Goal: Task Accomplishment & Management: Complete application form

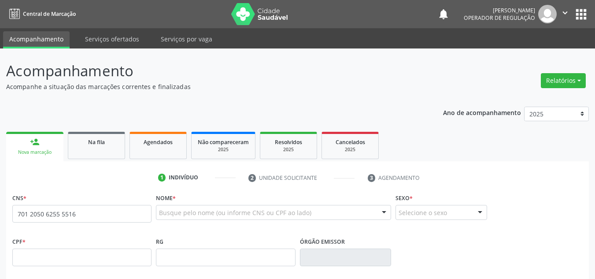
scroll to position [154, 0]
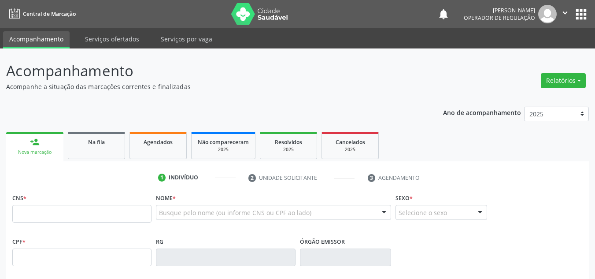
scroll to position [154, 0]
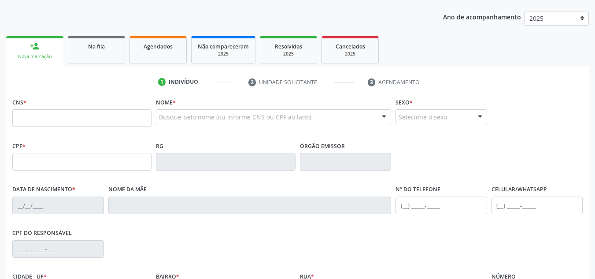
scroll to position [96, 0]
type input "701 2050 6255 5516"
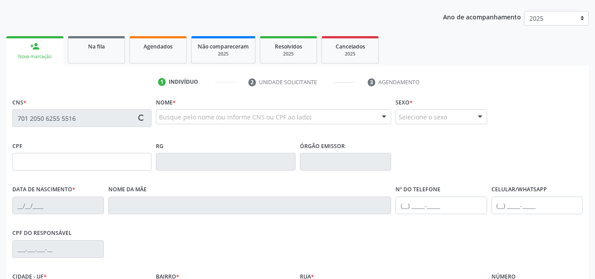
type input "22/04/1944"
type input "(87) 98861-2376"
type input "--"
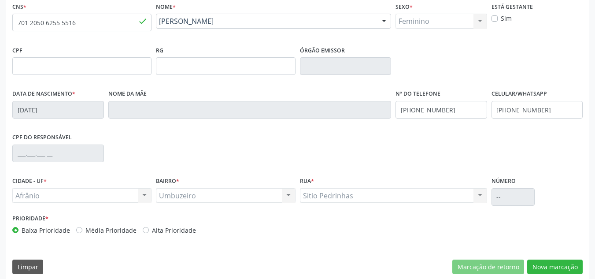
scroll to position [198, 0]
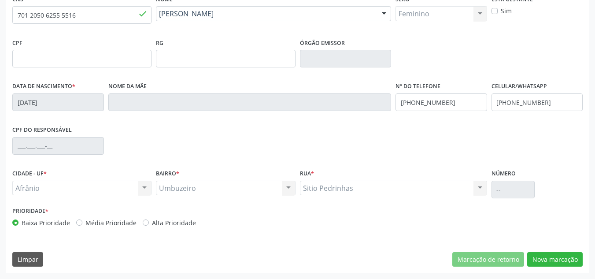
click at [103, 221] on label "Média Prioridade" at bounding box center [110, 222] width 51 height 9
click at [82, 221] on input "Média Prioridade" at bounding box center [79, 222] width 6 height 8
radio input "true"
drag, startPoint x: 553, startPoint y: 250, endPoint x: 551, endPoint y: 256, distance: 6.5
click at [551, 256] on div "CNS * 701 2050 6255 5516 done Nome * Sabina Gomes Rodrigues Sabina Gomes Rodrig…" at bounding box center [297, 133] width 582 height 280
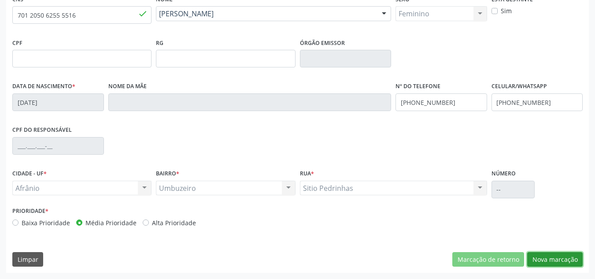
click at [551, 256] on button "Nova marcação" at bounding box center [554, 259] width 55 height 15
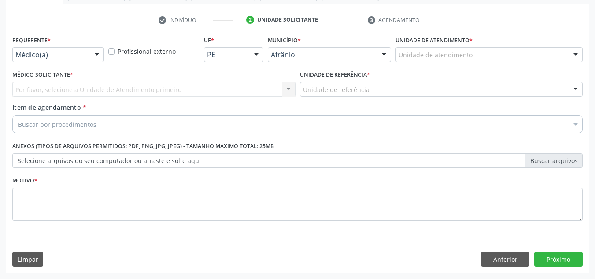
scroll to position [158, 0]
click at [510, 58] on div "Unidade de atendimento" at bounding box center [488, 54] width 187 height 15
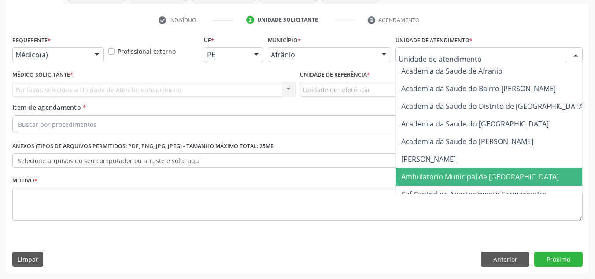
click at [490, 181] on span "Ambulatorio Municipal de [GEOGRAPHIC_DATA]" at bounding box center [480, 177] width 158 height 10
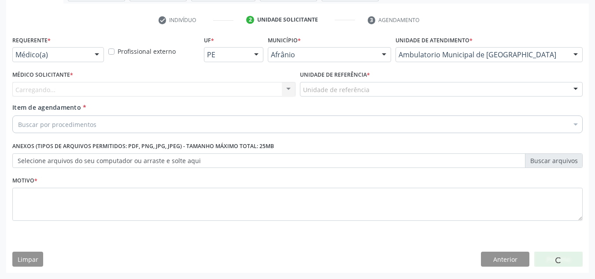
click at [227, 88] on div "Carregando..." at bounding box center [153, 89] width 283 height 15
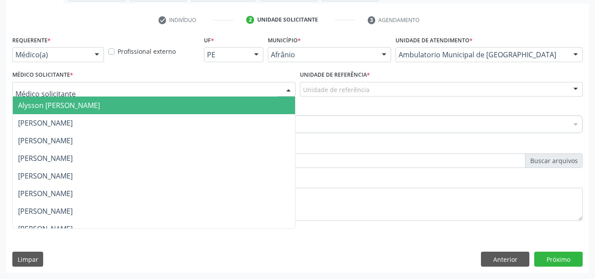
click at [219, 100] on span "Alysson [PERSON_NAME]" at bounding box center [154, 105] width 282 height 18
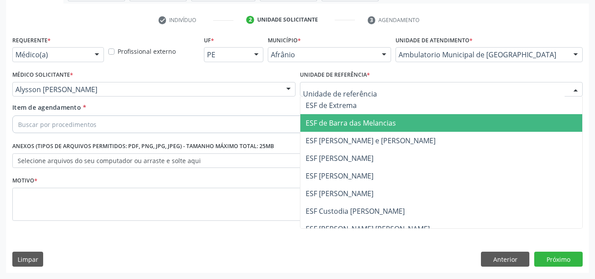
click at [358, 125] on span "ESF de Barra das Melancias" at bounding box center [350, 123] width 90 height 10
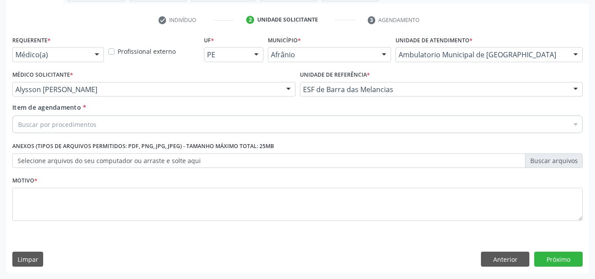
click at [358, 125] on div "Buscar por procedimentos" at bounding box center [297, 124] width 570 height 18
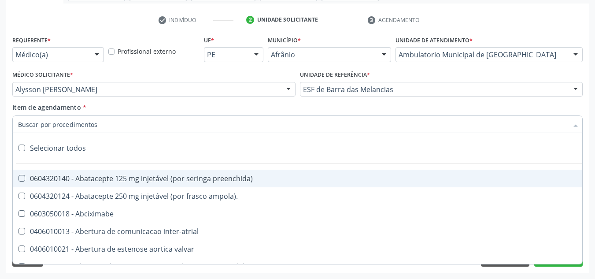
paste input "0301010072-225120"
type input "0301010072-225120"
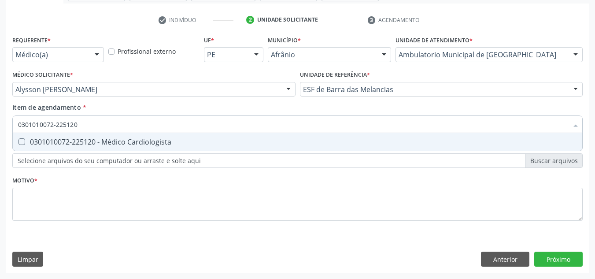
click at [278, 143] on div "0301010072-225120 - Médico Cardiologista" at bounding box center [297, 141] width 559 height 7
checkbox Cardiologista "true"
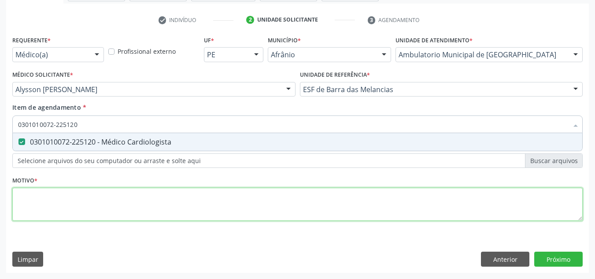
click at [257, 209] on div "Requerente * Médico(a) Médico(a) Enfermeiro(a) Paciente Nenhum resultado encont…" at bounding box center [297, 132] width 570 height 199
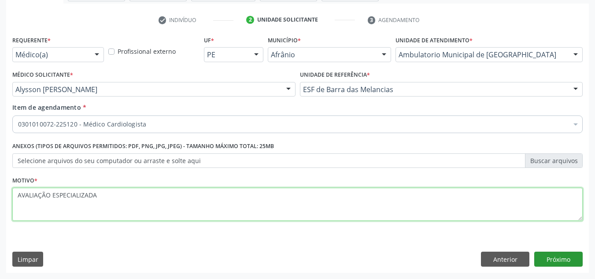
type textarea "AVALIAÇÃO ESPECIALIZADA"
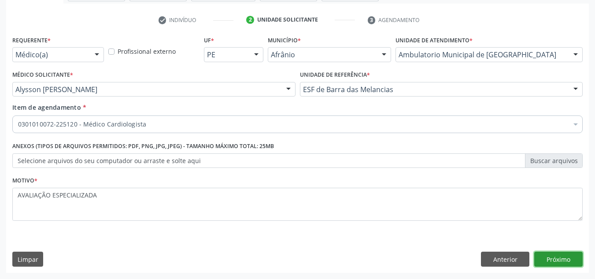
click at [572, 254] on button "Próximo" at bounding box center [558, 258] width 48 height 15
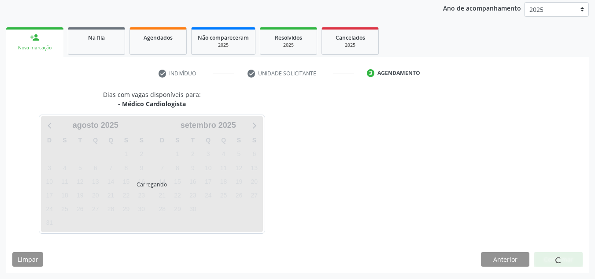
scroll to position [104, 0]
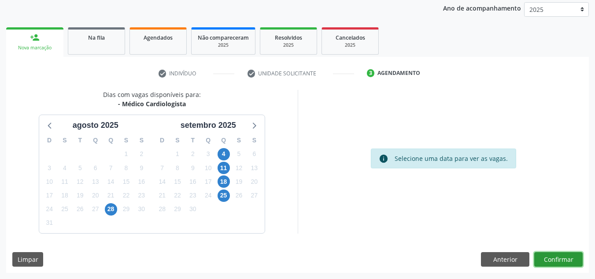
click at [572, 254] on button "Confirmar" at bounding box center [558, 259] width 48 height 15
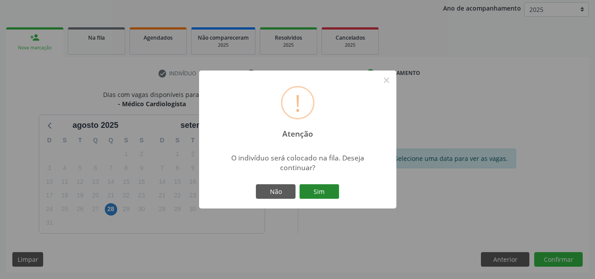
click at [331, 192] on button "Sim" at bounding box center [319, 191] width 40 height 15
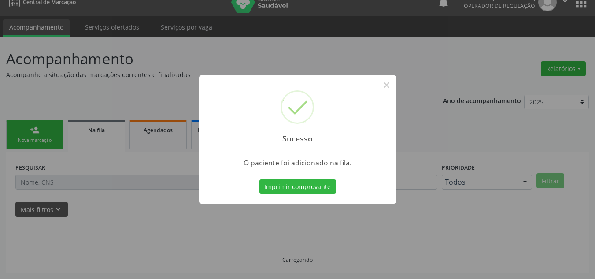
scroll to position [12, 0]
click at [91, 93] on div "Sucesso × O paciente foi adicionado na fila. Imprimir comprovante Cancel" at bounding box center [297, 139] width 595 height 279
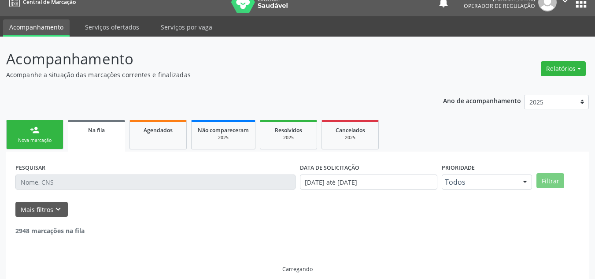
click at [31, 130] on div "person_add" at bounding box center [35, 130] width 10 height 10
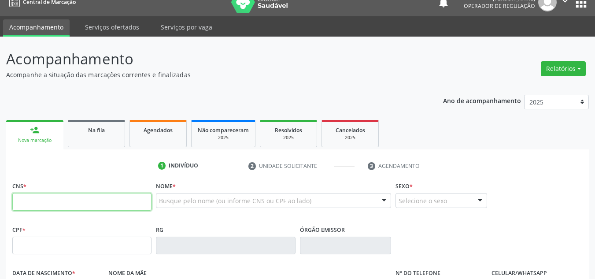
click at [31, 195] on input "text" at bounding box center [81, 202] width 139 height 18
type input "708 6045 7218 3885"
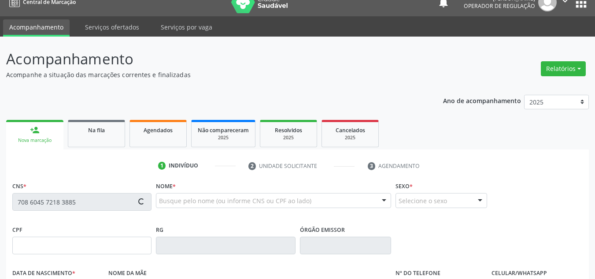
type input "447.566.074-20"
type input "15/09/1936"
type input "Vitalina Pereira dos Santos"
type input "(87) 98842-5538"
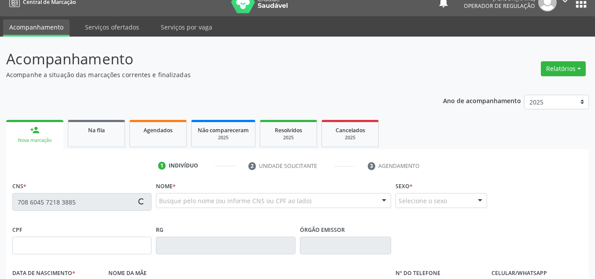
type input "283"
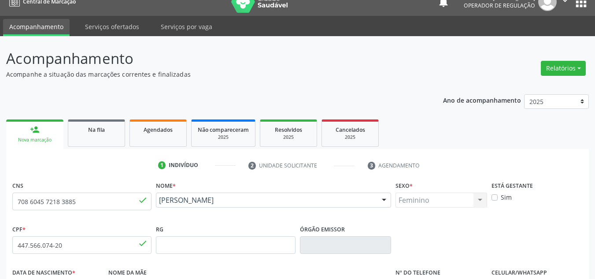
scroll to position [198, 0]
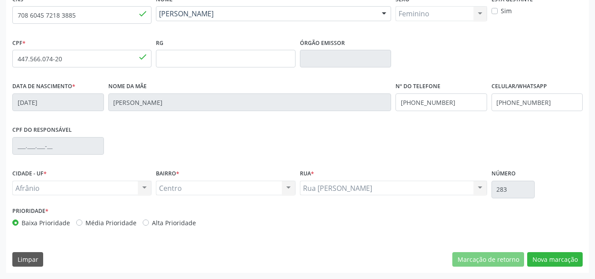
click at [121, 224] on label "Média Prioridade" at bounding box center [110, 222] width 51 height 9
click at [82, 224] on input "Média Prioridade" at bounding box center [79, 222] width 6 height 8
radio input "true"
click at [570, 264] on button "Nova marcação" at bounding box center [554, 259] width 55 height 15
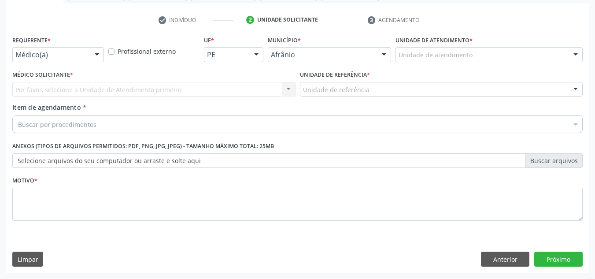
scroll to position [158, 0]
click at [482, 53] on div "Unidade de atendimento" at bounding box center [488, 54] width 187 height 15
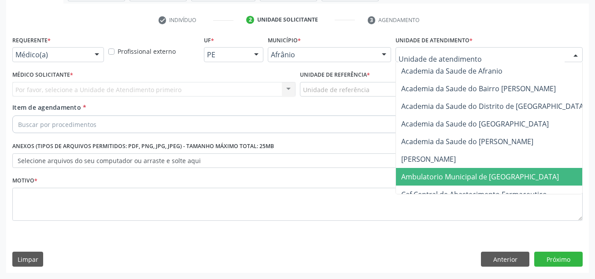
click at [475, 178] on span "Ambulatorio Municipal de [GEOGRAPHIC_DATA]" at bounding box center [480, 177] width 158 height 10
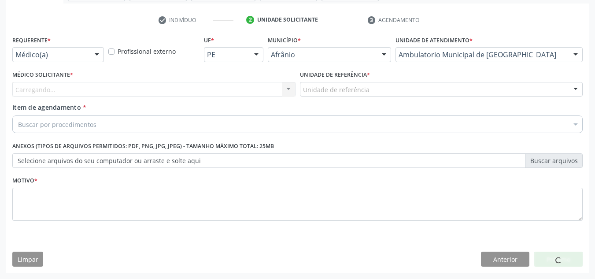
click at [271, 96] on div "Carregando... Nenhum resultado encontrado para: " " Não há nenhuma opção para s…" at bounding box center [153, 89] width 283 height 15
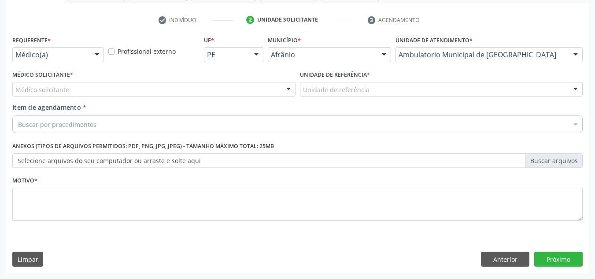
click at [271, 96] on div "Médico solicitante" at bounding box center [153, 89] width 283 height 15
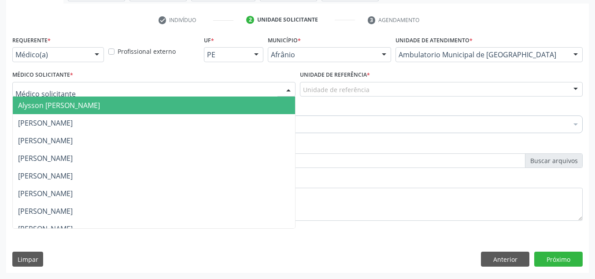
click at [247, 108] on span "Alysson [PERSON_NAME]" at bounding box center [154, 105] width 282 height 18
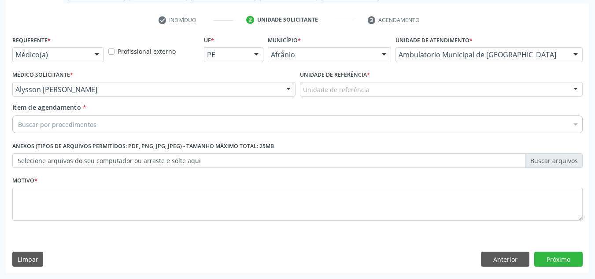
click at [401, 97] on div "Unidade de referência * Unidade de referência ESF de Extrema ESF de Barra das M…" at bounding box center [441, 85] width 287 height 34
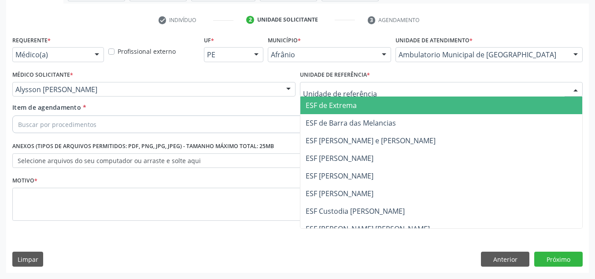
drag, startPoint x: 404, startPoint y: 92, endPoint x: 400, endPoint y: 152, distance: 60.4
click at [400, 97] on div "ESF de Extrema ESF de Barra das Melancias ESF Jose e Maria Rodrigues de Macedo …" at bounding box center [441, 89] width 283 height 15
drag, startPoint x: 400, startPoint y: 152, endPoint x: 349, endPoint y: 132, distance: 54.8
click at [382, 144] on ul "ESF de Extrema ESF de Barra das Melancias ESF Jose e Maria Rodrigues de Macedo …" at bounding box center [441, 184] width 282 height 176
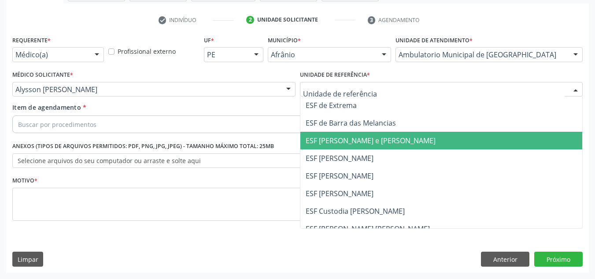
click at [297, 128] on div "Buscar por procedimentos" at bounding box center [297, 124] width 570 height 18
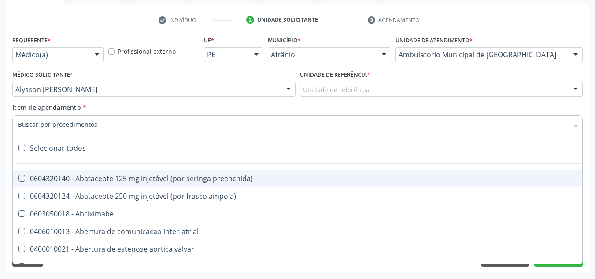
drag, startPoint x: 346, startPoint y: 121, endPoint x: 342, endPoint y: 99, distance: 22.3
click at [344, 121] on input "Item de agendamento *" at bounding box center [293, 124] width 550 height 18
drag, startPoint x: 354, startPoint y: 80, endPoint x: 353, endPoint y: 113, distance: 33.0
click at [353, 86] on div "Unidade de referência * Unidade de referência ESF de Extrema ESF de Barra das M…" at bounding box center [441, 82] width 283 height 28
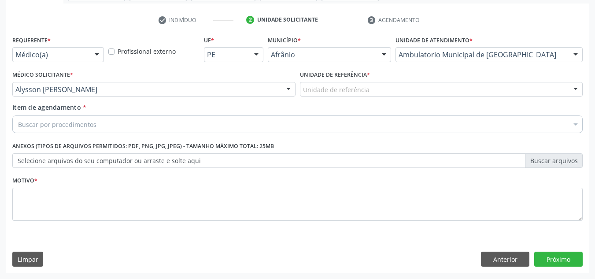
drag, startPoint x: 353, startPoint y: 113, endPoint x: 358, endPoint y: 99, distance: 15.3
click at [353, 113] on div "Item de agendamento * Buscar por procedimentos Selecionar todos 0604320140 - Ab…" at bounding box center [297, 117] width 570 height 28
drag, startPoint x: 366, startPoint y: 85, endPoint x: 360, endPoint y: 93, distance: 9.7
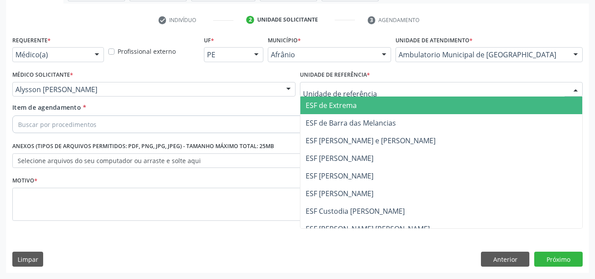
click at [359, 125] on span "ESF de Barra das Melancias" at bounding box center [350, 123] width 90 height 10
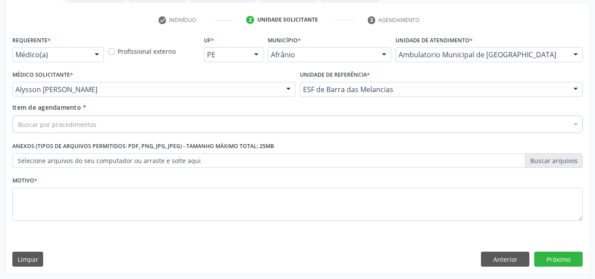
click at [359, 125] on div "Buscar por procedimentos" at bounding box center [297, 124] width 570 height 18
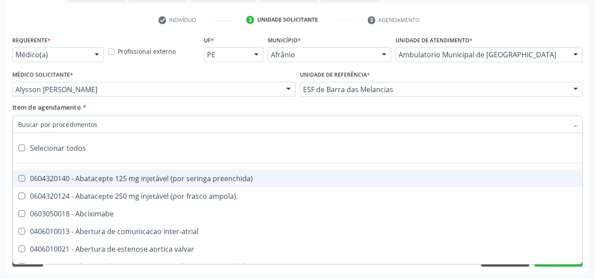
paste input "0301010072-225120"
type input "0301010072-225120"
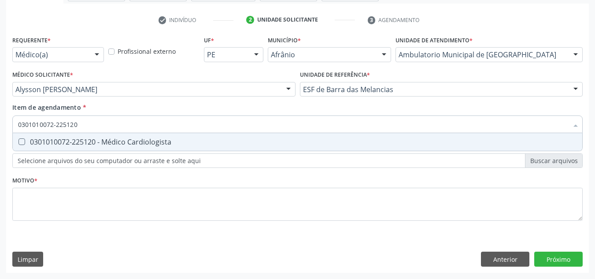
click at [264, 140] on div "0301010072-225120 - Médico Cardiologista" at bounding box center [297, 141] width 559 height 7
checkbox Cardiologista "true"
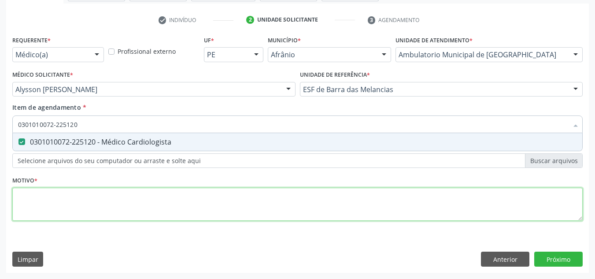
click at [291, 196] on div "Requerente * Médico(a) Médico(a) Enfermeiro(a) Paciente Nenhum resultado encont…" at bounding box center [297, 132] width 570 height 199
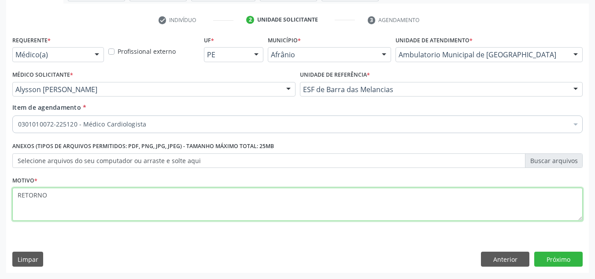
type textarea "RETORNO"
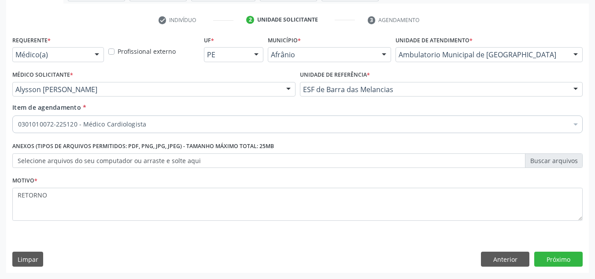
click at [562, 248] on div "Requerente * Médico(a) Médico(a) Enfermeiro(a) Paciente Nenhum resultado encont…" at bounding box center [297, 152] width 582 height 239
drag, startPoint x: 564, startPoint y: 255, endPoint x: 559, endPoint y: 259, distance: 6.6
click at [559, 259] on button "Próximo" at bounding box center [558, 258] width 48 height 15
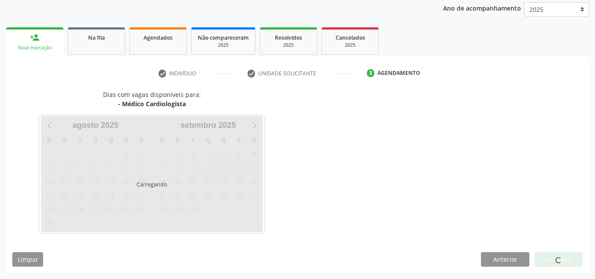
scroll to position [104, 0]
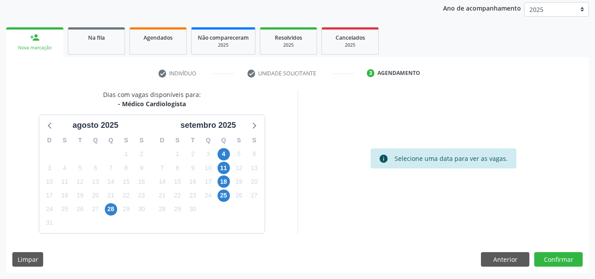
click at [577, 248] on div "Dias com vagas disponíveis para: - Médico Cardiologista agosto 2025 D S T Q Q S…" at bounding box center [297, 181] width 582 height 183
click at [570, 252] on button "Confirmar" at bounding box center [558, 259] width 48 height 15
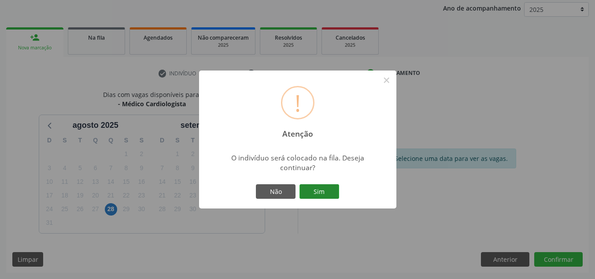
click at [321, 199] on div "Não Sim" at bounding box center [297, 191] width 87 height 18
click at [321, 193] on button "Sim" at bounding box center [319, 191] width 40 height 15
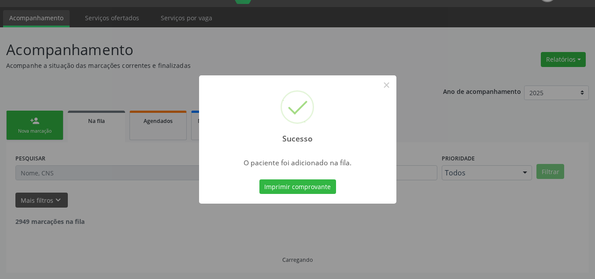
scroll to position [12, 0]
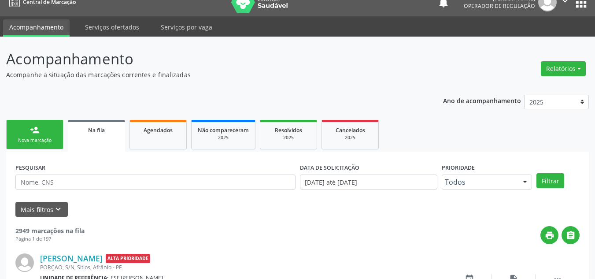
click at [58, 131] on link "person_add Nova marcação" at bounding box center [34, 134] width 57 height 29
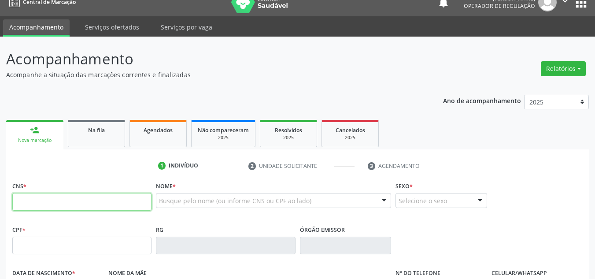
click at [61, 195] on input "text" at bounding box center [81, 202] width 139 height 18
type input "209 7067 8732 0000"
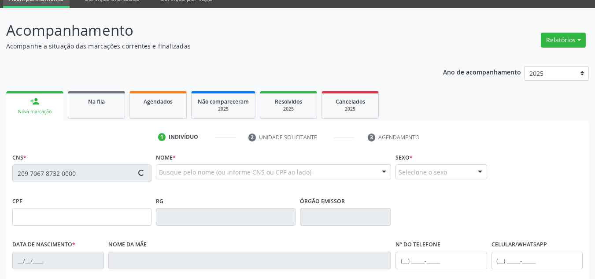
type input "755.300.074-49"
type input "25/03/1970"
type input "Leonizia da Conceição Evangelista"
type input "(87) 98862-5505"
type input "112.119.184-32"
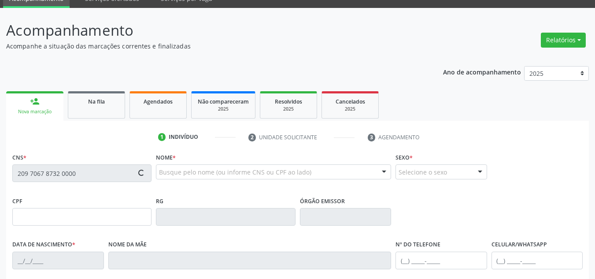
type input "16"
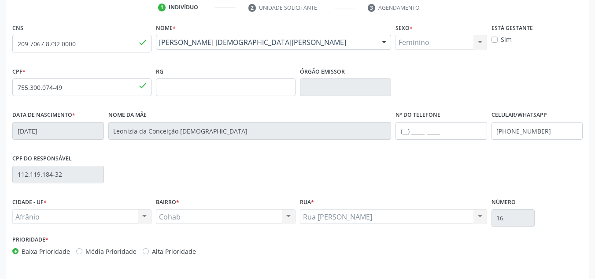
scroll to position [198, 0]
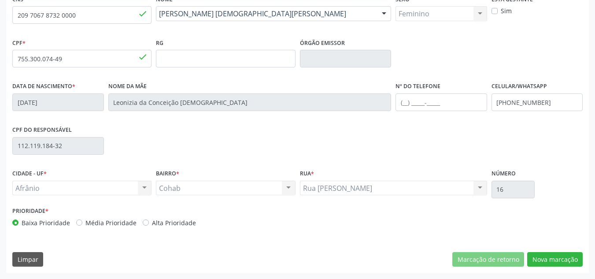
click at [102, 225] on label "Média Prioridade" at bounding box center [110, 222] width 51 height 9
click at [82, 225] on input "Média Prioridade" at bounding box center [79, 222] width 6 height 8
radio input "true"
drag, startPoint x: 572, startPoint y: 258, endPoint x: 572, endPoint y: 269, distance: 11.0
click at [572, 259] on button "Nova marcação" at bounding box center [554, 259] width 55 height 15
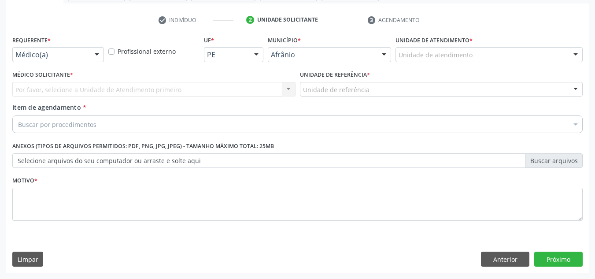
scroll to position [158, 0]
click at [574, 66] on div "Unidade de atendimento * Unidade de atendimento Academia da Saude de Afranio Ac…" at bounding box center [488, 50] width 191 height 34
click at [574, 59] on div at bounding box center [575, 55] width 13 height 15
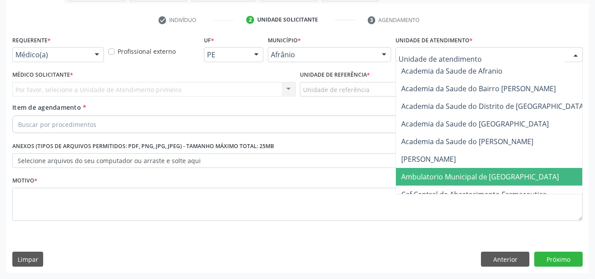
click at [459, 180] on span "Ambulatorio Municipal de [GEOGRAPHIC_DATA]" at bounding box center [480, 177] width 158 height 10
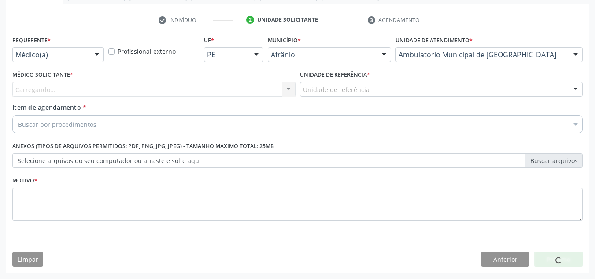
click at [226, 81] on div "Médico Solicitante * Carregando... Nenhum resultado encontrado para: " " Não há…" at bounding box center [153, 82] width 283 height 28
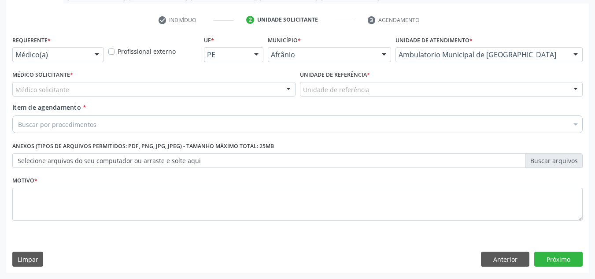
click at [226, 81] on div "Médico Solicitante * Médico solicitante Alysson Rodrigo Ferreira Cavalcanti Bru…" at bounding box center [153, 82] width 283 height 28
click at [231, 92] on div "Médico solicitante" at bounding box center [153, 89] width 283 height 15
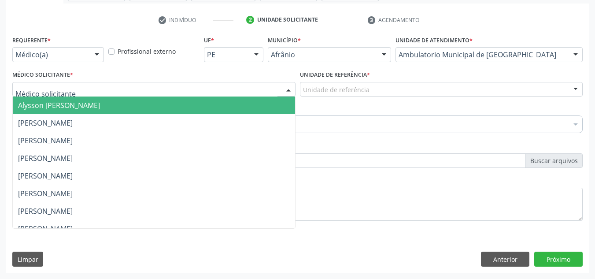
click at [233, 99] on span "Alysson [PERSON_NAME]" at bounding box center [154, 105] width 282 height 18
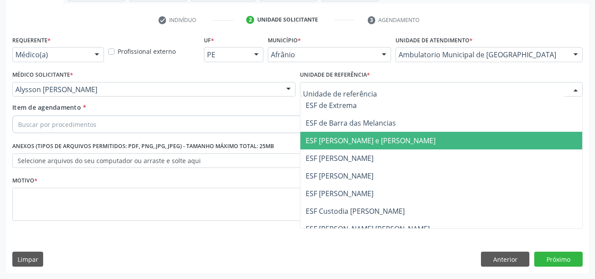
click at [316, 141] on span "ESF [PERSON_NAME] e [PERSON_NAME]" at bounding box center [370, 141] width 130 height 10
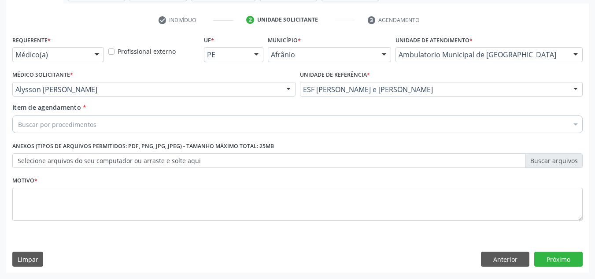
click at [263, 129] on div "Buscar por procedimentos" at bounding box center [297, 124] width 570 height 18
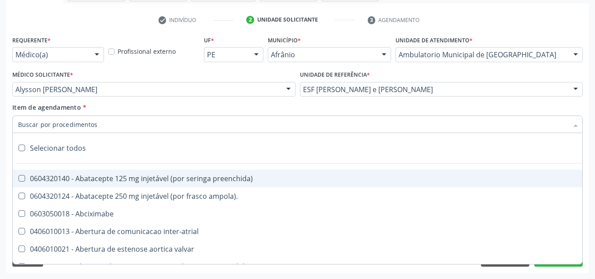
paste input "0301010072-225120"
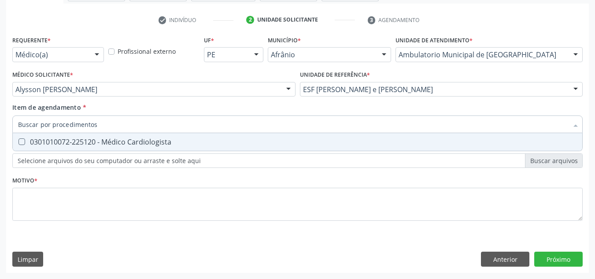
type input "0301010072-225120"
click at [233, 146] on span "0301010072-225120 - Médico Cardiologista" at bounding box center [297, 142] width 569 height 18
checkbox Cardiologista "true"
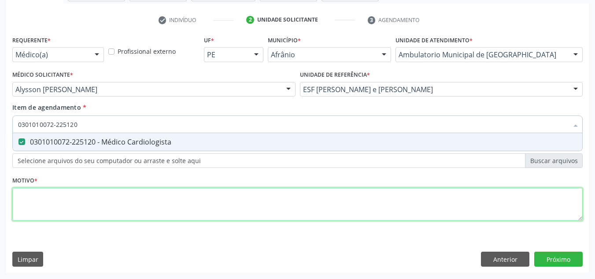
click at [231, 198] on div "Requerente * Médico(a) Médico(a) Enfermeiro(a) Paciente Nenhum resultado encont…" at bounding box center [297, 132] width 570 height 199
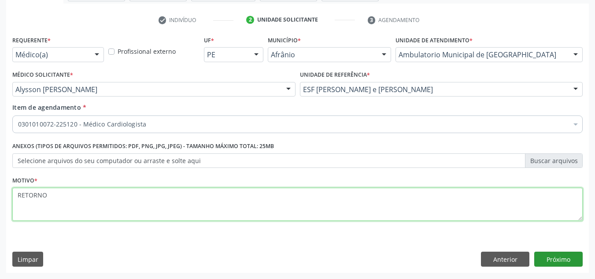
type textarea "RETORNO"
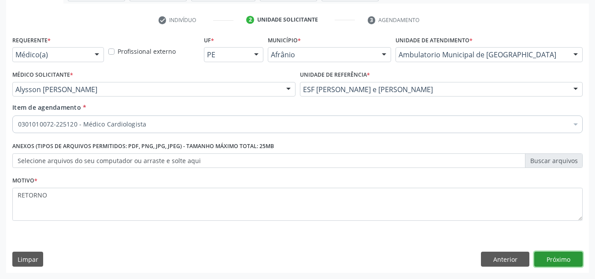
click at [554, 263] on button "Próximo" at bounding box center [558, 258] width 48 height 15
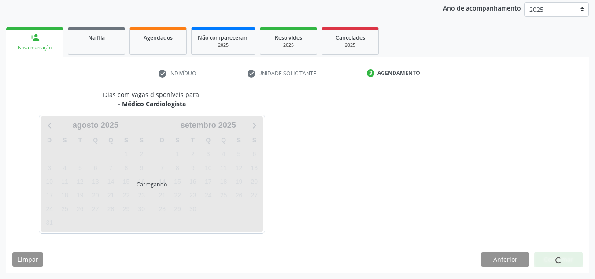
scroll to position [104, 0]
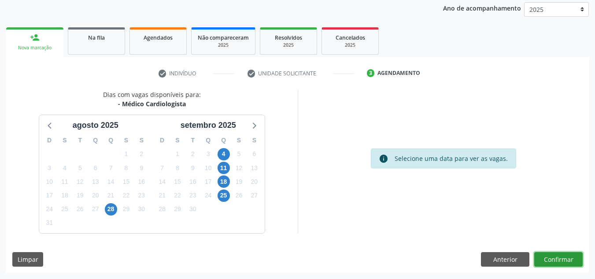
click at [554, 263] on button "Confirmar" at bounding box center [558, 259] width 48 height 15
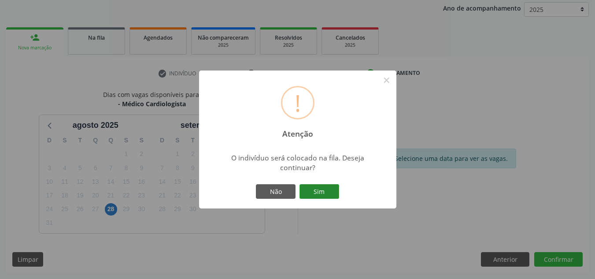
click at [323, 198] on button "Sim" at bounding box center [319, 191] width 40 height 15
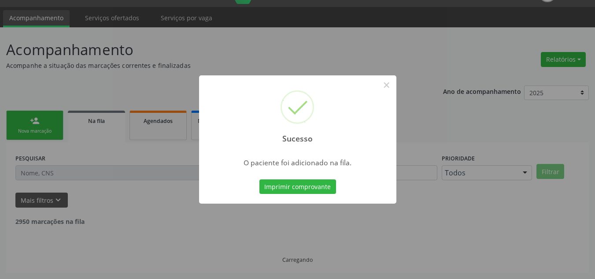
scroll to position [12, 0]
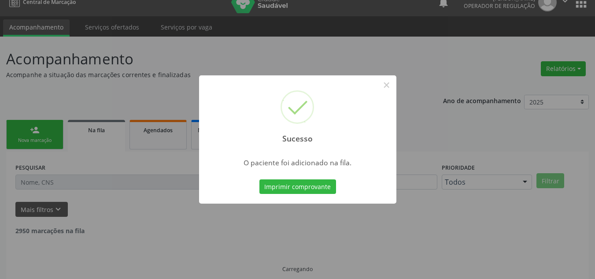
click at [73, 158] on div "Sucesso × O paciente foi adicionado na fila. Imprimir comprovante Cancel" at bounding box center [297, 139] width 595 height 279
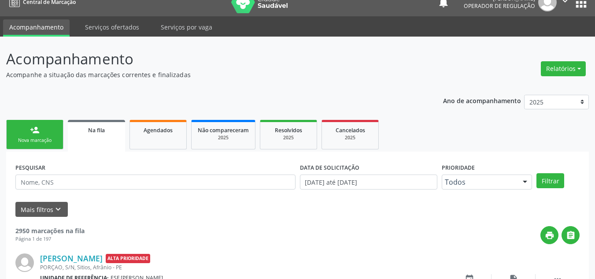
drag, startPoint x: 54, startPoint y: 135, endPoint x: 99, endPoint y: 2, distance: 140.7
click at [54, 135] on link "person_add Nova marcação" at bounding box center [34, 134] width 57 height 29
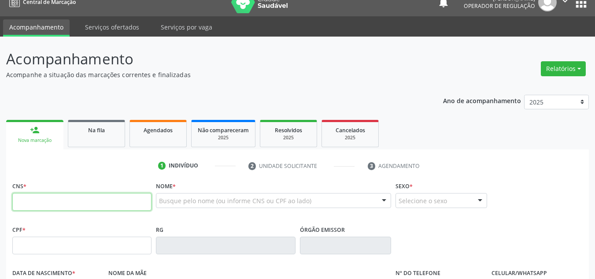
click at [26, 205] on input "text" at bounding box center [81, 202] width 139 height 18
type input "707 0068 2286 5332"
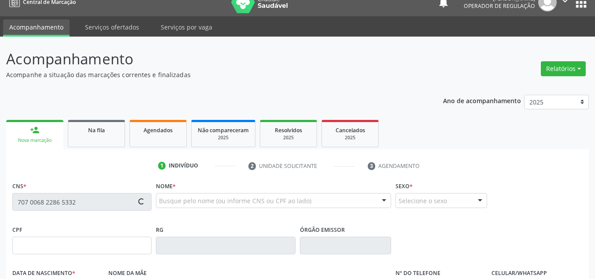
type input "708.640.694-56"
type input "15/02/1997"
type input "Valdeci Pereira dos Santos"
type input "(87) 99981-6782"
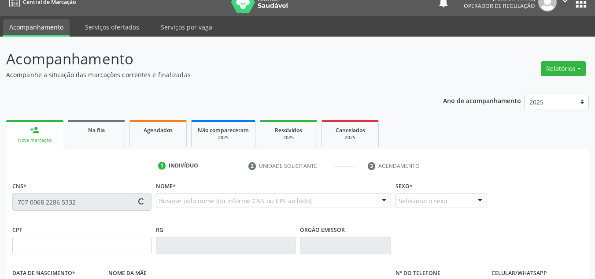
type input "S/N"
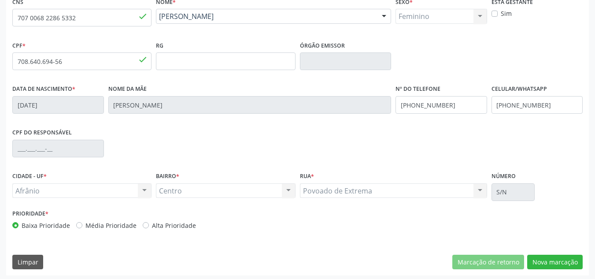
scroll to position [198, 0]
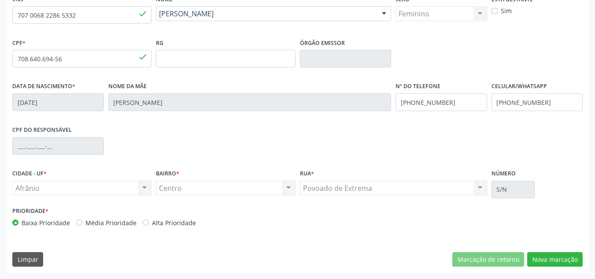
click at [119, 223] on label "Média Prioridade" at bounding box center [110, 222] width 51 height 9
click at [82, 223] on input "Média Prioridade" at bounding box center [79, 222] width 6 height 8
radio input "true"
click at [544, 259] on button "Nova marcação" at bounding box center [554, 259] width 55 height 15
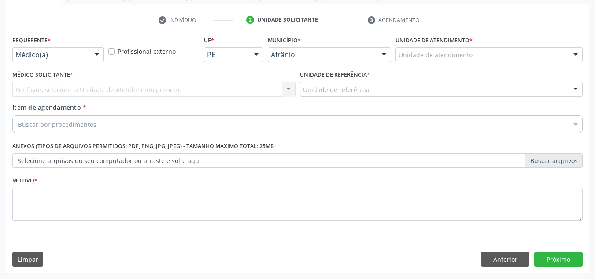
click at [500, 44] on div "Unidade de atendimento * Unidade de atendimento Academia da Saude de Afranio Ac…" at bounding box center [488, 47] width 187 height 28
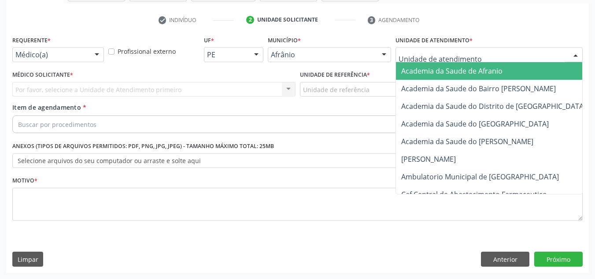
click at [499, 52] on div at bounding box center [488, 54] width 187 height 15
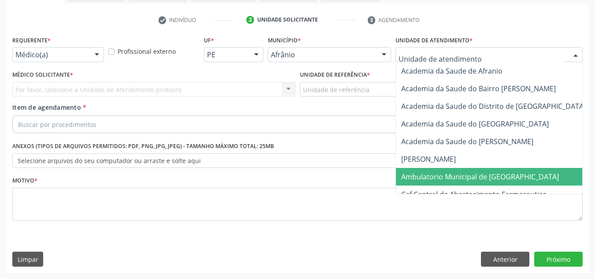
click at [503, 175] on span "Ambulatorio Municipal de [GEOGRAPHIC_DATA]" at bounding box center [480, 177] width 158 height 10
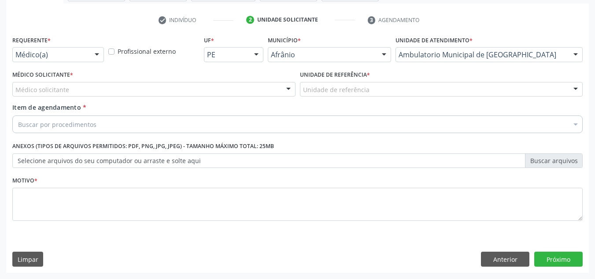
click at [241, 102] on div "Médico Solicitante * Médico solicitante Alysson Rodrigo Ferreira Cavalcanti Bru…" at bounding box center [153, 85] width 287 height 34
click at [247, 84] on div "Médico solicitante" at bounding box center [153, 89] width 283 height 15
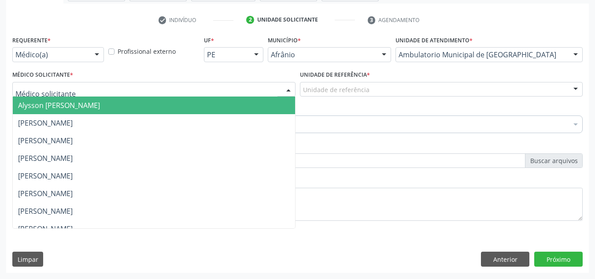
click at [253, 102] on span "Alysson [PERSON_NAME]" at bounding box center [154, 105] width 282 height 18
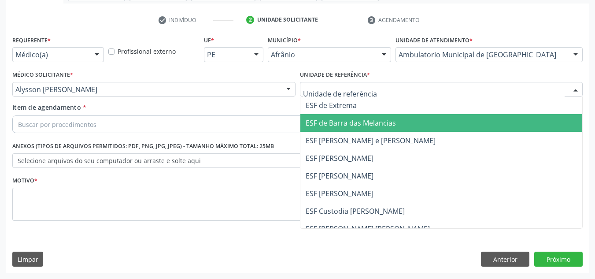
click at [349, 115] on span "ESF de Barra das Melancias" at bounding box center [441, 123] width 282 height 18
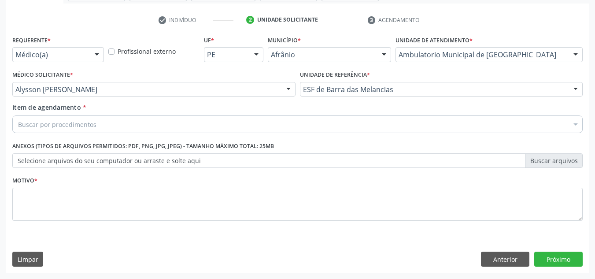
click at [349, 115] on div "Buscar por procedimentos" at bounding box center [297, 124] width 570 height 18
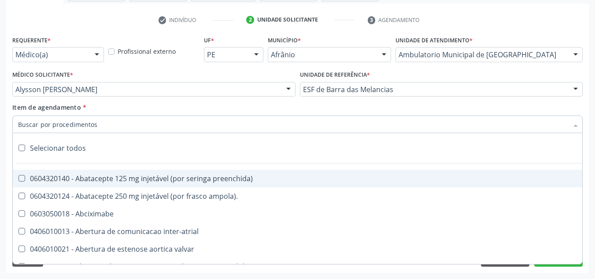
paste input "0301010072-225120"
type input "0301010072-225120"
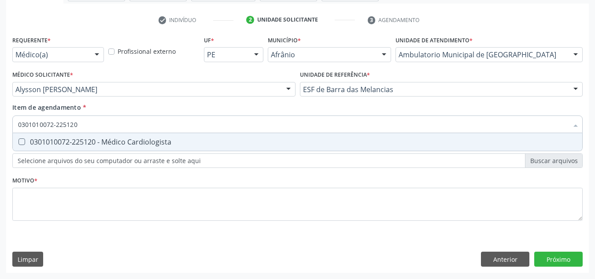
click at [237, 141] on div "0301010072-225120 - Médico Cardiologista" at bounding box center [297, 141] width 559 height 7
checkbox Cardiologista "true"
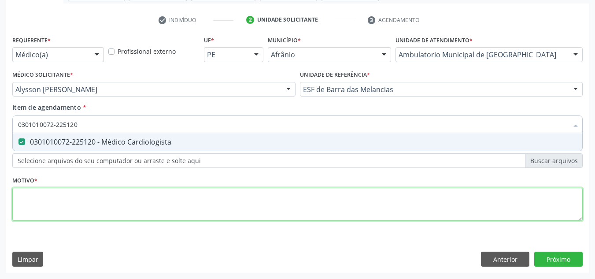
click at [233, 190] on div "Requerente * Médico(a) Médico(a) Enfermeiro(a) Paciente Nenhum resultado encont…" at bounding box center [297, 132] width 570 height 199
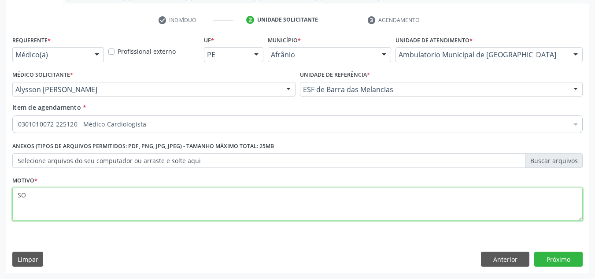
type textarea "S"
type textarea "RETORNO"
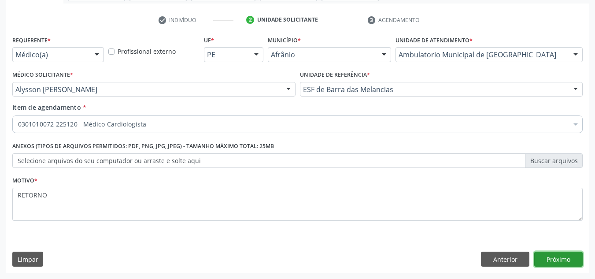
click at [565, 257] on button "Próximo" at bounding box center [558, 258] width 48 height 15
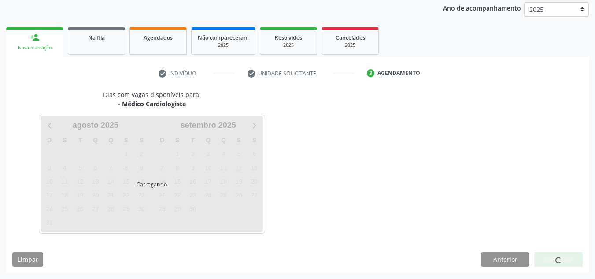
scroll to position [104, 0]
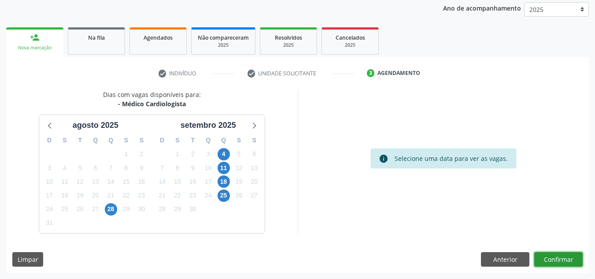
click at [565, 257] on button "Confirmar" at bounding box center [558, 259] width 48 height 15
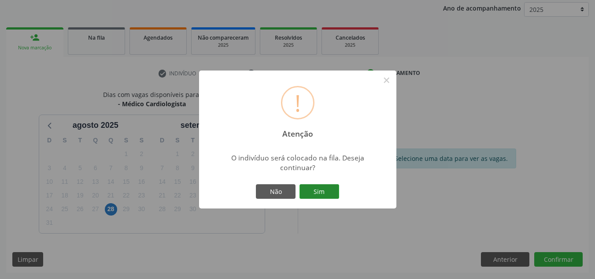
click at [337, 195] on button "Sim" at bounding box center [319, 191] width 40 height 15
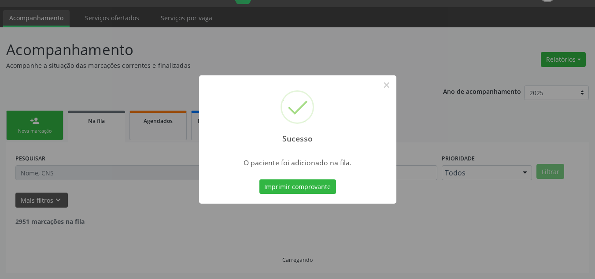
scroll to position [12, 0]
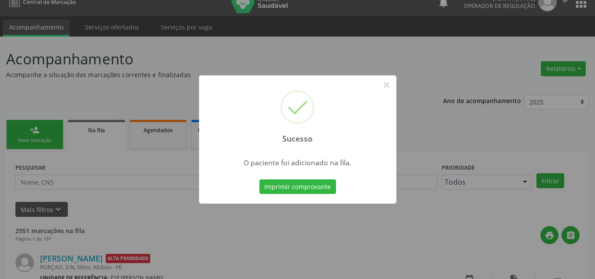
click at [391, 71] on div "Sucesso × O paciente foi adicionado na fila. Imprimir comprovante Cancel" at bounding box center [297, 139] width 595 height 279
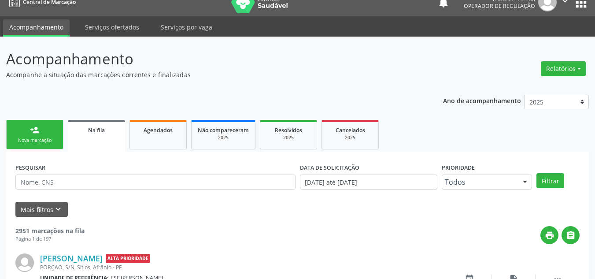
drag, startPoint x: 59, startPoint y: 127, endPoint x: 59, endPoint y: 137, distance: 9.7
click at [59, 127] on link "person_add Nova marcação" at bounding box center [34, 134] width 57 height 29
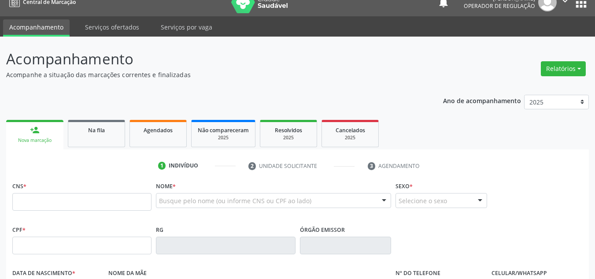
click at [58, 140] on link "person_add Nova marcação" at bounding box center [34, 134] width 57 height 29
click at [62, 197] on input "text" at bounding box center [81, 202] width 139 height 18
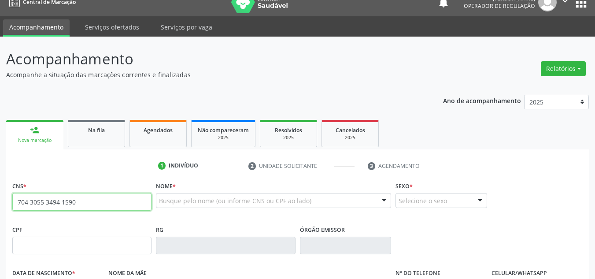
type input "704 3055 3494 1590"
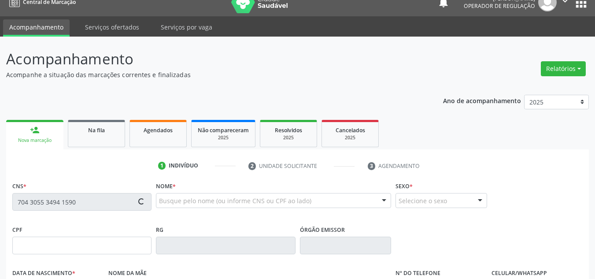
type input "07/11/1955"
type input "Laudemiro Mariano Gomes"
type input "(87) 98175-3895"
type input "S/N"
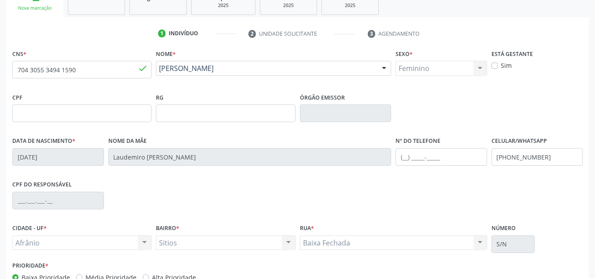
scroll to position [198, 0]
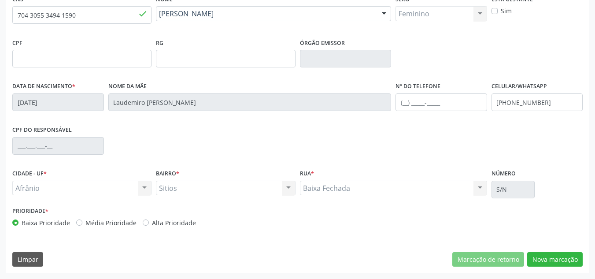
click at [99, 220] on label "Média Prioridade" at bounding box center [110, 222] width 51 height 9
click at [82, 220] on input "Média Prioridade" at bounding box center [79, 222] width 6 height 8
radio input "true"
click at [575, 257] on button "Nova marcação" at bounding box center [554, 259] width 55 height 15
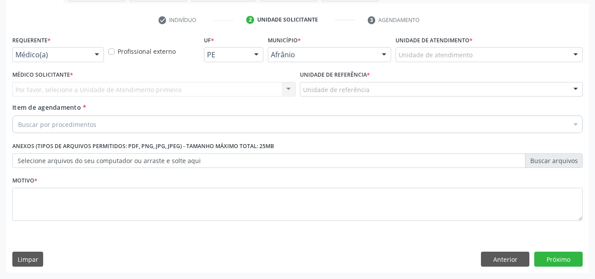
scroll to position [158, 0]
click at [501, 50] on div "Unidade de atendimento" at bounding box center [488, 54] width 187 height 15
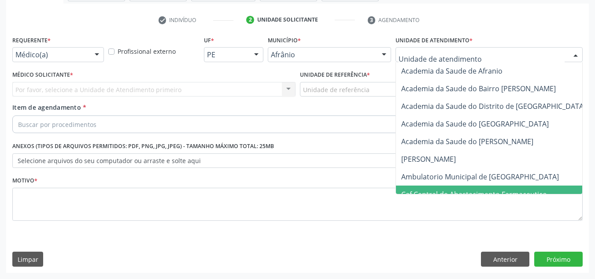
scroll to position [0, 9]
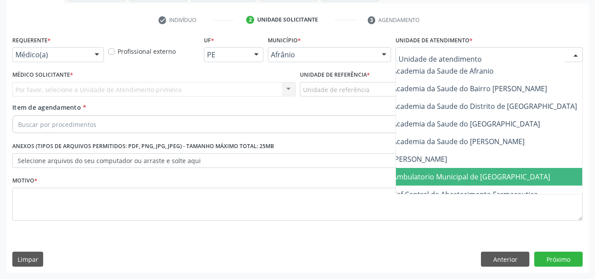
click at [452, 171] on span "Ambulatorio Municipal de [GEOGRAPHIC_DATA]" at bounding box center [494, 177] width 215 height 18
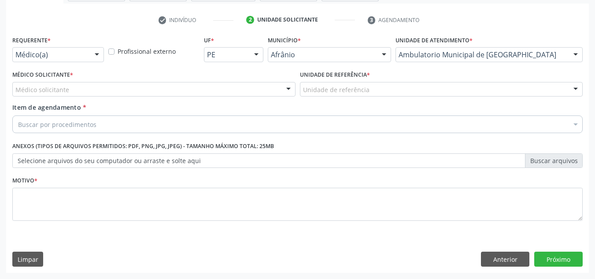
click at [92, 81] on div "Médico Solicitante * Médico solicitante Alysson Rodrigo Ferreira Cavalcanti Bru…" at bounding box center [153, 82] width 283 height 28
click at [92, 84] on div "Médico solicitante" at bounding box center [153, 89] width 283 height 15
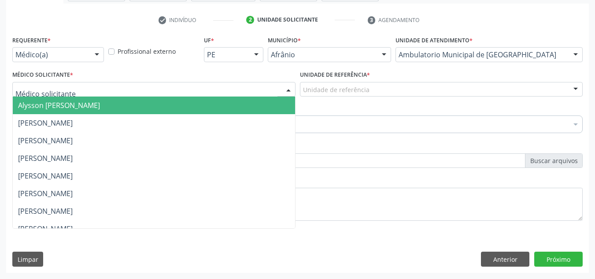
click at [100, 106] on span "Alysson [PERSON_NAME]" at bounding box center [59, 105] width 82 height 10
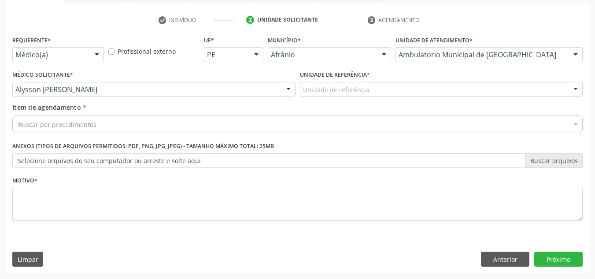
click at [358, 81] on label "Unidade de referência *" at bounding box center [335, 75] width 70 height 14
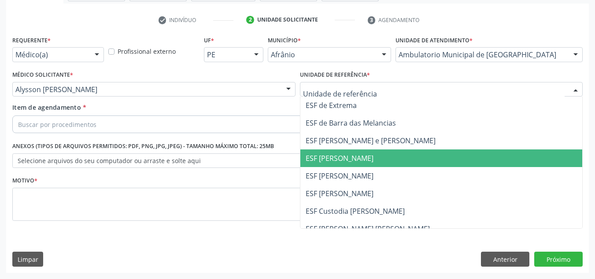
click at [363, 161] on span "ESF [PERSON_NAME]" at bounding box center [339, 158] width 68 height 10
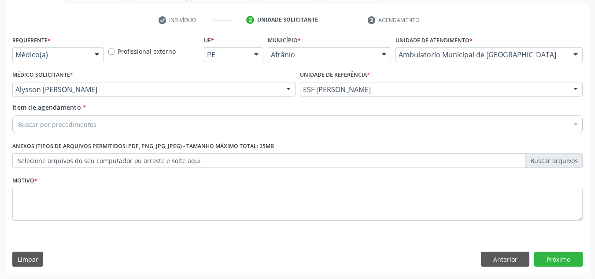
click at [308, 125] on div "Buscar por procedimentos" at bounding box center [297, 124] width 570 height 18
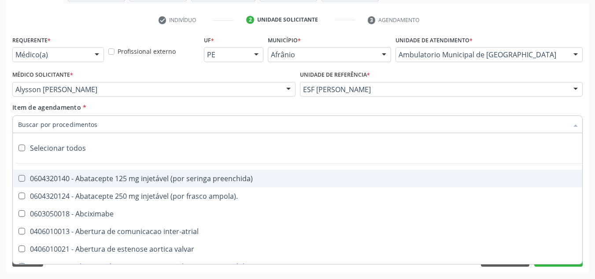
paste input "0301010072-225120"
type input "0301010072-225120"
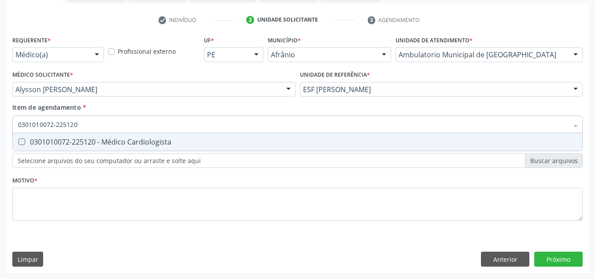
click at [260, 136] on span "0301010072-225120 - Médico Cardiologista" at bounding box center [297, 142] width 569 height 18
checkbox Cardiologista "true"
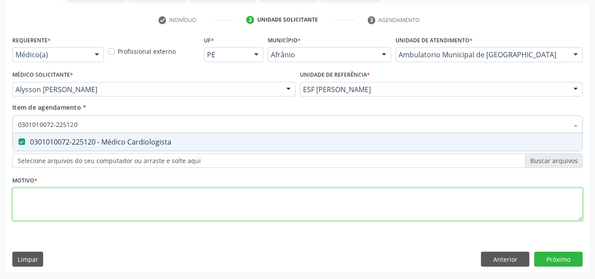
click at [231, 201] on div "Requerente * Médico(a) Médico(a) Enfermeiro(a) Paciente Nenhum resultado encont…" at bounding box center [297, 132] width 570 height 199
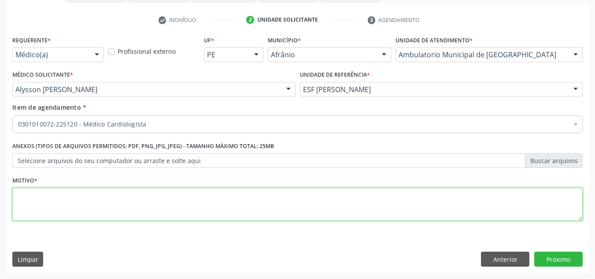
type textarea "Á"
type textarea "PCT HIPERTENSA DE DIFICIL CONTROLE EM USO DE 5 CLASSES MEDICAMENTOS"
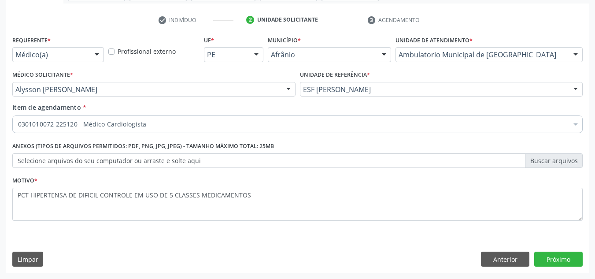
click at [549, 251] on div "Requerente * Médico(a) Médico(a) Enfermeiro(a) Paciente Nenhum resultado encont…" at bounding box center [297, 152] width 582 height 239
click at [552, 263] on button "Próximo" at bounding box center [558, 258] width 48 height 15
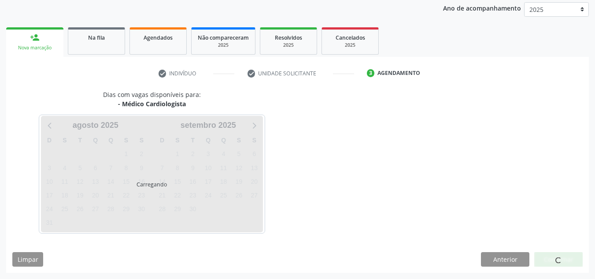
scroll to position [104, 0]
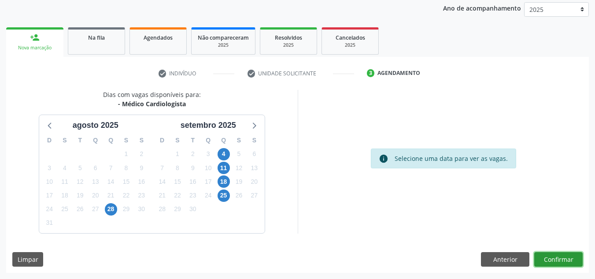
click at [566, 256] on button "Confirmar" at bounding box center [558, 259] width 48 height 15
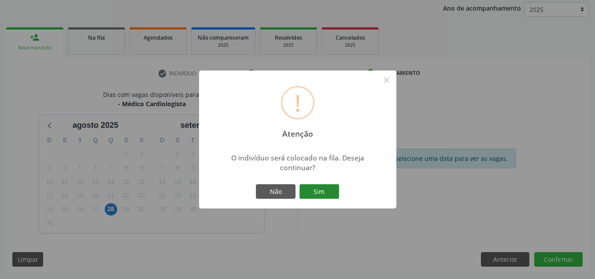
click at [334, 195] on button "Sim" at bounding box center [319, 191] width 40 height 15
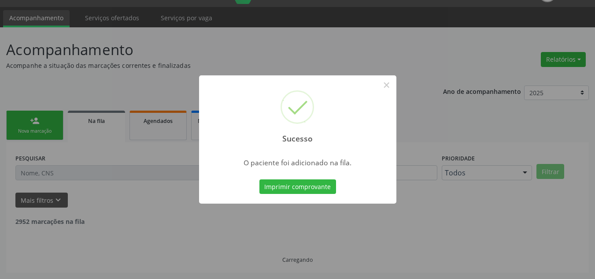
scroll to position [12, 0]
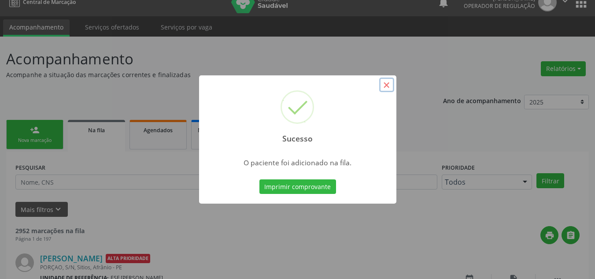
click at [385, 82] on button "×" at bounding box center [386, 84] width 15 height 15
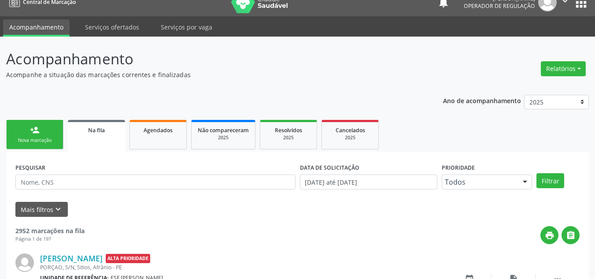
click at [37, 141] on div "Nova marcação" at bounding box center [35, 140] width 44 height 7
click at [45, 136] on link "person_add Nova marcação" at bounding box center [34, 134] width 57 height 29
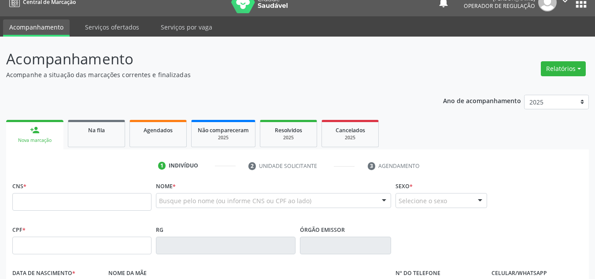
scroll to position [56, 0]
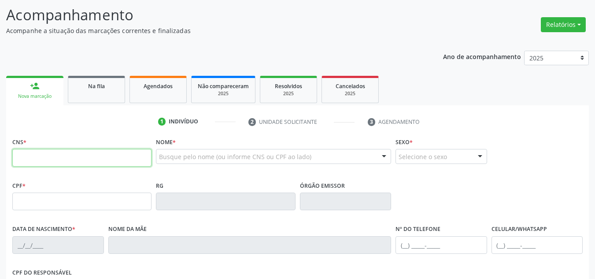
click at [64, 150] on input "text" at bounding box center [81, 158] width 139 height 18
type input "700 4059 3633 8747"
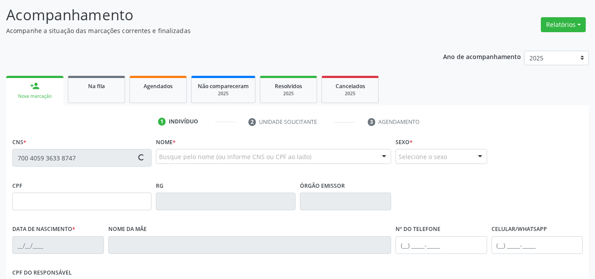
type input "039.569.494-98"
type input "25/10/1971"
type input "Madalena de Sousa Albuquerque"
type input "(87) 99921-5276"
type input "23"
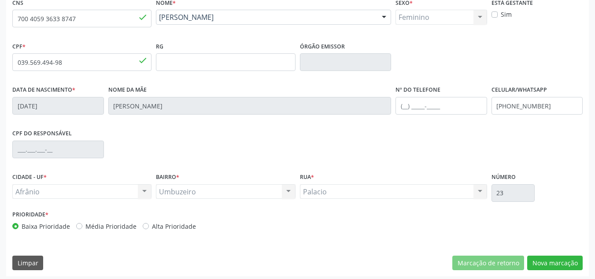
scroll to position [198, 0]
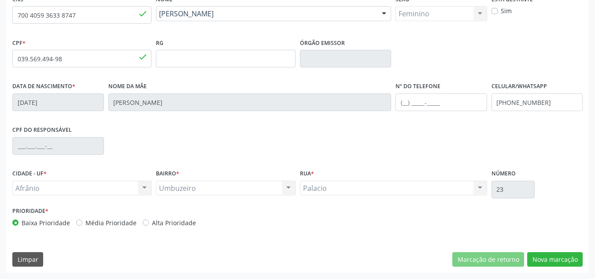
click at [85, 221] on label "Média Prioridade" at bounding box center [110, 222] width 51 height 9
click at [82, 221] on input "Média Prioridade" at bounding box center [79, 222] width 6 height 8
radio input "true"
click at [555, 252] on button "Nova marcação" at bounding box center [554, 259] width 55 height 15
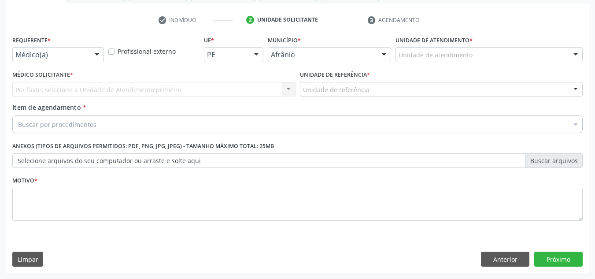
scroll to position [158, 0]
click at [504, 64] on div "Unidade de atendimento * Unidade de atendimento Academia da Saude de Afranio Ac…" at bounding box center [488, 50] width 191 height 34
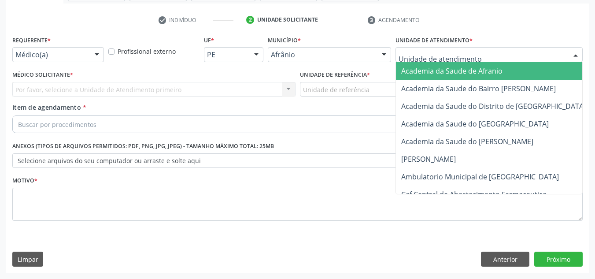
click at [516, 54] on div at bounding box center [488, 54] width 187 height 15
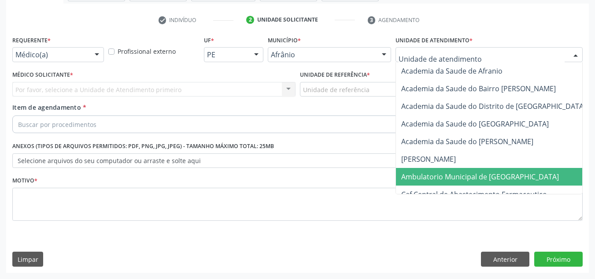
click at [504, 174] on span "Ambulatorio Municipal de [GEOGRAPHIC_DATA]" at bounding box center [480, 177] width 158 height 10
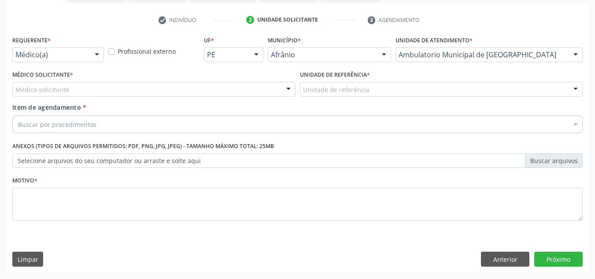
click at [116, 93] on div "Médico solicitante" at bounding box center [153, 89] width 283 height 15
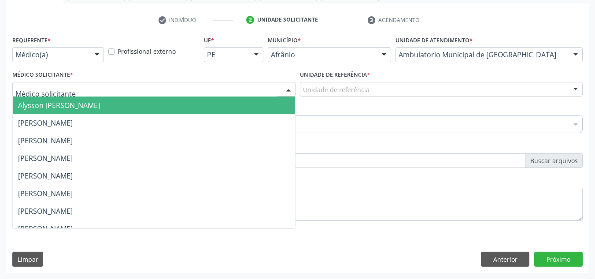
click at [116, 95] on input "text" at bounding box center [146, 94] width 262 height 18
click at [134, 96] on span "Alysson [PERSON_NAME]" at bounding box center [154, 105] width 282 height 18
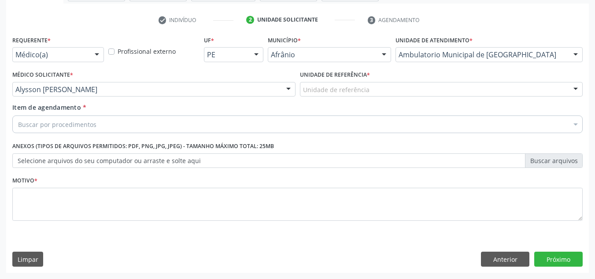
click at [332, 84] on div "Unidade de referência" at bounding box center [441, 89] width 283 height 15
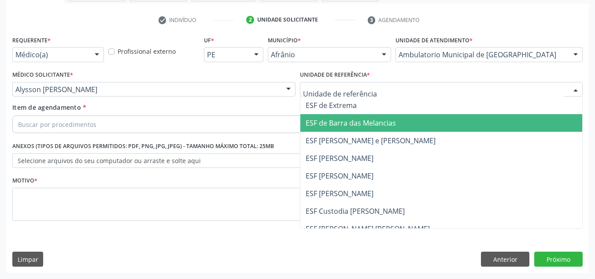
click at [344, 116] on span "ESF de Barra das Melancias" at bounding box center [441, 123] width 282 height 18
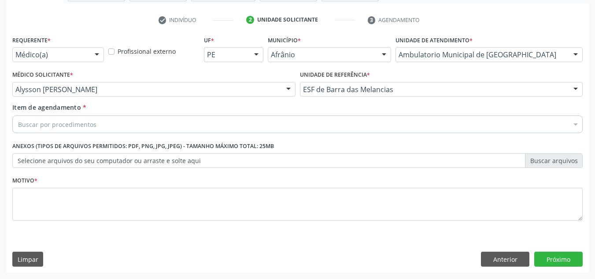
click at [341, 121] on div "Buscar por procedimentos" at bounding box center [297, 124] width 570 height 18
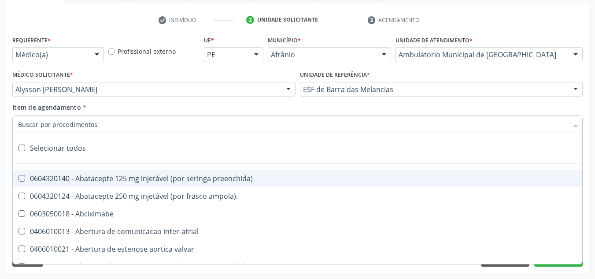
paste input "0301010072-225120"
type input "0301010072-225120"
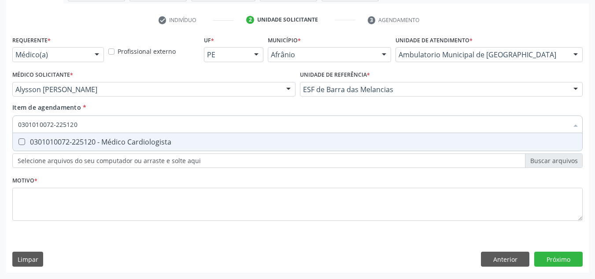
click at [314, 136] on span "0301010072-225120 - Médico Cardiologista" at bounding box center [297, 142] width 569 height 18
checkbox Cardiologista "true"
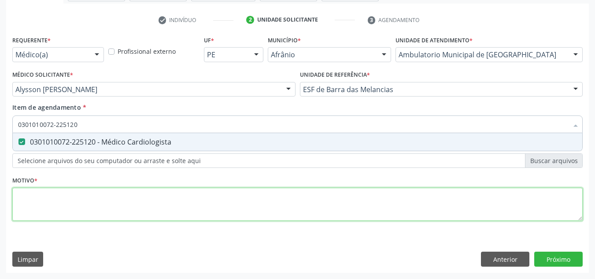
click at [298, 212] on div "Requerente * Médico(a) Médico(a) Enfermeiro(a) Paciente Nenhum resultado encont…" at bounding box center [297, 132] width 570 height 199
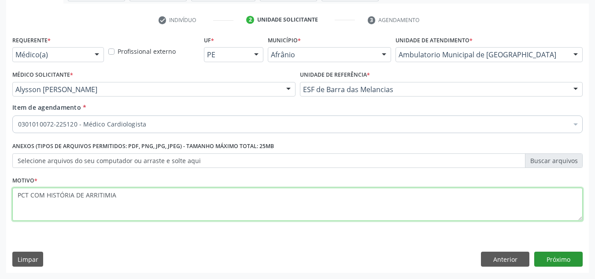
type textarea "PCT COM HISTÓRIA DE ARRITIMIA"
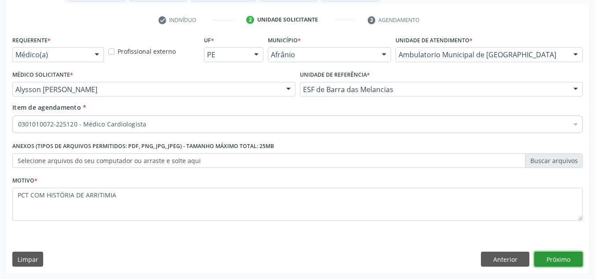
click at [569, 256] on button "Próximo" at bounding box center [558, 258] width 48 height 15
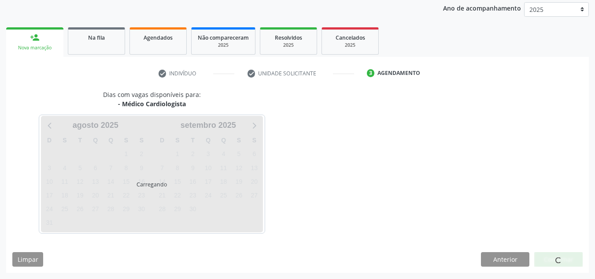
scroll to position [104, 0]
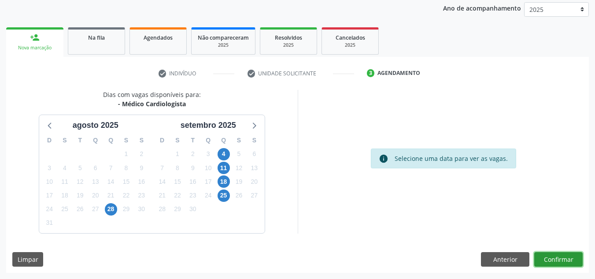
drag, startPoint x: 569, startPoint y: 256, endPoint x: 565, endPoint y: 253, distance: 5.4
click at [565, 253] on button "Confirmar" at bounding box center [558, 259] width 48 height 15
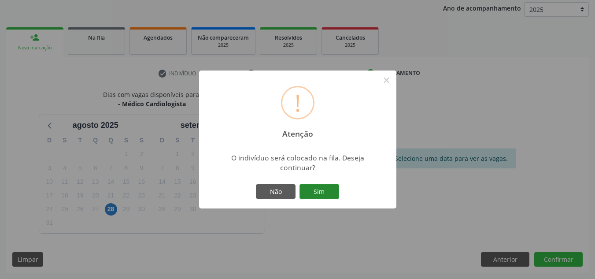
drag, startPoint x: 311, startPoint y: 187, endPoint x: 306, endPoint y: 187, distance: 5.3
click at [310, 187] on button "Sim" at bounding box center [319, 191] width 40 height 15
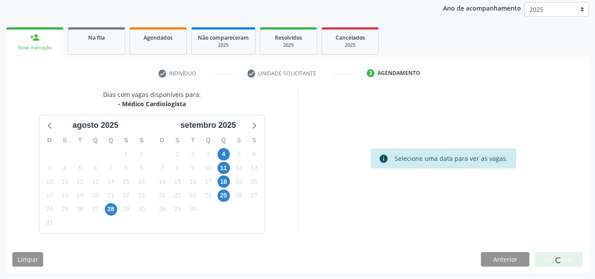
scroll to position [12, 0]
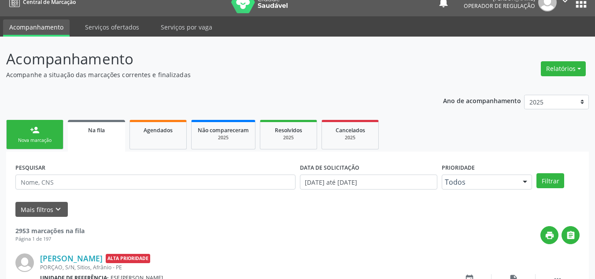
click at [36, 129] on div "person_add" at bounding box center [35, 130] width 10 height 10
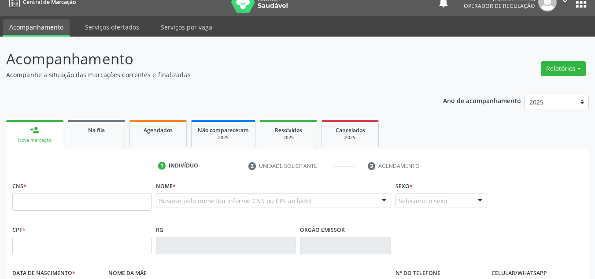
click at [143, 207] on fieldset "CNS *" at bounding box center [81, 197] width 139 height 37
click at [150, 201] on input "text" at bounding box center [81, 202] width 139 height 18
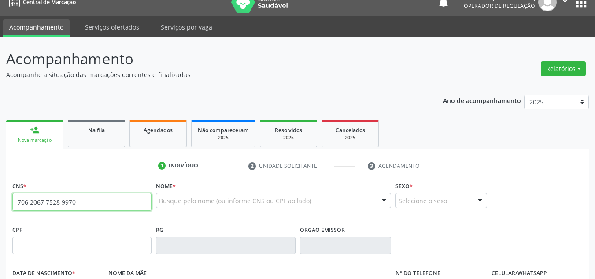
type input "706 2067 7528 9970"
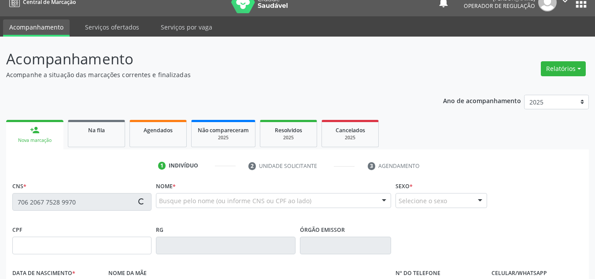
type input "037.583.594-65"
type input "05/03/1948"
type input "Gregoria Francisca Rodrigues"
type input "(87) 98848-6596"
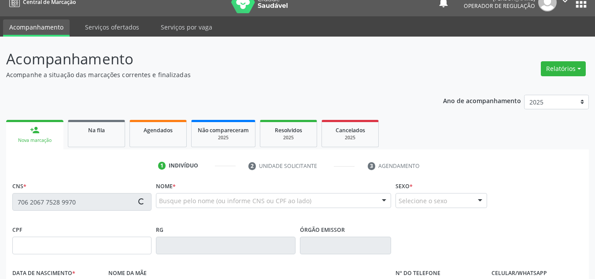
type input "S/N"
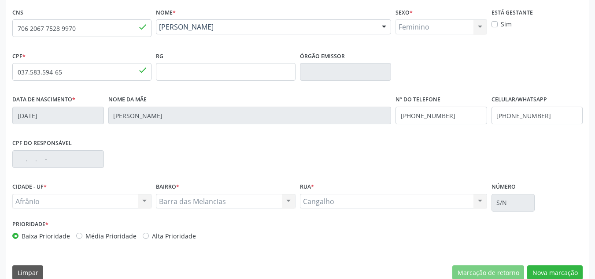
scroll to position [198, 0]
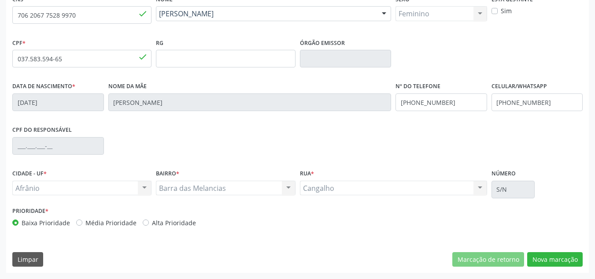
click at [128, 220] on label "Média Prioridade" at bounding box center [110, 222] width 51 height 9
click at [82, 220] on input "Média Prioridade" at bounding box center [79, 222] width 6 height 8
radio input "true"
click at [555, 257] on button "Nova marcação" at bounding box center [554, 259] width 55 height 15
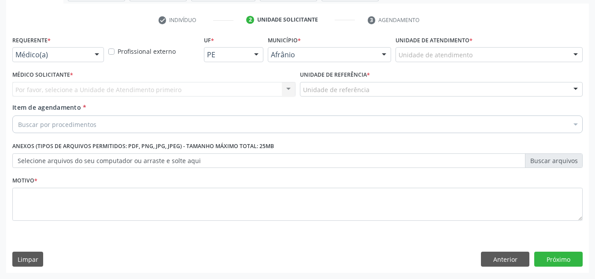
scroll to position [158, 0]
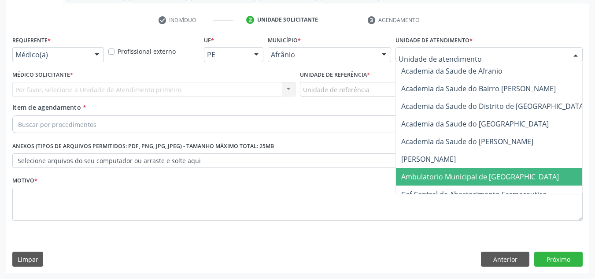
click at [413, 178] on span "Ambulatorio Municipal de [GEOGRAPHIC_DATA]" at bounding box center [480, 177] width 158 height 10
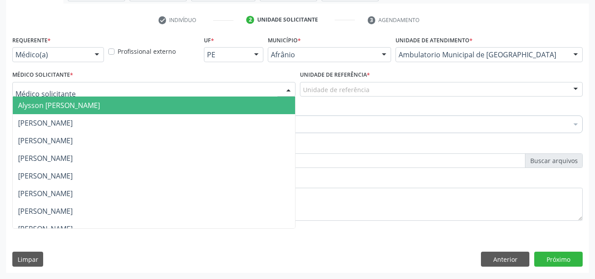
drag, startPoint x: 81, startPoint y: 82, endPoint x: 132, endPoint y: 91, distance: 52.7
click at [109, 84] on div at bounding box center [153, 89] width 283 height 15
click at [100, 104] on span "Alysson [PERSON_NAME]" at bounding box center [59, 105] width 82 height 10
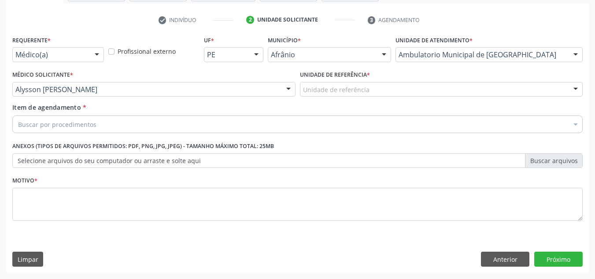
click at [419, 95] on div "Unidade de referência" at bounding box center [441, 89] width 283 height 15
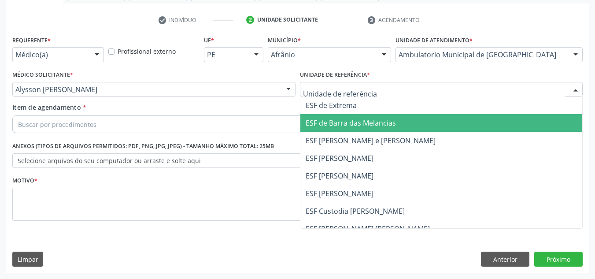
click at [408, 147] on span "ESF [PERSON_NAME] e [PERSON_NAME]" at bounding box center [441, 141] width 282 height 18
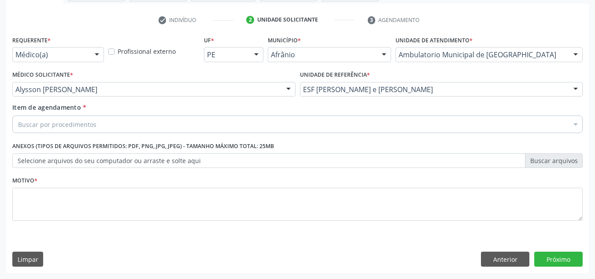
click at [408, 129] on div "Buscar por procedimentos" at bounding box center [297, 124] width 570 height 18
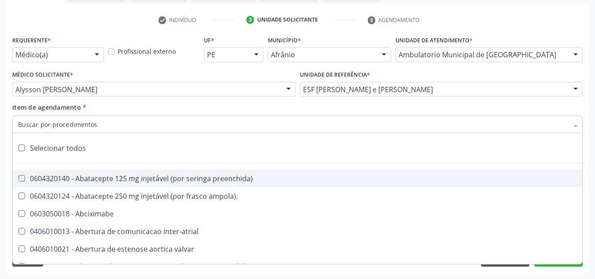
paste input "0301010072-225120"
type input "0301010072-225120"
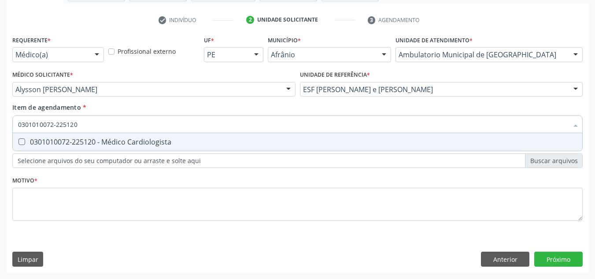
click at [265, 142] on div "0301010072-225120 - Médico Cardiologista" at bounding box center [297, 141] width 559 height 7
checkbox Cardiologista "true"
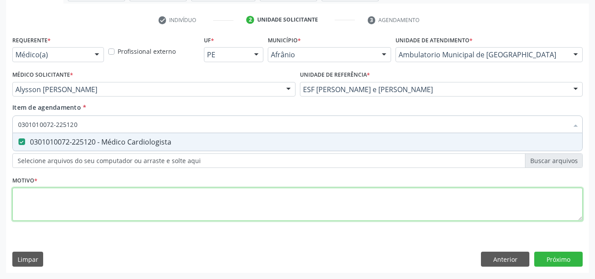
click at [203, 201] on div "Requerente * Médico(a) Médico(a) Enfermeiro(a) Paciente Nenhum resultado encont…" at bounding box center [297, 132] width 570 height 199
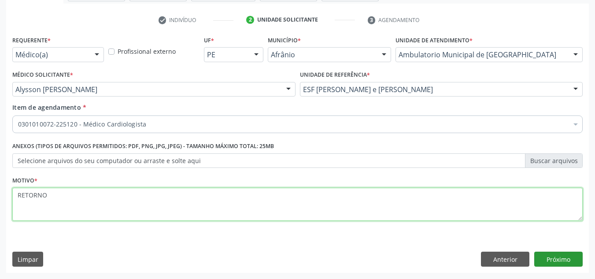
type textarea "RETORNO"
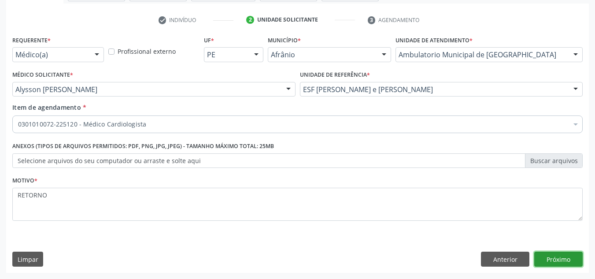
click at [551, 262] on button "Próximo" at bounding box center [558, 258] width 48 height 15
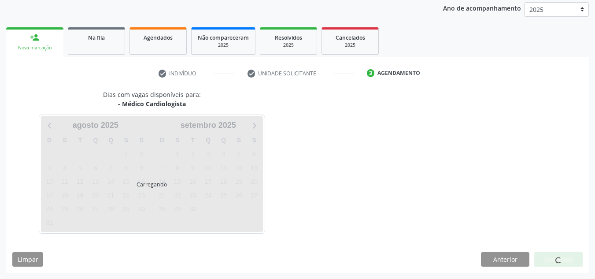
scroll to position [104, 0]
click at [551, 262] on div at bounding box center [558, 259] width 48 height 15
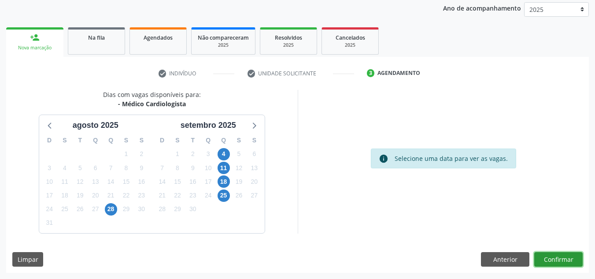
click at [551, 262] on button "Confirmar" at bounding box center [558, 259] width 48 height 15
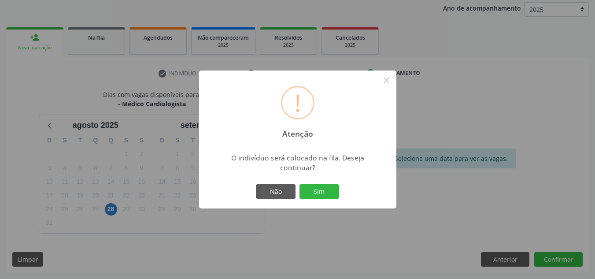
click at [299, 184] on button "Sim" at bounding box center [319, 191] width 40 height 15
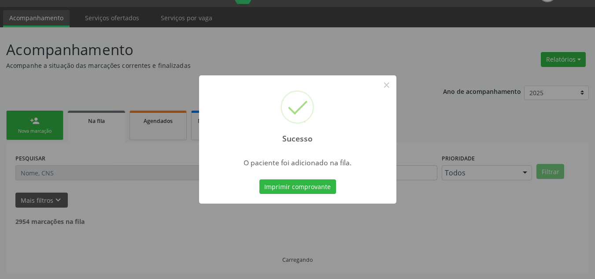
scroll to position [12, 0]
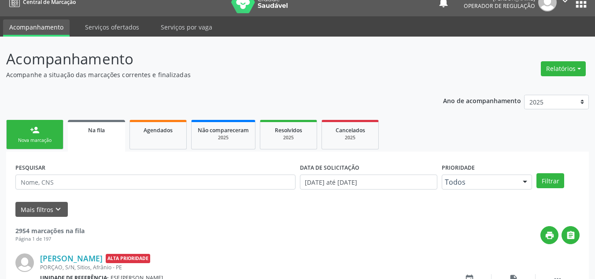
click at [29, 125] on link "person_add Nova marcação" at bounding box center [34, 134] width 57 height 29
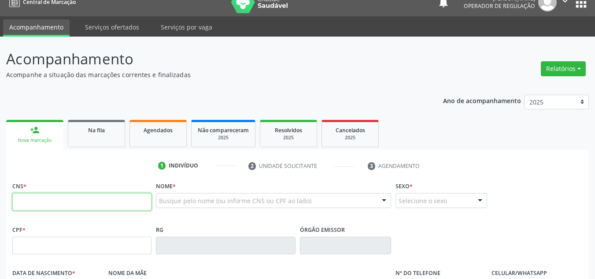
click at [51, 205] on input "text" at bounding box center [81, 202] width 139 height 18
type input "700 7004 6612 0980"
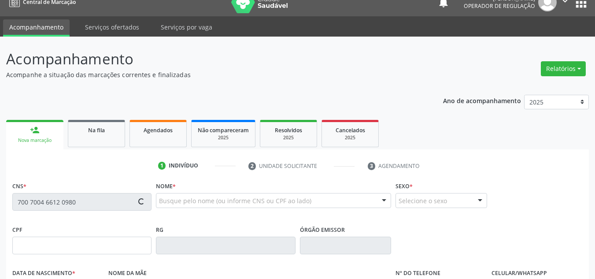
type input "226.598.384-53"
type input "10/10/1957"
type input "Rosa Elvira da Conceição"
type input "(87) 99100-2828"
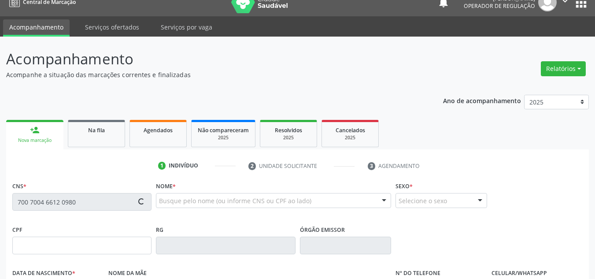
type input "S/N"
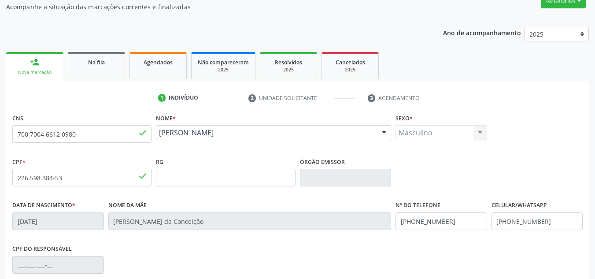
scroll to position [198, 0]
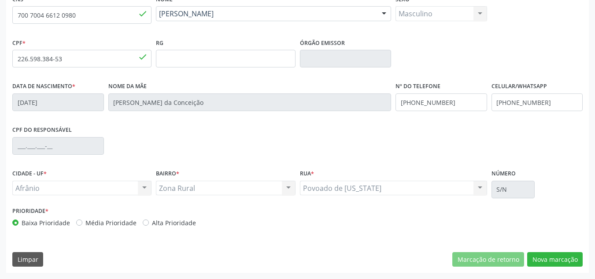
click at [131, 223] on label "Média Prioridade" at bounding box center [110, 222] width 51 height 9
click at [82, 223] on input "Média Prioridade" at bounding box center [79, 222] width 6 height 8
radio input "true"
click at [537, 255] on button "Nova marcação" at bounding box center [554, 259] width 55 height 15
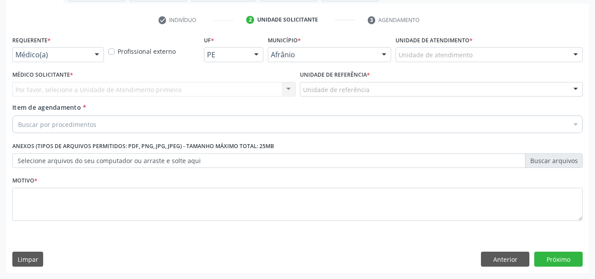
scroll to position [158, 0]
click at [530, 51] on div "Unidade de atendimento" at bounding box center [488, 54] width 187 height 15
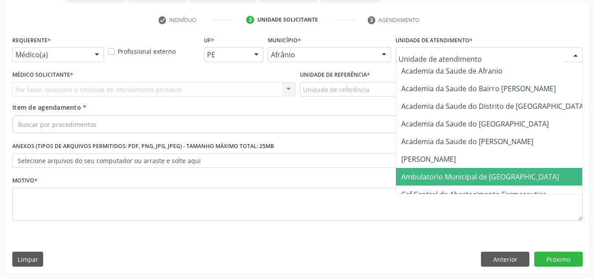
click at [515, 176] on span "Ambulatorio Municipal de [GEOGRAPHIC_DATA]" at bounding box center [503, 177] width 215 height 18
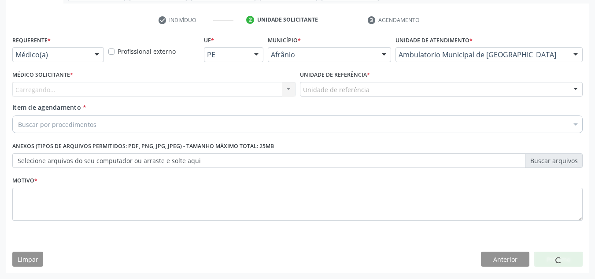
click at [231, 86] on div "Carregando... Nenhum resultado encontrado para: " " Não há nenhuma opção para s…" at bounding box center [153, 89] width 283 height 15
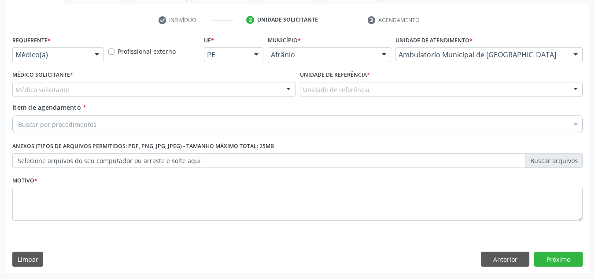
click at [231, 86] on div "Médico solicitante" at bounding box center [153, 89] width 283 height 15
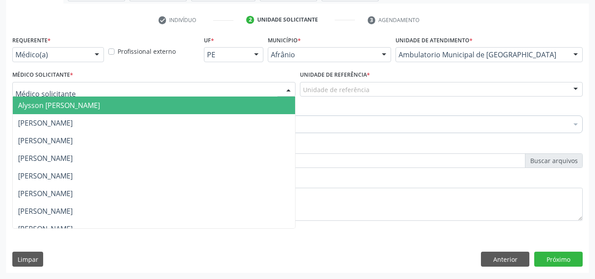
drag, startPoint x: 222, startPoint y: 107, endPoint x: 344, endPoint y: 102, distance: 122.0
click at [230, 107] on span "Alysson [PERSON_NAME]" at bounding box center [154, 105] width 282 height 18
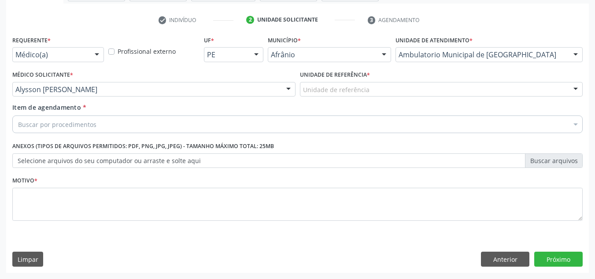
click at [367, 92] on div "Unidade de referência" at bounding box center [441, 89] width 283 height 15
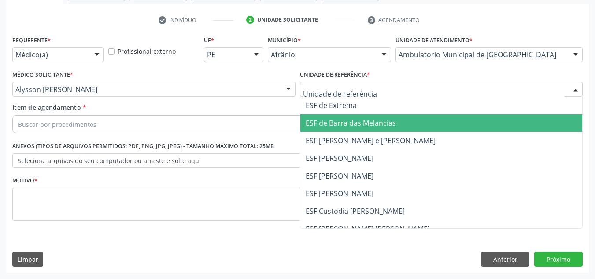
click at [364, 130] on span "ESF de Barra das Melancias" at bounding box center [441, 123] width 282 height 18
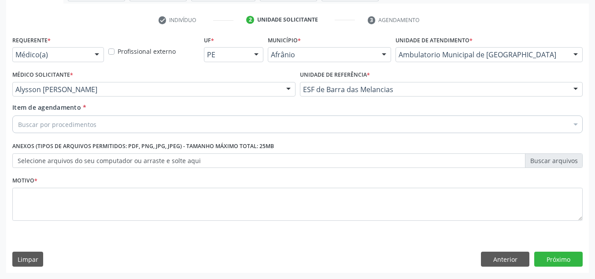
click at [360, 125] on div "Buscar por procedimentos" at bounding box center [297, 124] width 570 height 18
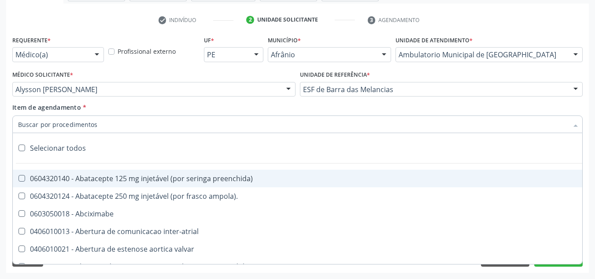
paste input "0301010072-225120"
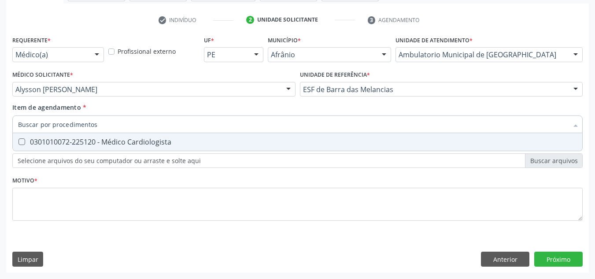
type input "0301010072-225120"
click at [350, 148] on span "0301010072-225120 - Médico Cardiologista" at bounding box center [297, 142] width 569 height 18
checkbox Cardiologista "true"
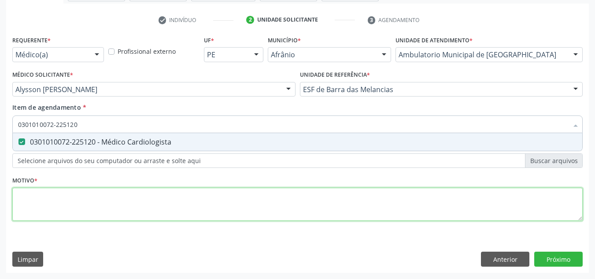
click at [335, 187] on div "Requerente * Médico(a) Médico(a) Enfermeiro(a) Paciente Nenhum resultado encont…" at bounding box center [297, 132] width 570 height 199
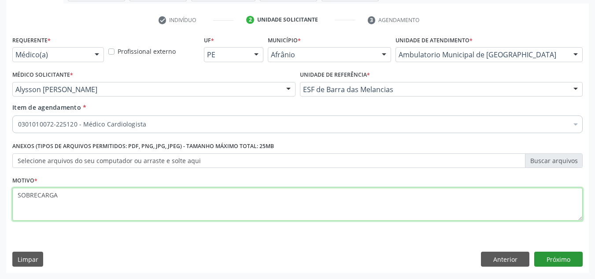
type textarea "SOBRECARGA"
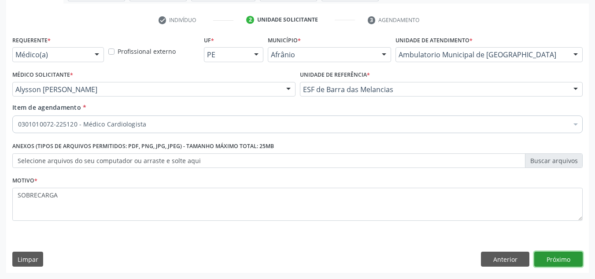
click at [566, 264] on button "Próximo" at bounding box center [558, 258] width 48 height 15
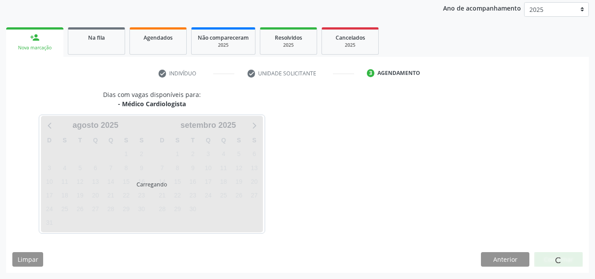
scroll to position [104, 0]
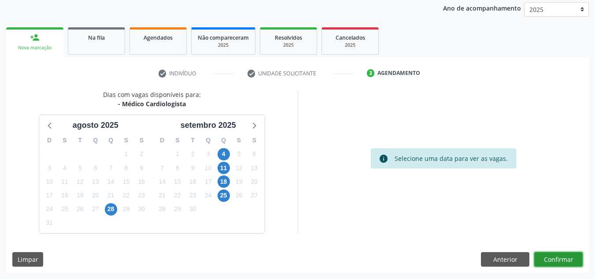
click at [553, 263] on button "Confirmar" at bounding box center [558, 259] width 48 height 15
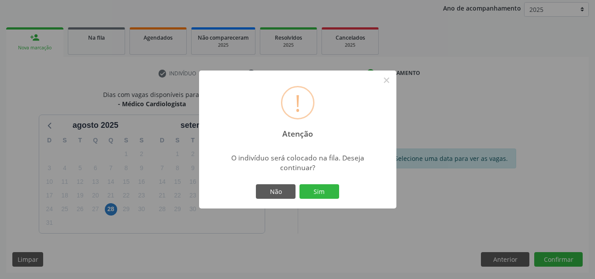
click at [299, 184] on button "Sim" at bounding box center [319, 191] width 40 height 15
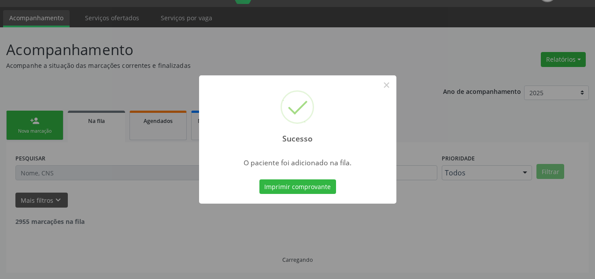
scroll to position [12, 0]
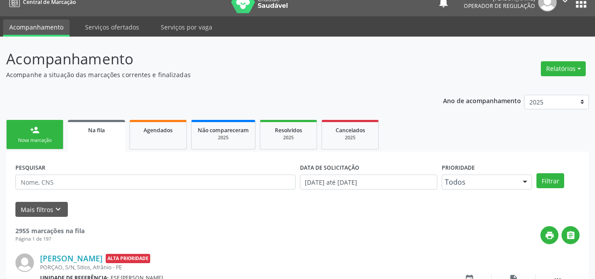
click at [11, 129] on link "person_add Nova marcação" at bounding box center [34, 134] width 57 height 29
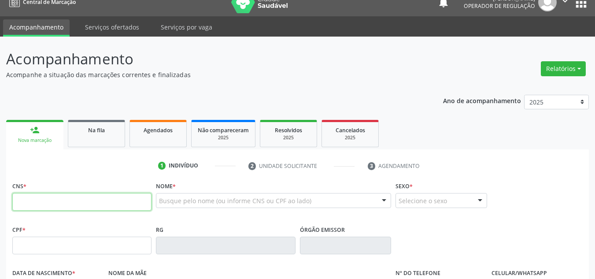
click at [82, 202] on input "text" at bounding box center [81, 202] width 139 height 18
type input "700 4044 9015 1749"
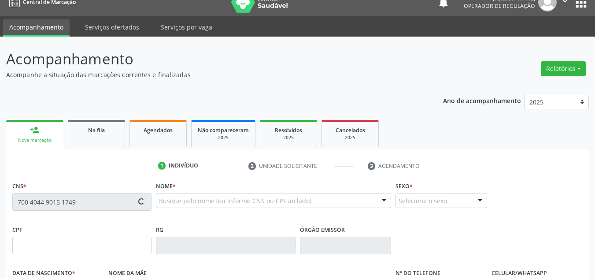
type input "06/10/1942"
type input "Zulmira Idalina Rodrigues"
type input "(87) 98827-7821"
type input "(87) 98847-0793"
type input "--"
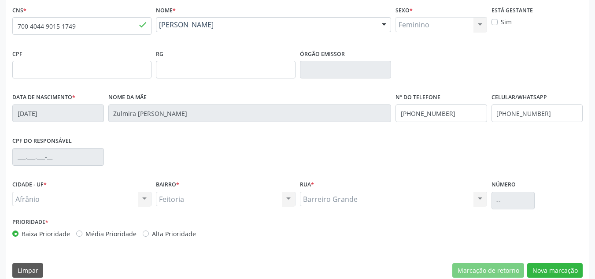
scroll to position [188, 0]
click at [116, 233] on label "Média Prioridade" at bounding box center [110, 232] width 51 height 9
click at [82, 233] on input "Média Prioridade" at bounding box center [79, 232] width 6 height 8
radio input "true"
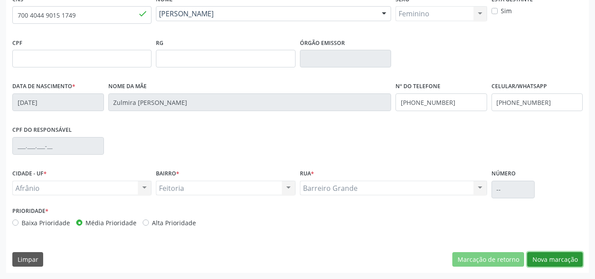
click at [555, 255] on button "Nova marcação" at bounding box center [554, 259] width 55 height 15
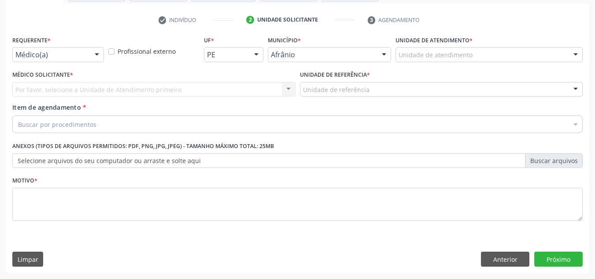
scroll to position [158, 0]
click at [550, 47] on div "Unidade de atendimento * Unidade de atendimento Academia da Saude de Afranio Ac…" at bounding box center [488, 47] width 187 height 28
click at [536, 59] on div "Unidade de atendimento" at bounding box center [488, 54] width 187 height 15
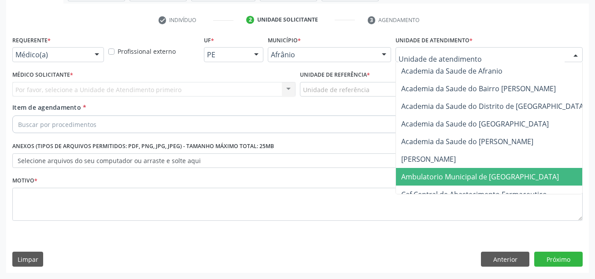
click at [475, 178] on span "Ambulatorio Municipal de [GEOGRAPHIC_DATA]" at bounding box center [480, 177] width 158 height 10
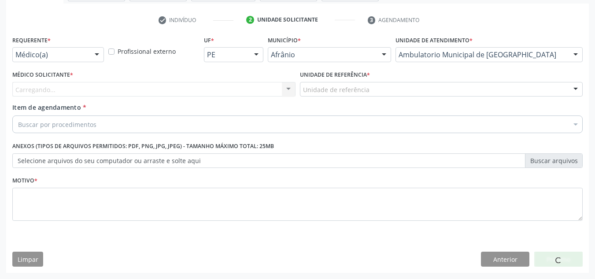
click at [276, 91] on div "Carregando... Nenhum resultado encontrado para: " " Não há nenhuma opção para s…" at bounding box center [153, 89] width 283 height 15
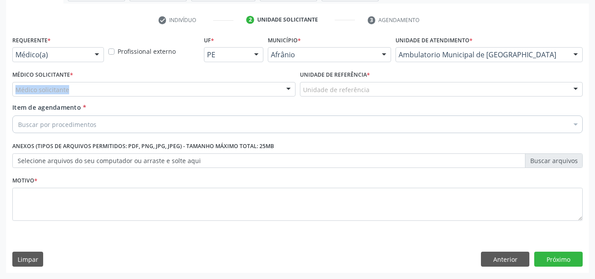
click at [276, 91] on div "Médico solicitante" at bounding box center [153, 89] width 283 height 15
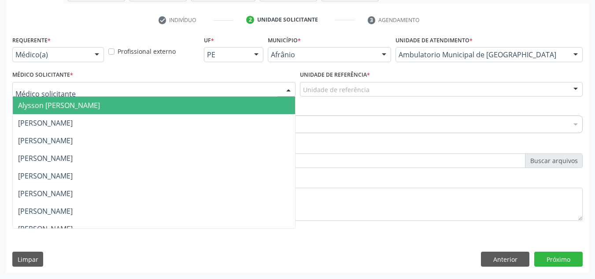
click at [244, 100] on span "Alysson [PERSON_NAME]" at bounding box center [154, 105] width 282 height 18
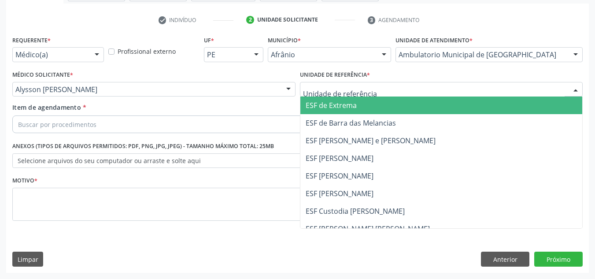
click at [371, 89] on div at bounding box center [441, 89] width 283 height 15
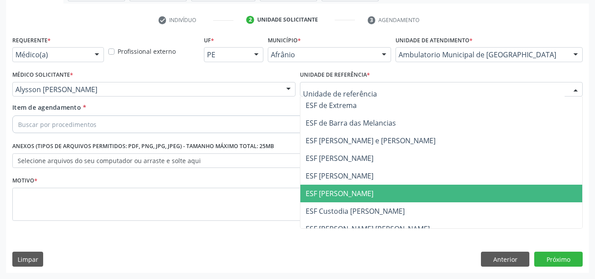
click at [368, 185] on span "ESF [PERSON_NAME]" at bounding box center [441, 193] width 282 height 18
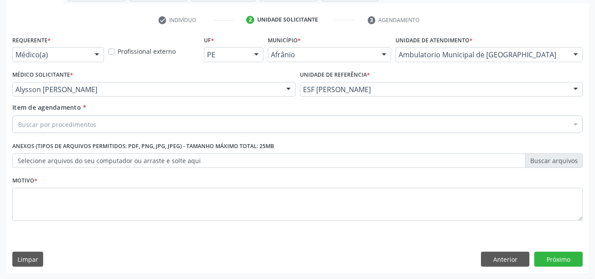
click at [361, 121] on div "Buscar por procedimentos" at bounding box center [297, 124] width 570 height 18
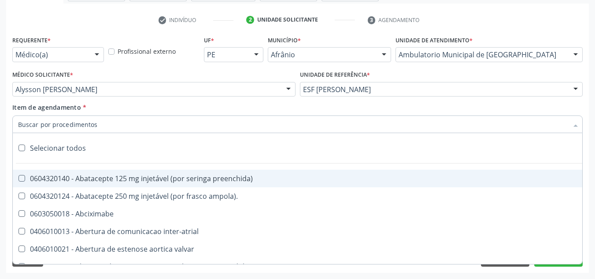
paste input "0301010072-225120"
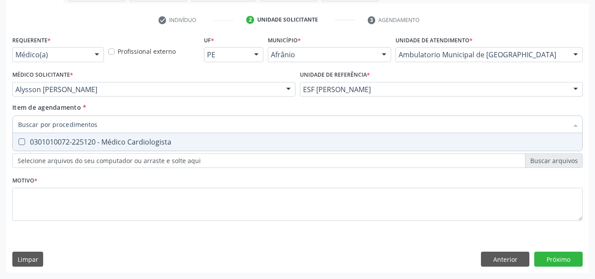
type input "0301010072-225120"
drag, startPoint x: 297, startPoint y: 143, endPoint x: 282, endPoint y: 197, distance: 55.3
click at [297, 144] on div "0301010072-225120 - Médico Cardiologista" at bounding box center [297, 141] width 559 height 7
checkbox Cardiologista "true"
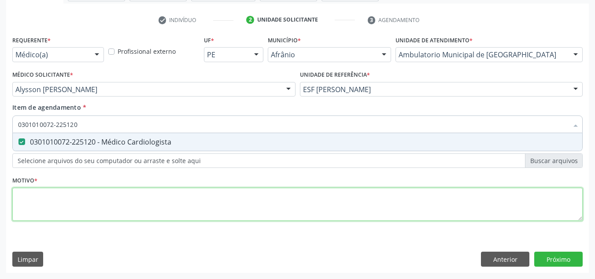
click at [282, 197] on div "Requerente * Médico(a) Médico(a) Enfermeiro(a) Paciente Nenhum resultado encont…" at bounding box center [297, 132] width 570 height 199
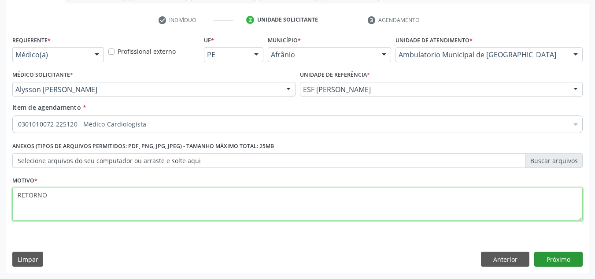
type textarea "RETORNO"
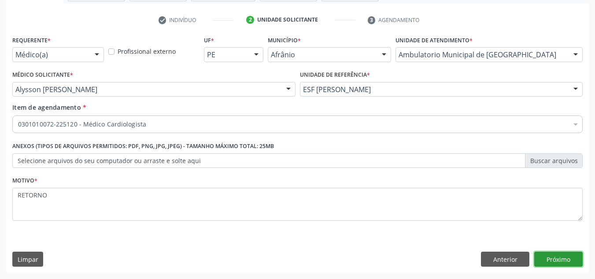
click at [570, 265] on button "Próximo" at bounding box center [558, 258] width 48 height 15
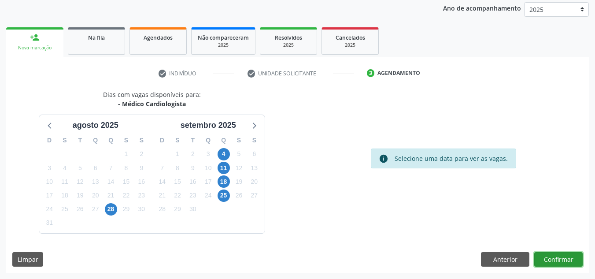
click at [573, 256] on button "Confirmar" at bounding box center [558, 259] width 48 height 15
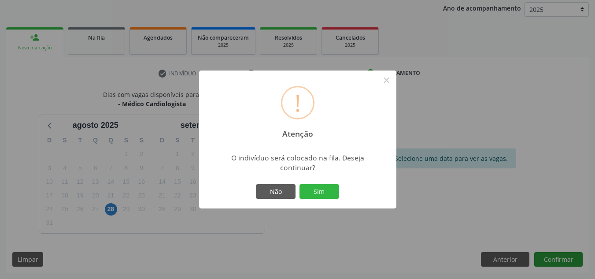
click at [299, 184] on button "Sim" at bounding box center [319, 191] width 40 height 15
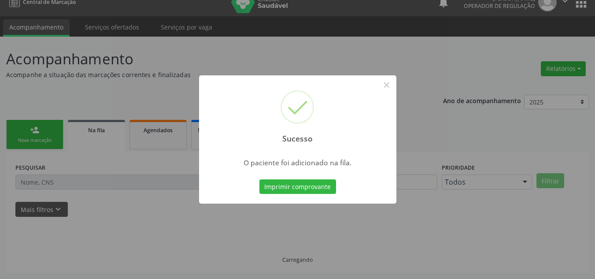
scroll to position [12, 0]
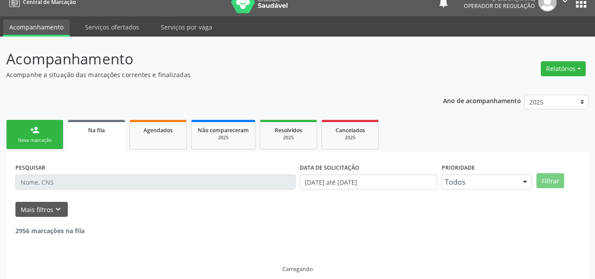
click at [58, 123] on link "person_add Nova marcação" at bounding box center [34, 134] width 57 height 29
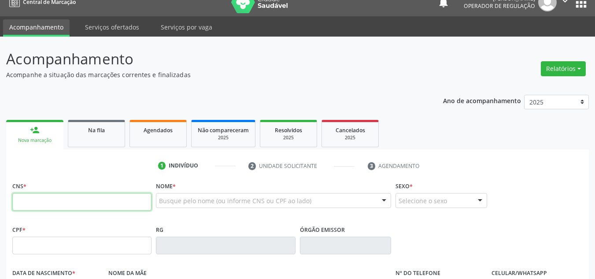
click at [46, 200] on input "text" at bounding box center [81, 202] width 139 height 18
type input "898 0023 3314 7492"
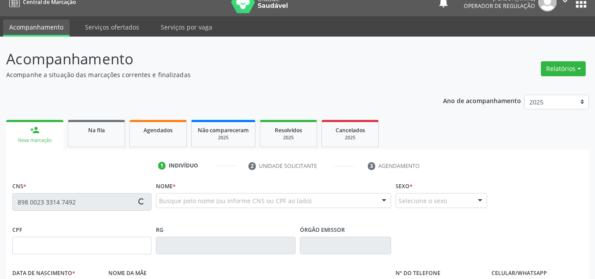
type input "171.694.294-20"
type input "30/03/1947"
type input "Maximiniana Maria de Carvalho"
type input "(87) 98841-3912"
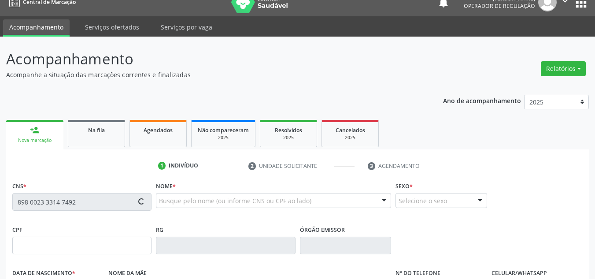
type input "65"
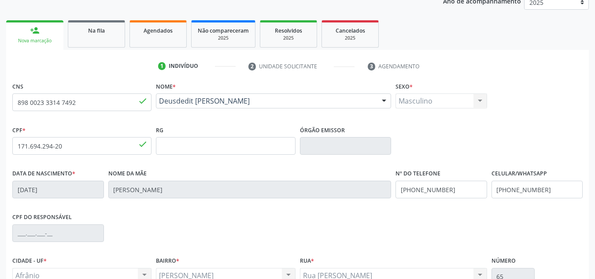
scroll to position [198, 0]
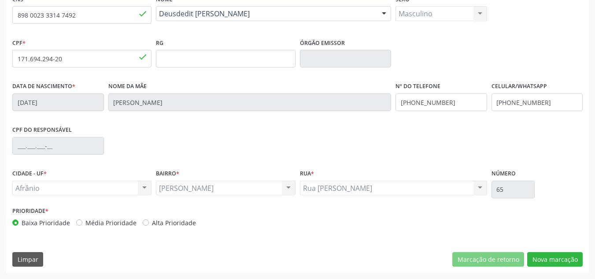
click at [117, 224] on label "Média Prioridade" at bounding box center [110, 222] width 51 height 9
click at [82, 224] on input "Média Prioridade" at bounding box center [79, 222] width 6 height 8
radio input "true"
click at [568, 264] on button "Nova marcação" at bounding box center [554, 259] width 55 height 15
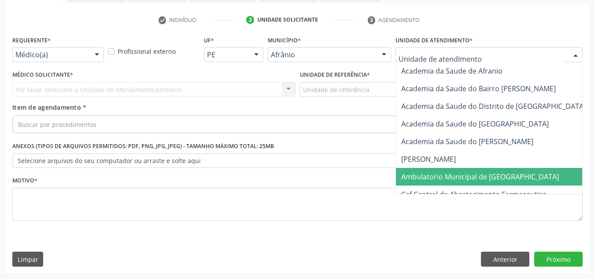
click at [424, 170] on span "Ambulatorio Municipal de [GEOGRAPHIC_DATA]" at bounding box center [503, 177] width 215 height 18
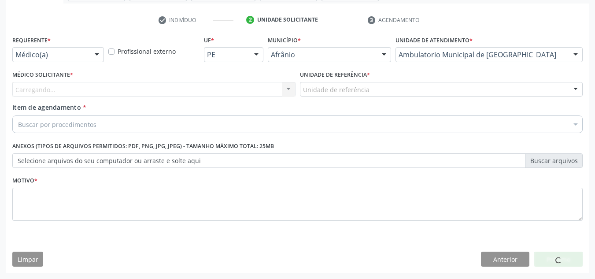
click at [239, 85] on div "Carregando... Nenhum resultado encontrado para: " " Não há nenhuma opção para s…" at bounding box center [153, 89] width 283 height 15
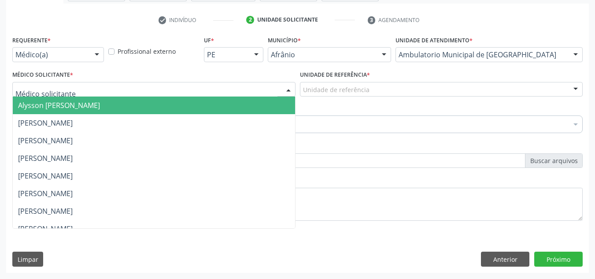
click at [237, 86] on div at bounding box center [153, 89] width 283 height 15
drag, startPoint x: 233, startPoint y: 104, endPoint x: 250, endPoint y: 96, distance: 18.7
click at [234, 104] on span "Alysson [PERSON_NAME]" at bounding box center [154, 105] width 282 height 18
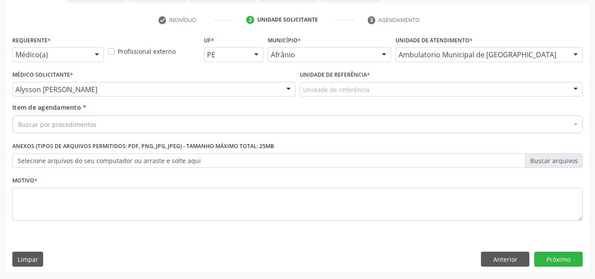
click at [382, 87] on div "Unidade de referência" at bounding box center [441, 89] width 283 height 15
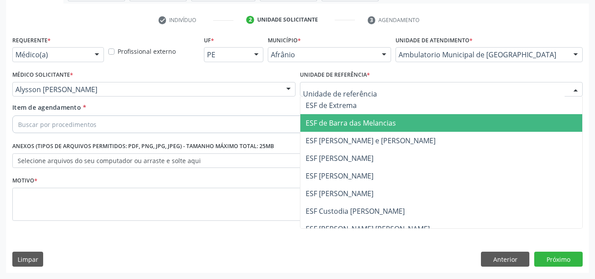
click at [382, 123] on span "ESF de Barra das Melancias" at bounding box center [350, 123] width 90 height 10
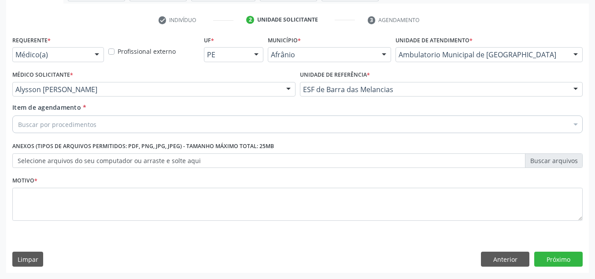
click at [250, 127] on div "Buscar por procedimentos" at bounding box center [297, 124] width 570 height 18
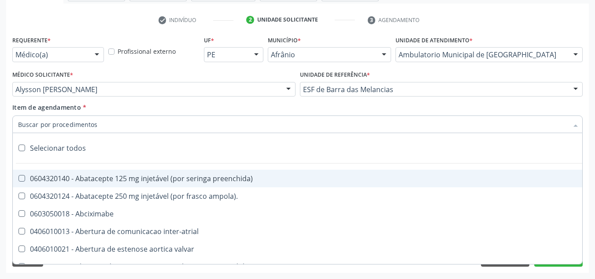
paste input "0301010072-225120"
type input "0301010072-225120"
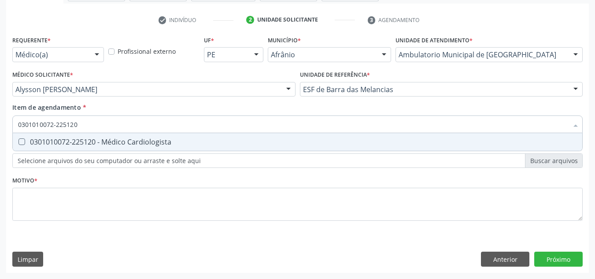
click at [171, 142] on div "0301010072-225120 - Médico Cardiologista" at bounding box center [297, 141] width 559 height 7
checkbox Cardiologista "true"
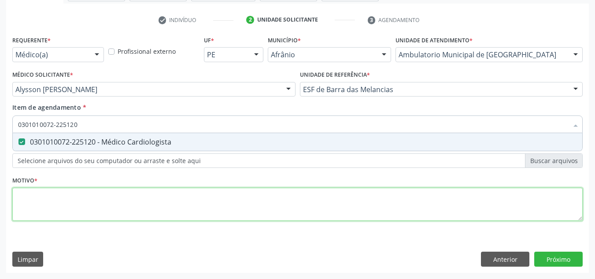
click at [175, 190] on div "Requerente * Médico(a) Médico(a) Enfermeiro(a) Paciente Nenhum resultado encont…" at bounding box center [297, 132] width 570 height 199
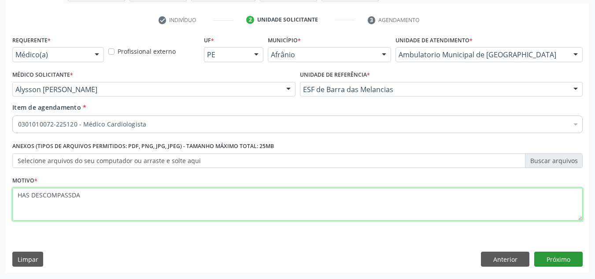
type textarea "HAS DESCOMPASSDA"
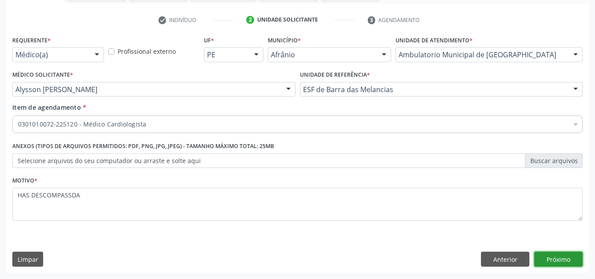
click at [560, 255] on button "Próximo" at bounding box center [558, 258] width 48 height 15
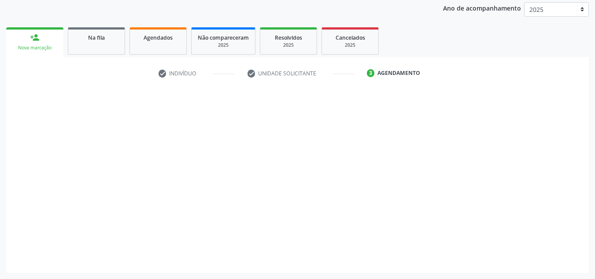
scroll to position [104, 0]
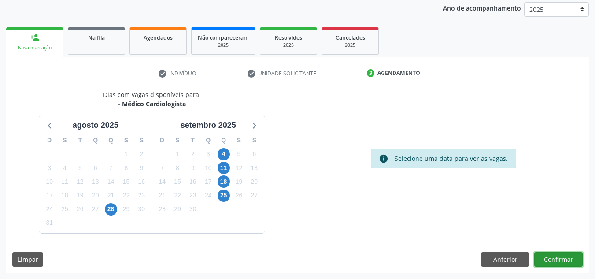
click at [560, 255] on button "Confirmar" at bounding box center [558, 259] width 48 height 15
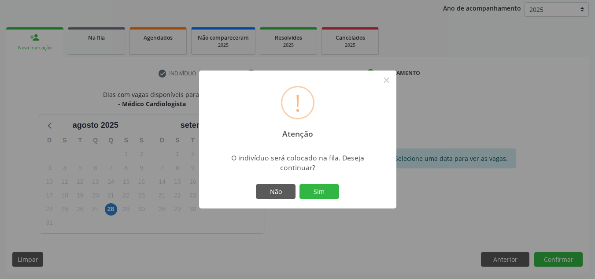
click at [299, 184] on button "Sim" at bounding box center [319, 191] width 40 height 15
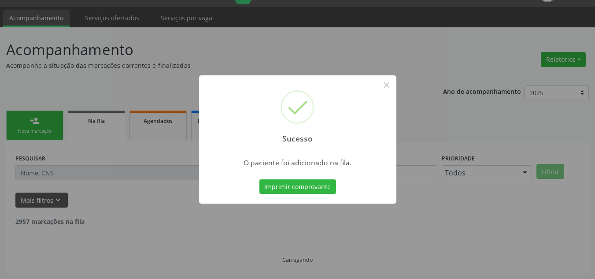
scroll to position [12, 0]
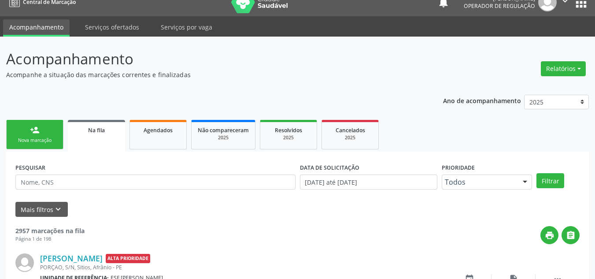
click at [47, 130] on link "person_add Nova marcação" at bounding box center [34, 134] width 57 height 29
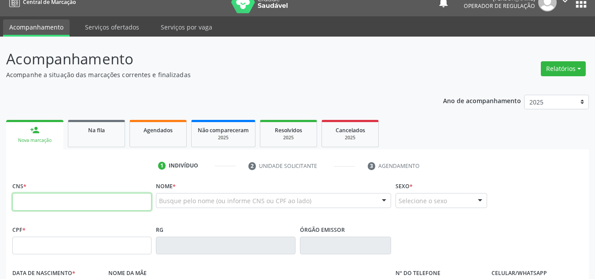
click at [45, 206] on input "text" at bounding box center [81, 202] width 139 height 18
type input "702 1048 2219 2970"
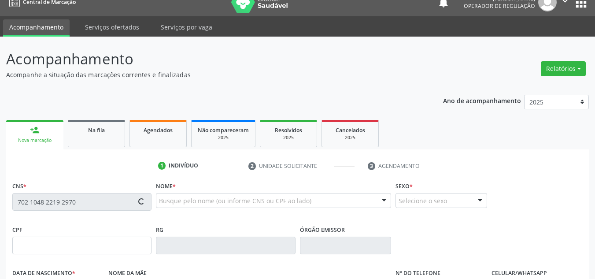
type input "041.685.124-01"
type input "27/11/1970"
type input "Julia de Brito Rodrigues"
type input "(87) 99940-8461"
type input "023.712.084-42"
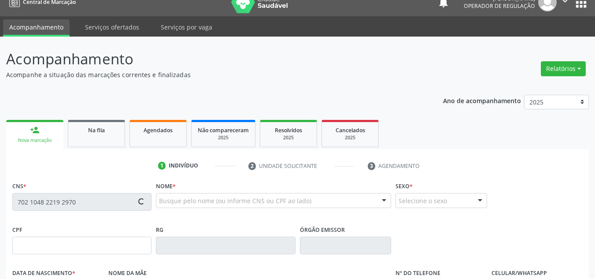
type input "252"
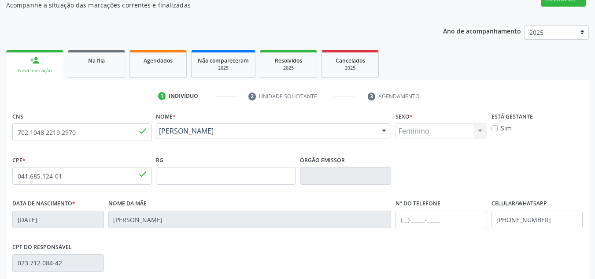
scroll to position [198, 0]
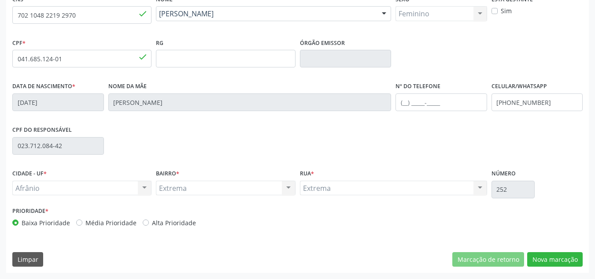
drag, startPoint x: 84, startPoint y: 221, endPoint x: 85, endPoint y: 217, distance: 4.6
click at [85, 221] on label "Média Prioridade" at bounding box center [110, 222] width 51 height 9
click at [82, 221] on input "Média Prioridade" at bounding box center [79, 222] width 6 height 8
radio input "true"
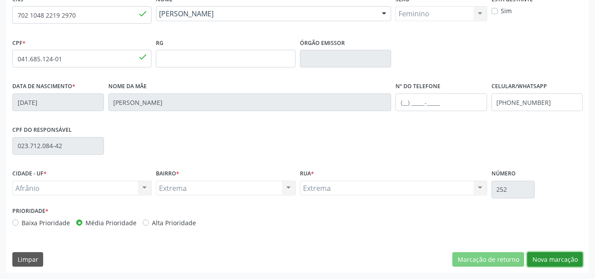
click at [533, 258] on button "Nova marcação" at bounding box center [554, 259] width 55 height 15
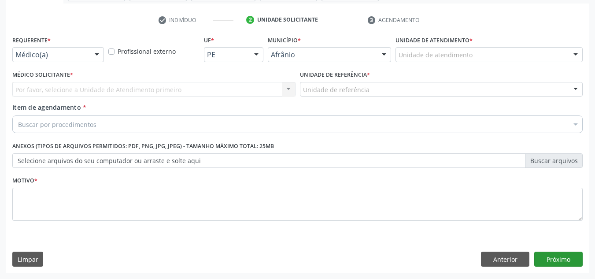
scroll to position [158, 0]
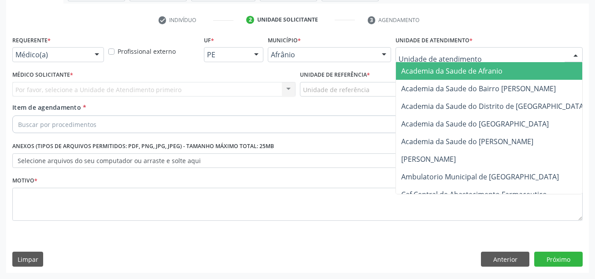
click at [517, 55] on div at bounding box center [488, 54] width 187 height 15
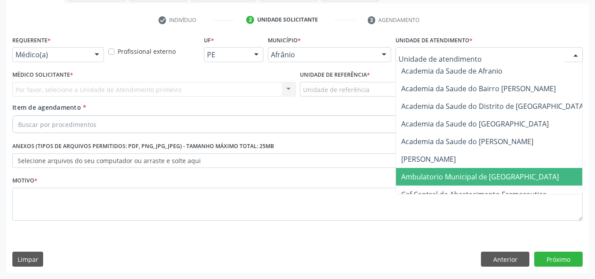
drag, startPoint x: 501, startPoint y: 176, endPoint x: 243, endPoint y: 117, distance: 265.0
click at [499, 176] on span "Ambulatorio Municipal de [GEOGRAPHIC_DATA]" at bounding box center [480, 177] width 158 height 10
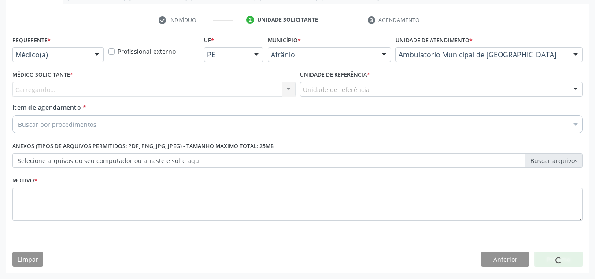
click at [224, 88] on div "Carregando... Nenhum resultado encontrado para: " " Não há nenhuma opção para s…" at bounding box center [153, 89] width 283 height 15
click at [224, 88] on div "Carregando..." at bounding box center [153, 89] width 283 height 15
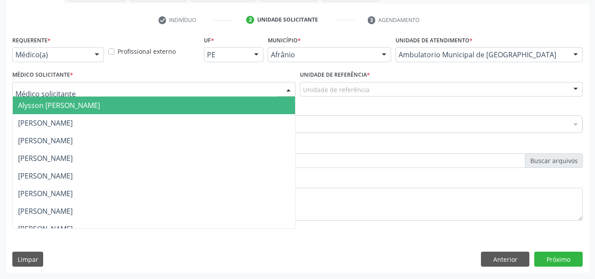
click at [227, 104] on span "Alysson [PERSON_NAME]" at bounding box center [154, 105] width 282 height 18
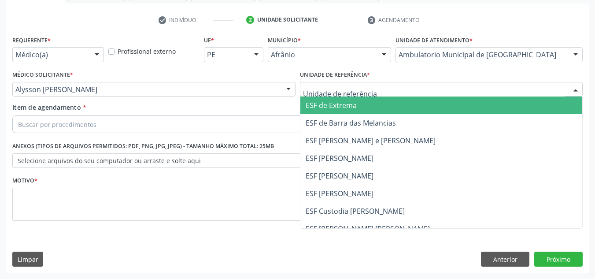
click at [362, 112] on span "ESF de Extrema" at bounding box center [441, 105] width 282 height 18
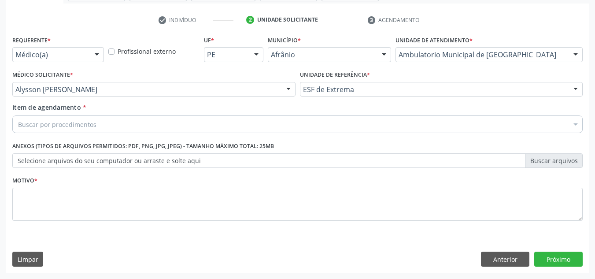
click at [350, 129] on div "Buscar por procedimentos" at bounding box center [297, 124] width 570 height 18
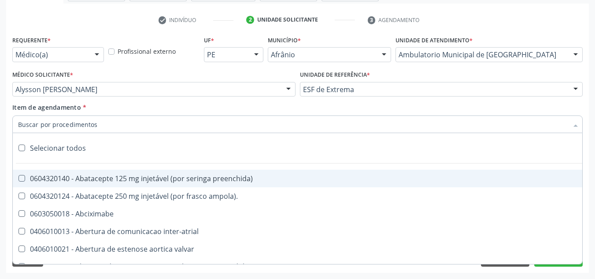
paste input "0301010072-225120"
type input "0301010072-225120"
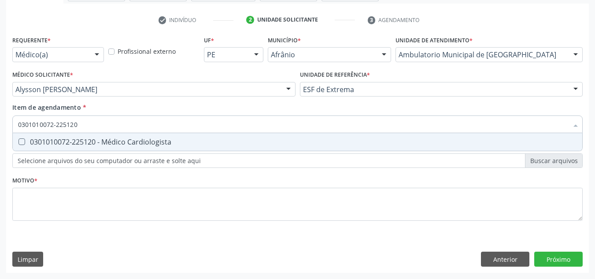
click at [243, 139] on div "0301010072-225120 - Médico Cardiologista" at bounding box center [297, 141] width 559 height 7
checkbox Cardiologista "true"
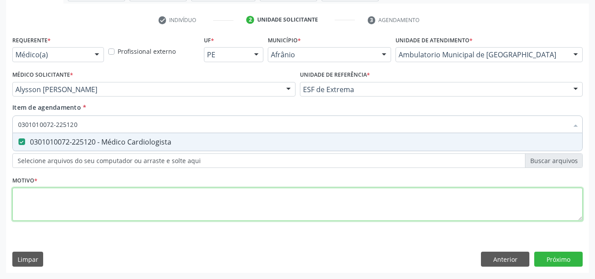
click at [195, 191] on div "Requerente * Médico(a) Médico(a) Enfermeiro(a) Paciente Nenhum resultado encont…" at bounding box center [297, 132] width 570 height 199
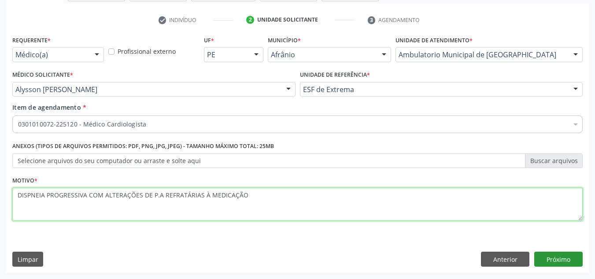
type textarea "DISPNEIA PROGRESSIVA COM ALTERAÇÕES DE P.A REFRATÁRIAS À MEDICAÇÃO"
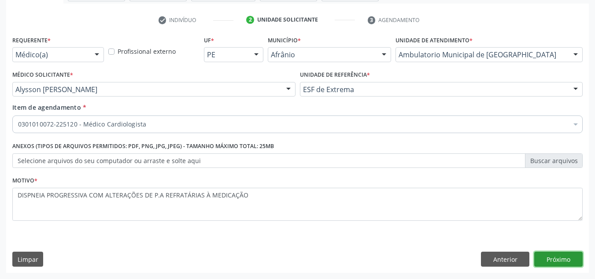
click at [561, 253] on button "Próximo" at bounding box center [558, 258] width 48 height 15
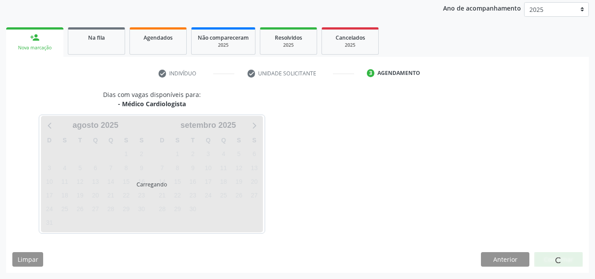
scroll to position [104, 0]
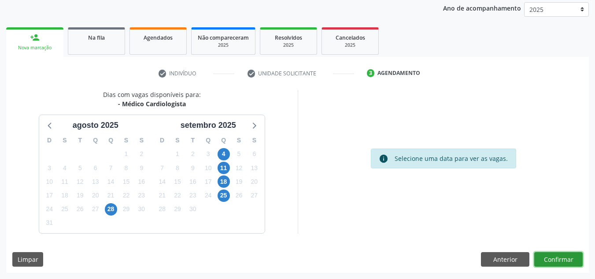
click at [557, 255] on button "Confirmar" at bounding box center [558, 259] width 48 height 15
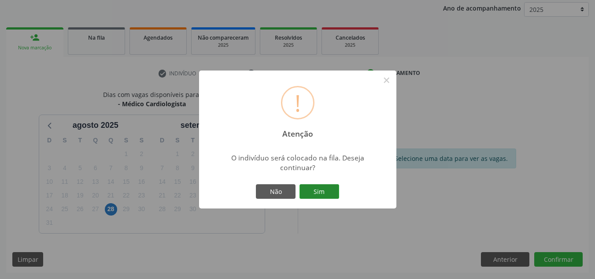
click at [324, 196] on button "Sim" at bounding box center [319, 191] width 40 height 15
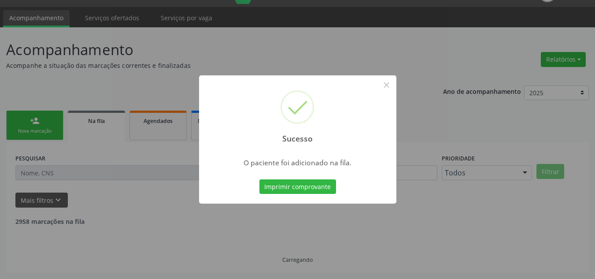
scroll to position [12, 0]
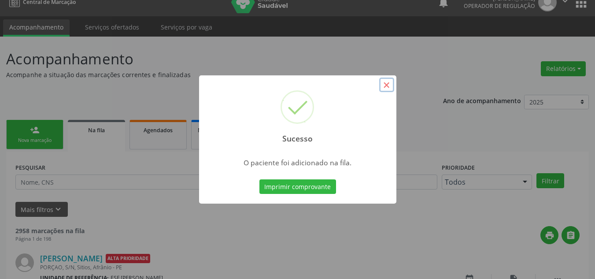
click at [391, 88] on button "×" at bounding box center [386, 84] width 15 height 15
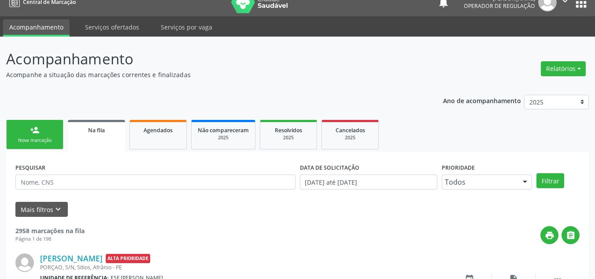
click at [40, 141] on div "Nova marcação" at bounding box center [35, 140] width 44 height 7
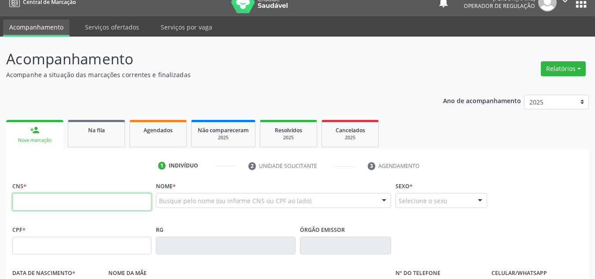
click at [122, 198] on input "text" at bounding box center [81, 202] width 139 height 18
type input "700 2064 0716 7623"
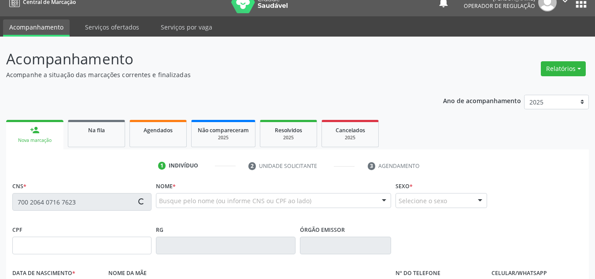
type input "311.085.634-49"
type input "16/11/1946"
type input "Libania Maria de Jesus"
type input "(87) 98812-6693"
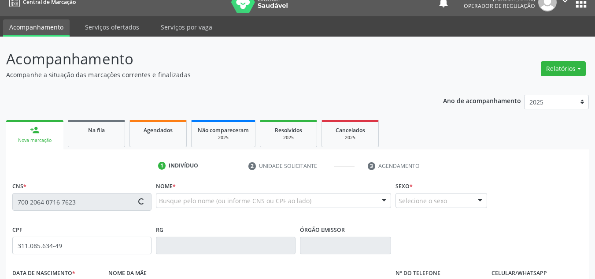
type input "143"
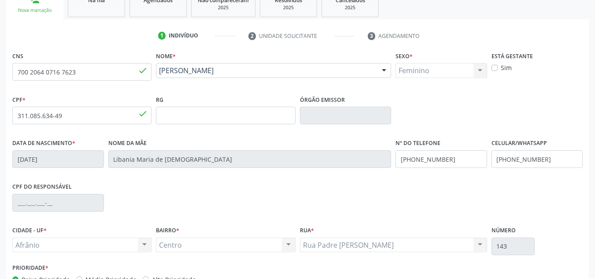
scroll to position [198, 0]
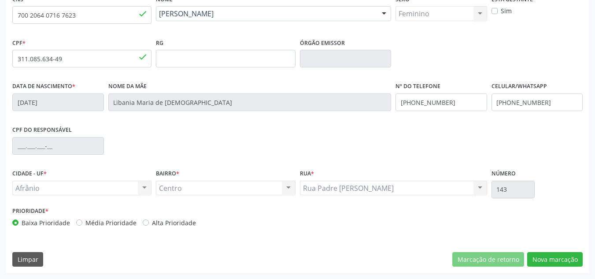
click at [114, 215] on div "Prioridade * Baixa Prioridade Média Prioridade Alta Prioridade" at bounding box center [153, 215] width 283 height 23
click at [114, 219] on label "Média Prioridade" at bounding box center [110, 222] width 51 height 9
click at [82, 219] on input "Média Prioridade" at bounding box center [79, 222] width 6 height 8
radio input "true"
click at [549, 263] on button "Nova marcação" at bounding box center [554, 259] width 55 height 15
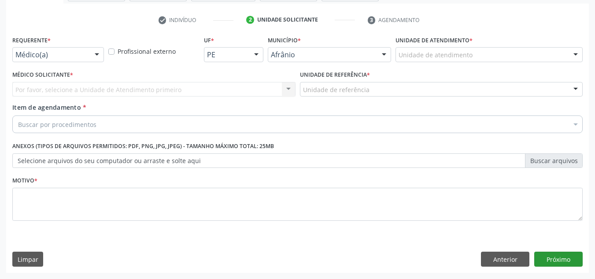
scroll to position [158, 0]
click at [515, 41] on div "Unidade de atendimento * Unidade de atendimento Academia da Saude de Afranio Ac…" at bounding box center [488, 47] width 187 height 28
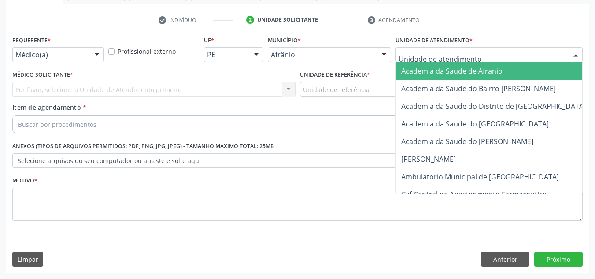
click at [514, 50] on div at bounding box center [488, 54] width 187 height 15
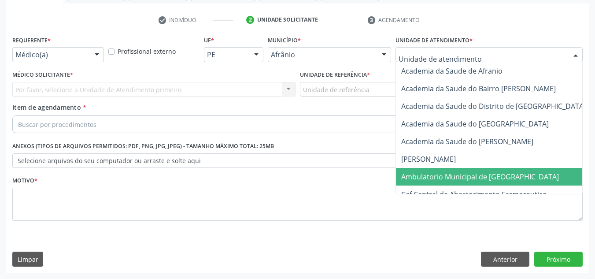
click at [510, 170] on span "Ambulatorio Municipal de [GEOGRAPHIC_DATA]" at bounding box center [503, 177] width 215 height 18
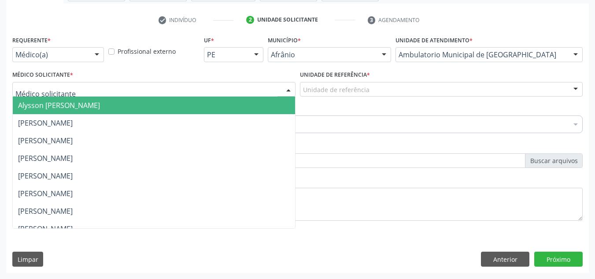
click at [199, 86] on div at bounding box center [153, 89] width 283 height 15
drag, startPoint x: 194, startPoint y: 102, endPoint x: 399, endPoint y: 93, distance: 204.8
click at [198, 102] on span "Alysson [PERSON_NAME]" at bounding box center [154, 105] width 282 height 18
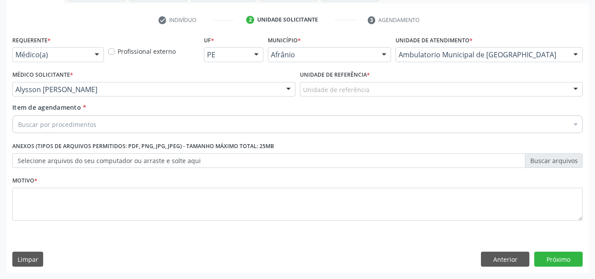
click at [402, 92] on div "Unidade de referência" at bounding box center [441, 89] width 283 height 15
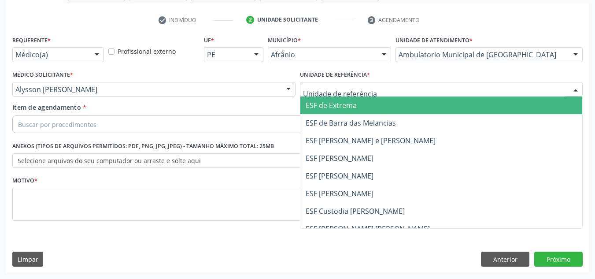
click at [386, 119] on span "ESF de Barra das Melancias" at bounding box center [350, 123] width 90 height 10
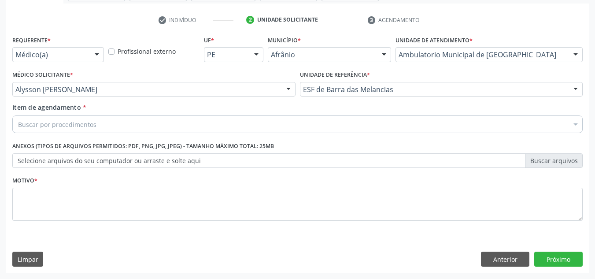
click at [227, 132] on div "Buscar por procedimentos" at bounding box center [297, 124] width 570 height 18
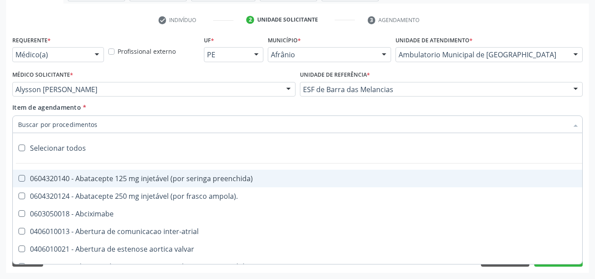
paste input "0301010072-225120"
type input "0301010072-225120"
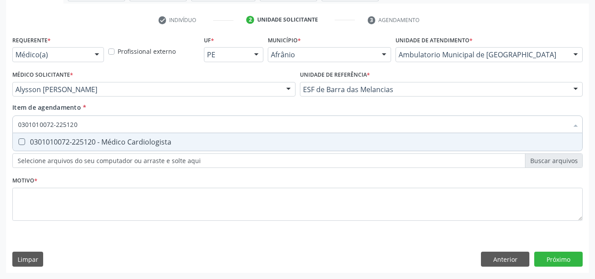
click at [195, 139] on div "0301010072-225120 - Médico Cardiologista" at bounding box center [297, 141] width 559 height 7
checkbox Cardiologista "true"
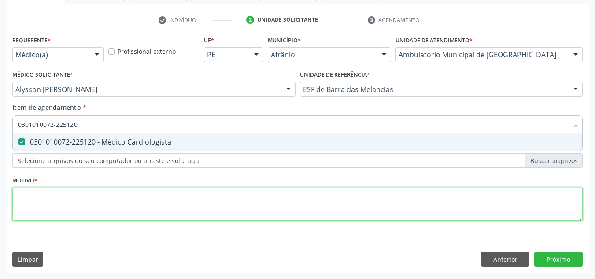
click at [181, 201] on div "Requerente * Médico(a) Médico(a) Enfermeiro(a) Paciente Nenhum resultado encont…" at bounding box center [297, 132] width 570 height 199
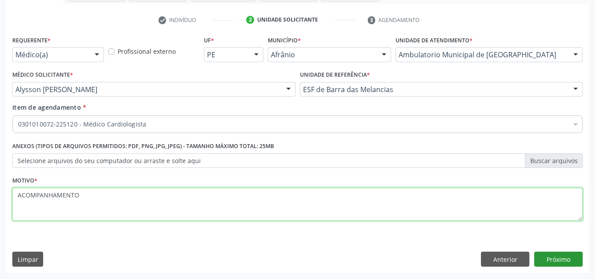
type textarea "ACOMPANHAMENTO"
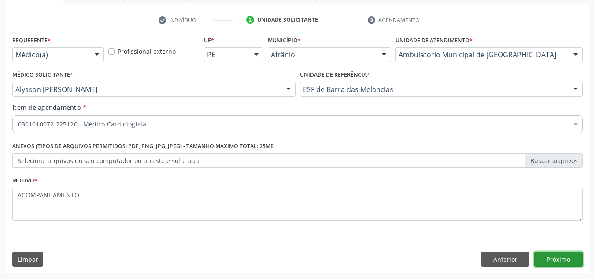
click at [580, 257] on button "Próximo" at bounding box center [558, 258] width 48 height 15
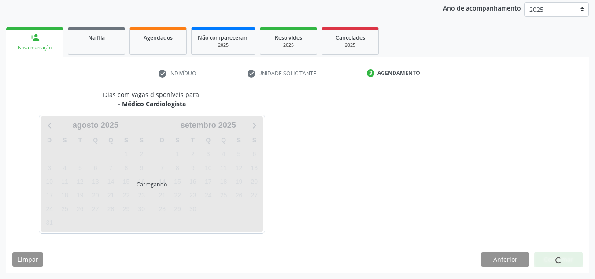
scroll to position [104, 0]
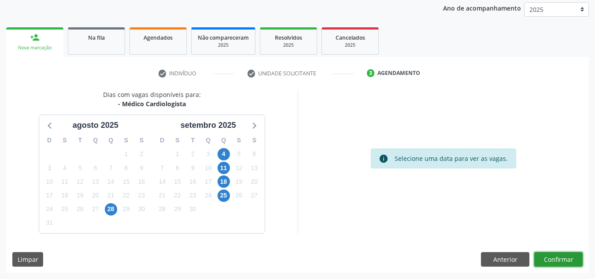
click at [580, 257] on button "Confirmar" at bounding box center [558, 259] width 48 height 15
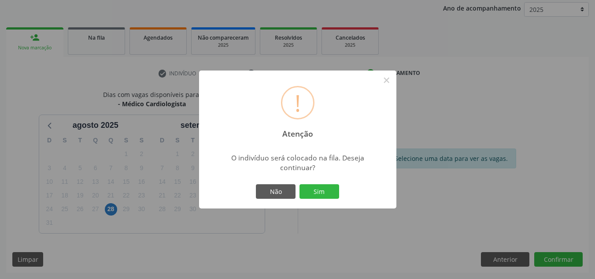
click at [299, 184] on button "Sim" at bounding box center [319, 191] width 40 height 15
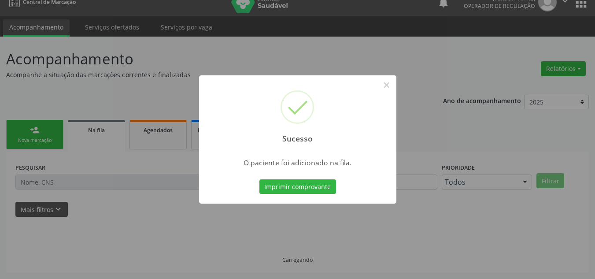
scroll to position [12, 0]
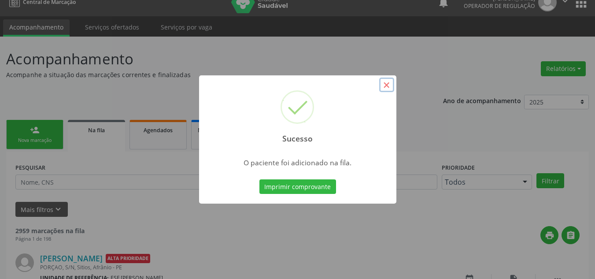
click at [388, 89] on button "×" at bounding box center [386, 84] width 15 height 15
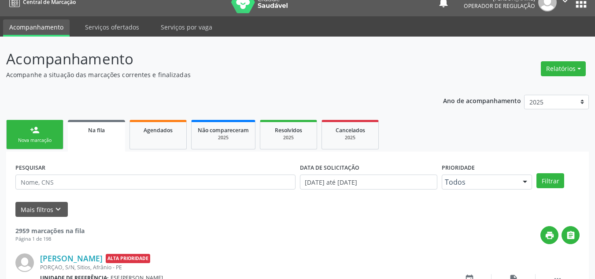
click at [47, 140] on div "Nova marcação" at bounding box center [35, 140] width 44 height 7
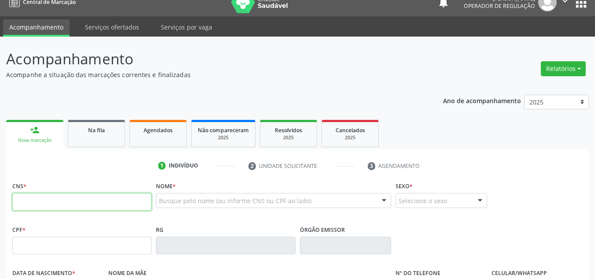
click at [77, 202] on input "text" at bounding box center [81, 202] width 139 height 18
type input "705 8044 0791 6735"
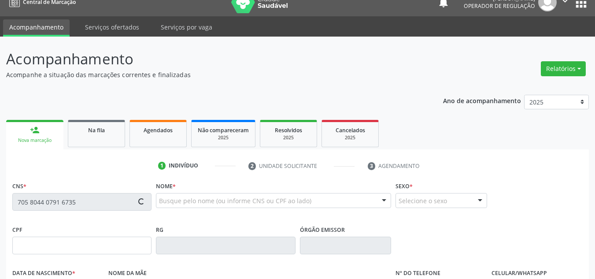
type input "02/09/2007"
type input "Evani de Brito Albuquerque"
type input "(87) 98845-3895"
type input "S/N"
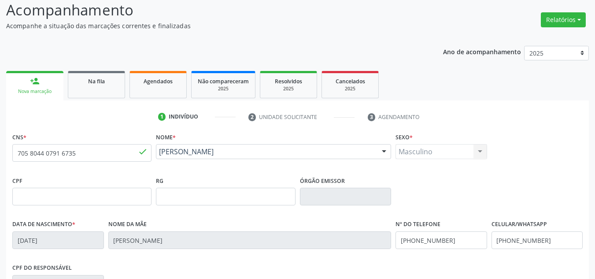
scroll to position [198, 0]
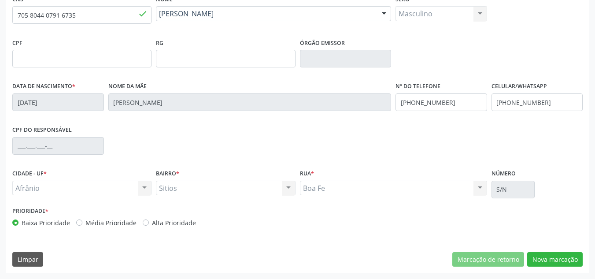
click at [123, 227] on div "Prioridade * Baixa Prioridade Média Prioridade Alta Prioridade" at bounding box center [153, 218] width 287 height 29
click at [125, 224] on label "Média Prioridade" at bounding box center [110, 222] width 51 height 9
click at [82, 224] on input "Média Prioridade" at bounding box center [79, 222] width 6 height 8
radio input "true"
click at [562, 255] on button "Nova marcação" at bounding box center [554, 259] width 55 height 15
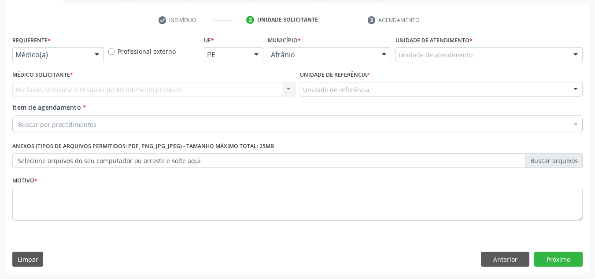
scroll to position [158, 0]
click at [511, 35] on div "Unidade de atendimento * Unidade de atendimento Academia da Saude de Afranio Ac…" at bounding box center [488, 47] width 187 height 28
click at [501, 54] on div "Unidade de atendimento" at bounding box center [488, 54] width 187 height 15
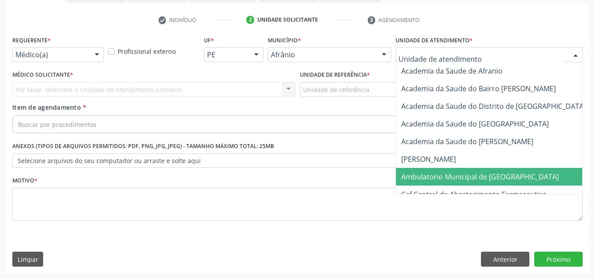
click at [482, 175] on span "Ambulatorio Municipal de [GEOGRAPHIC_DATA]" at bounding box center [480, 177] width 158 height 10
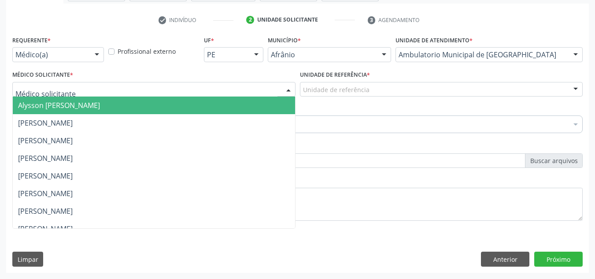
click at [266, 91] on div at bounding box center [153, 89] width 283 height 15
click at [264, 97] on span "Alysson [PERSON_NAME]" at bounding box center [154, 105] width 282 height 18
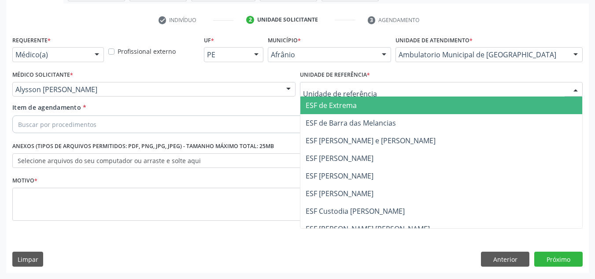
drag, startPoint x: 356, startPoint y: 104, endPoint x: 247, endPoint y: 123, distance: 110.3
click at [354, 105] on span "ESF de Extrema" at bounding box center [441, 105] width 282 height 18
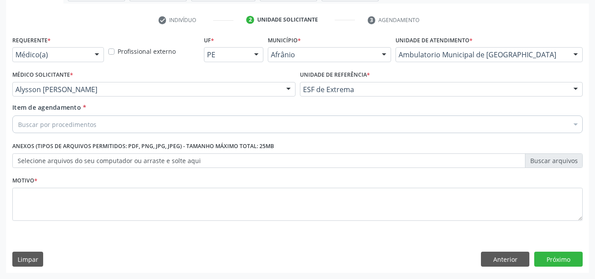
click at [247, 123] on div "Buscar por procedimentos" at bounding box center [297, 124] width 570 height 18
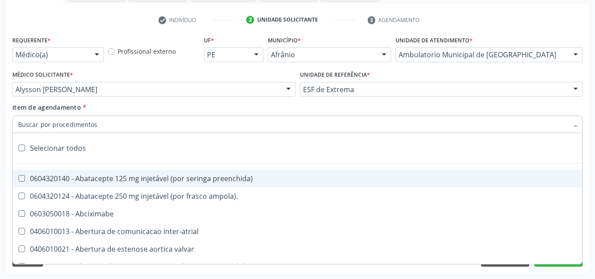
paste input "0301010072-225120"
type input "0301010072-225120"
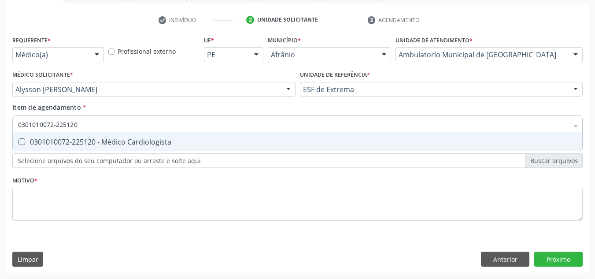
drag, startPoint x: 206, startPoint y: 135, endPoint x: 218, endPoint y: 195, distance: 61.6
click at [208, 136] on span "0301010072-225120 - Médico Cardiologista" at bounding box center [297, 142] width 569 height 18
checkbox Cardiologista "true"
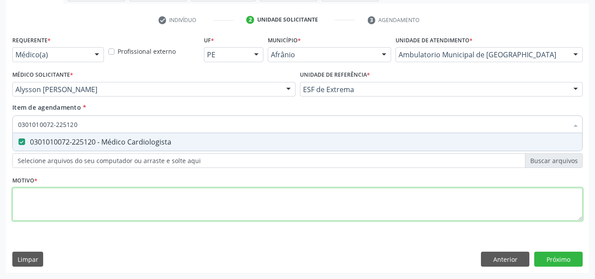
click at [218, 219] on div "Requerente * Médico(a) Médico(a) Enfermeiro(a) Paciente Nenhum resultado encont…" at bounding box center [297, 132] width 570 height 199
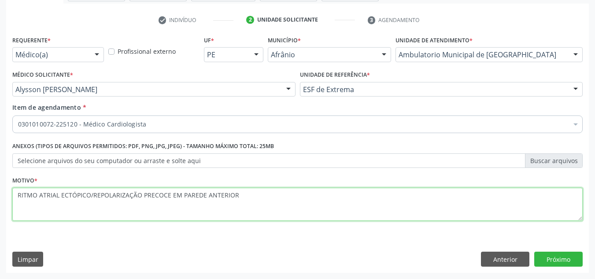
type textarea "RITMO ATRIAL ECTÓPICO/REPOLARIZAÇÃO PRECOCE EM PAREDE ANTERIOR"
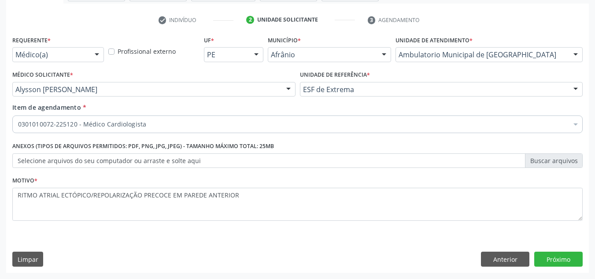
click at [583, 253] on div "Requerente * Médico(a) Médico(a) Enfermeiro(a) Paciente Nenhum resultado encont…" at bounding box center [297, 152] width 582 height 239
click at [566, 255] on button "Próximo" at bounding box center [558, 258] width 48 height 15
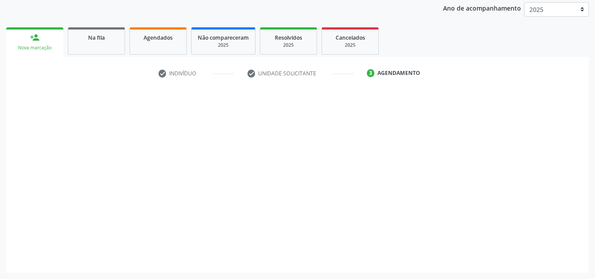
scroll to position [104, 0]
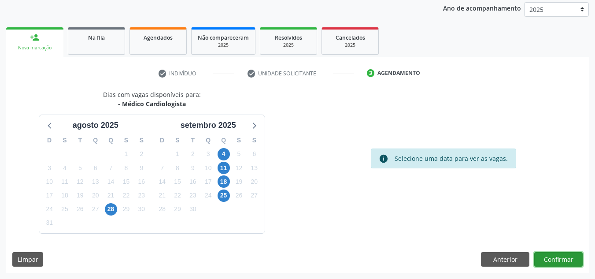
click at [565, 255] on button "Confirmar" at bounding box center [558, 259] width 48 height 15
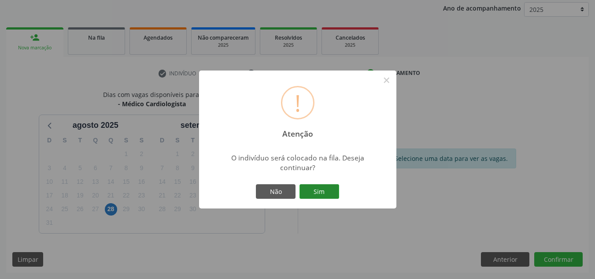
click at [329, 191] on button "Sim" at bounding box center [319, 191] width 40 height 15
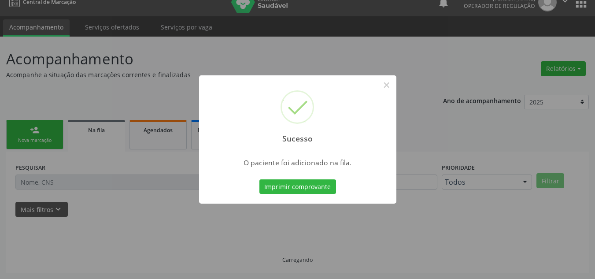
scroll to position [12, 0]
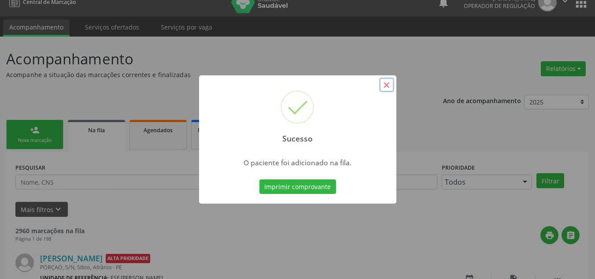
click at [389, 84] on button "×" at bounding box center [386, 84] width 15 height 15
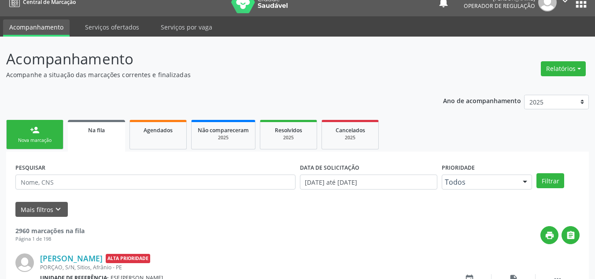
click at [33, 139] on div "Nova marcação" at bounding box center [35, 140] width 44 height 7
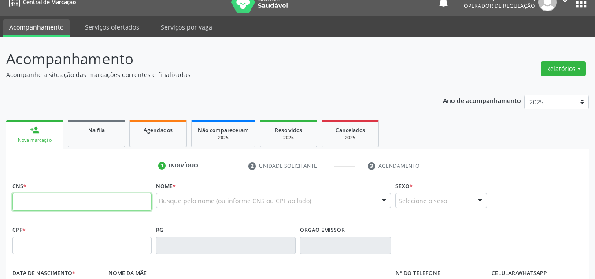
click at [98, 202] on input "text" at bounding box center [81, 202] width 139 height 18
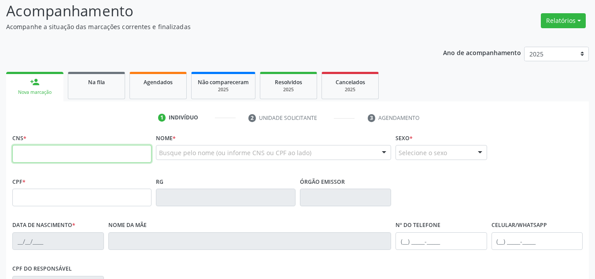
scroll to position [100, 0]
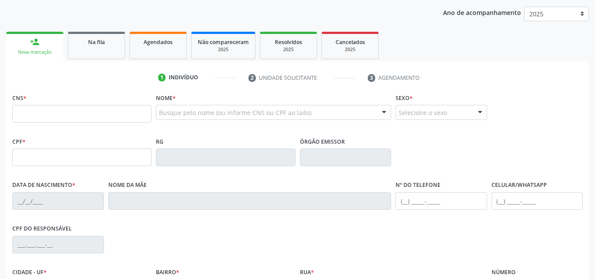
click at [38, 147] on div "CPF *" at bounding box center [81, 150] width 139 height 31
click at [86, 151] on input "text" at bounding box center [81, 157] width 139 height 18
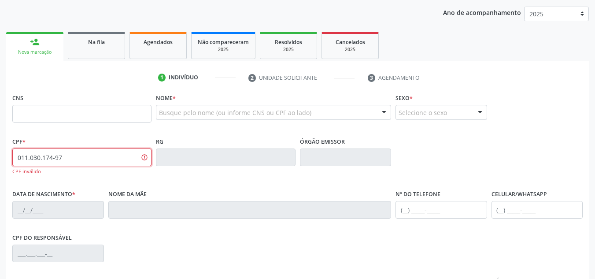
type input "011.030.174-97"
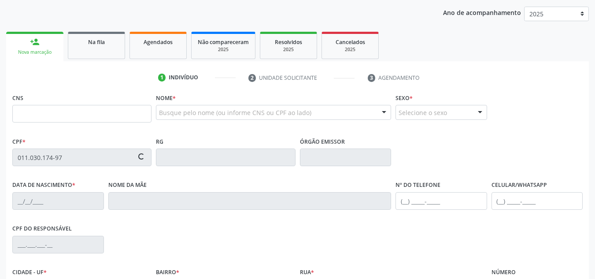
type input "700 0088 6039 4109"
type input "17/06/1973"
type input "Geraldina Maria de Brito"
type input "(87) 98862-4395"
type input "657.207.764-00"
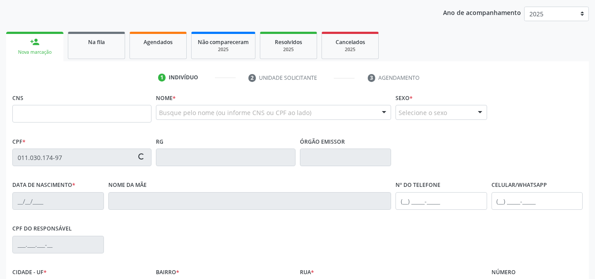
type input "S/N"
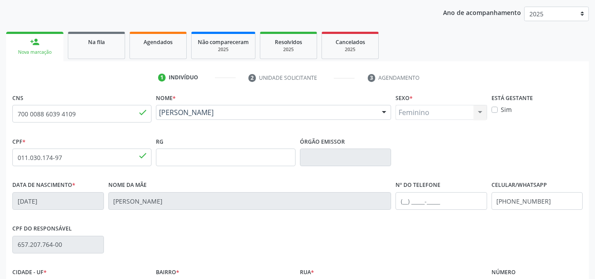
scroll to position [198, 0]
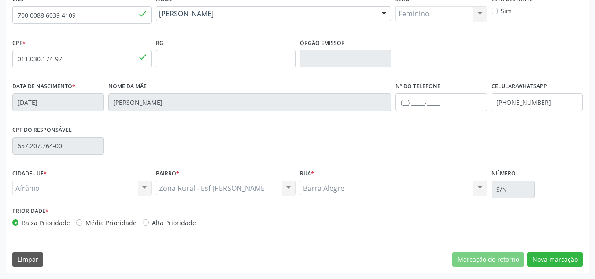
click at [122, 228] on div "Prioridade * Baixa Prioridade Média Prioridade Alta Prioridade" at bounding box center [153, 218] width 287 height 29
click at [126, 225] on label "Média Prioridade" at bounding box center [110, 222] width 51 height 9
click at [82, 225] on input "Média Prioridade" at bounding box center [79, 222] width 6 height 8
radio input "true"
click at [532, 262] on button "Nova marcação" at bounding box center [554, 259] width 55 height 15
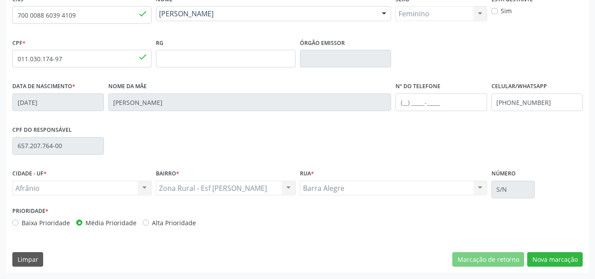
scroll to position [158, 0]
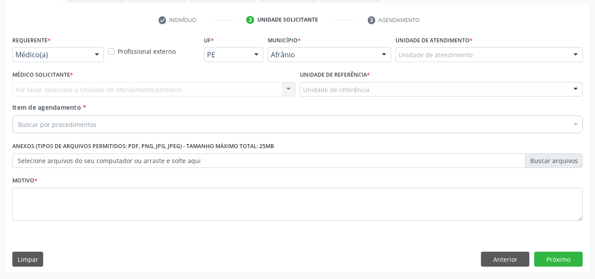
click at [534, 50] on div "Unidade de atendimento" at bounding box center [488, 54] width 187 height 15
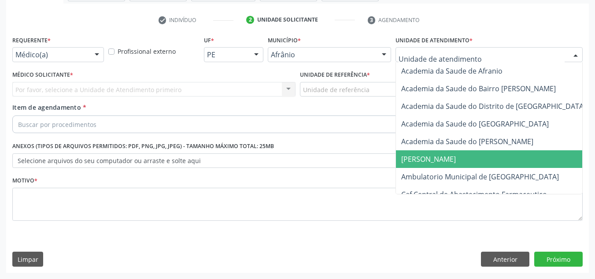
click at [530, 175] on span "Ambulatorio Municipal de [GEOGRAPHIC_DATA]" at bounding box center [503, 177] width 215 height 18
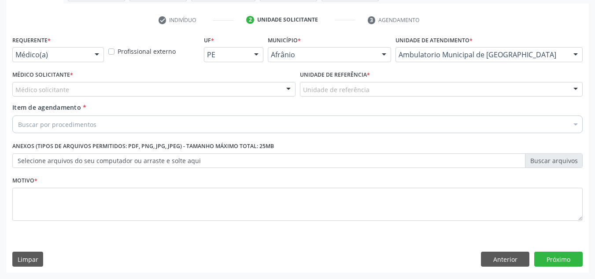
click at [141, 88] on div "Médico solicitante" at bounding box center [153, 89] width 283 height 15
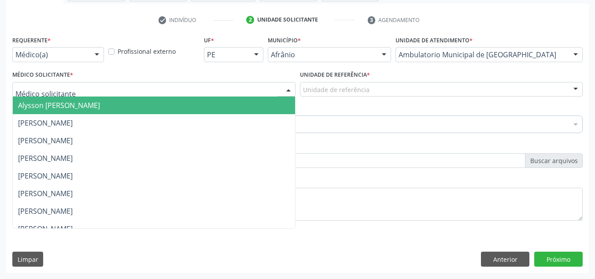
click at [143, 94] on input "text" at bounding box center [146, 94] width 262 height 18
click at [149, 98] on span "Alysson [PERSON_NAME]" at bounding box center [154, 105] width 282 height 18
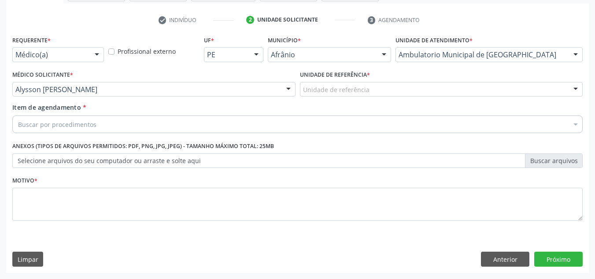
click at [375, 95] on div "Unidade de referência" at bounding box center [441, 89] width 283 height 15
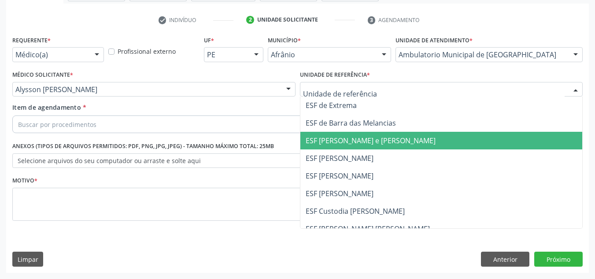
click at [365, 136] on span "ESF [PERSON_NAME] e [PERSON_NAME]" at bounding box center [370, 141] width 130 height 10
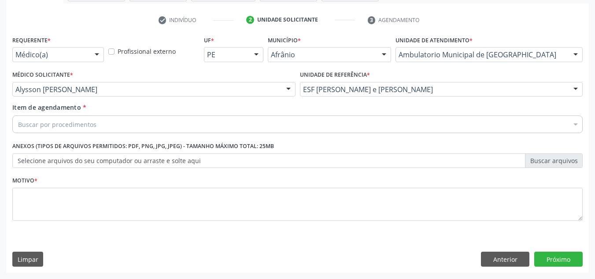
click at [310, 125] on div "Buscar por procedimentos" at bounding box center [297, 124] width 570 height 18
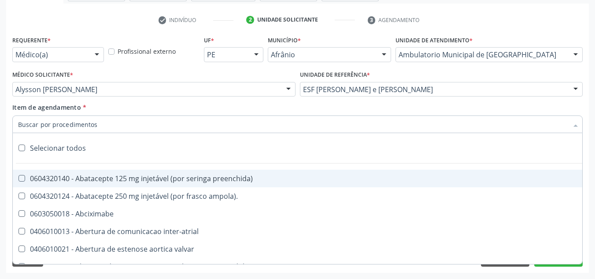
paste input "0301010072-225120"
type input "0301010072-225120"
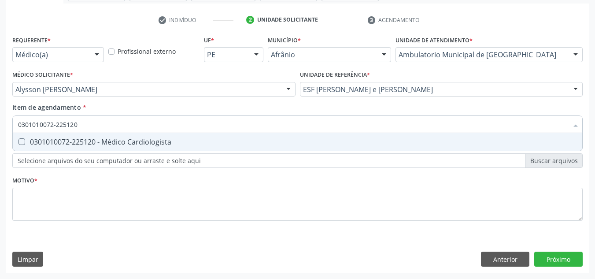
click at [224, 136] on span "0301010072-225120 - Médico Cardiologista" at bounding box center [297, 142] width 569 height 18
checkbox Cardiologista "true"
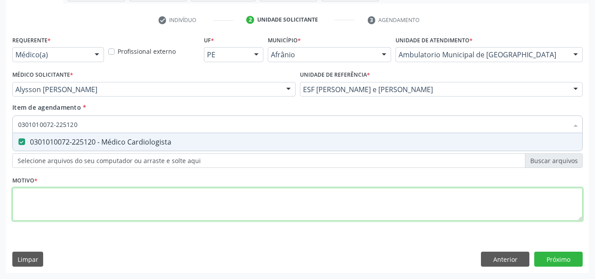
click at [215, 208] on div "Requerente * Médico(a) Médico(a) Enfermeiro(a) Paciente Nenhum resultado encont…" at bounding box center [297, 132] width 570 height 199
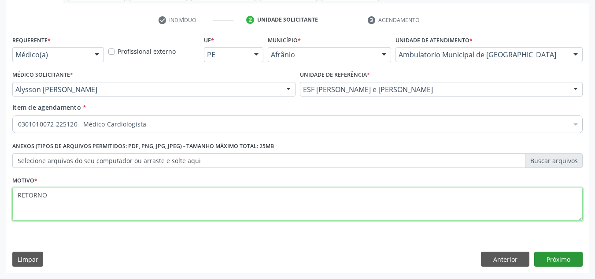
type textarea "RETORNO"
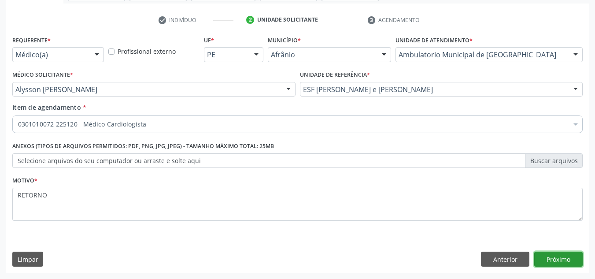
click at [571, 255] on button "Próximo" at bounding box center [558, 258] width 48 height 15
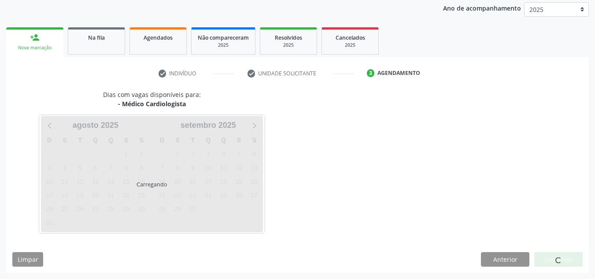
scroll to position [104, 0]
click at [571, 255] on div at bounding box center [558, 259] width 48 height 15
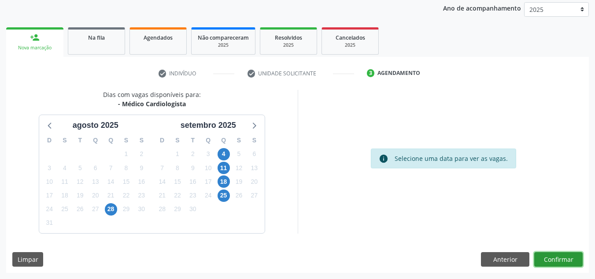
click at [578, 261] on button "Confirmar" at bounding box center [558, 259] width 48 height 15
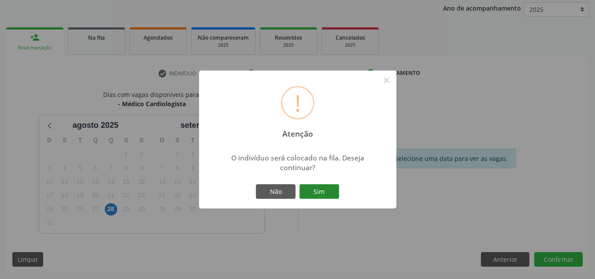
click at [309, 190] on button "Sim" at bounding box center [319, 191] width 40 height 15
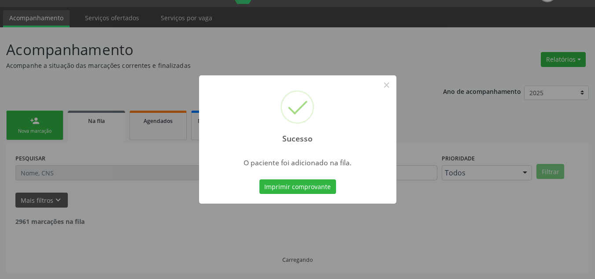
scroll to position [12, 0]
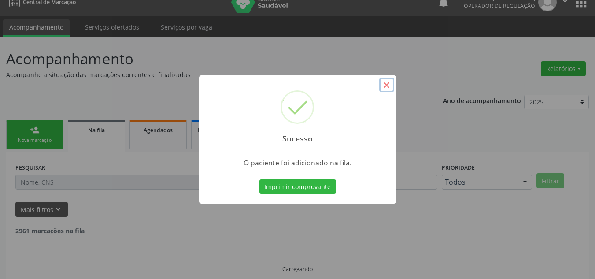
click at [388, 84] on button "×" at bounding box center [386, 84] width 15 height 15
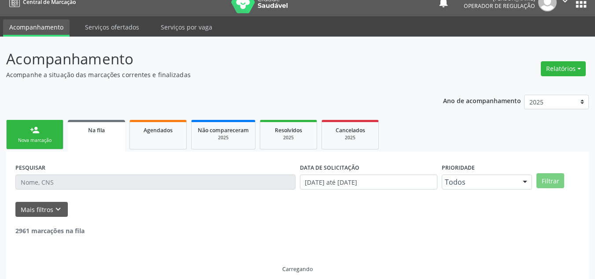
drag, startPoint x: 59, startPoint y: 141, endPoint x: 62, endPoint y: 147, distance: 6.3
click at [59, 141] on link "person_add Nova marcação" at bounding box center [34, 134] width 57 height 29
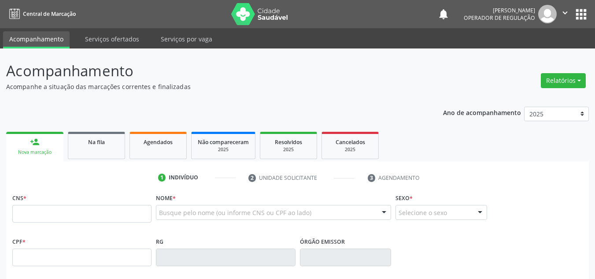
scroll to position [12, 0]
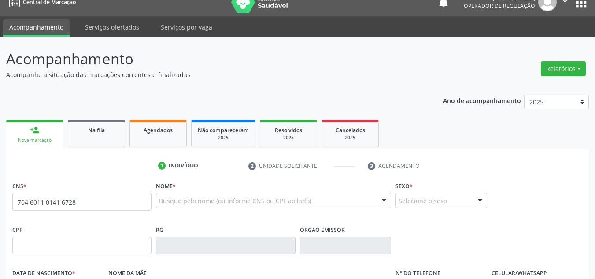
type input "704 6011 0141 6728"
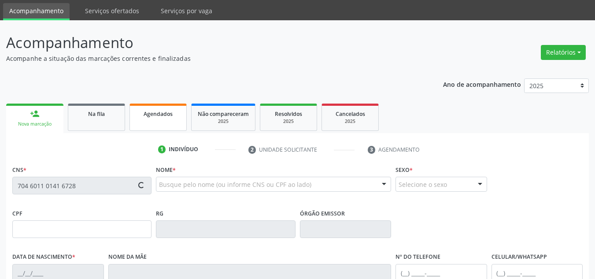
scroll to position [56, 0]
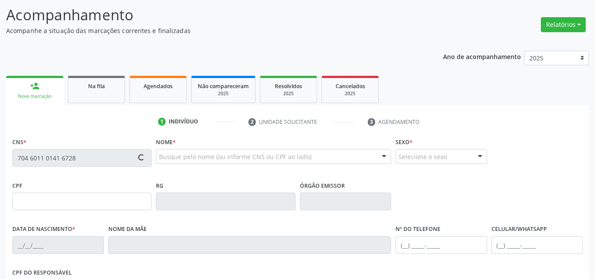
type input "07/03/1976"
type input "S/N"
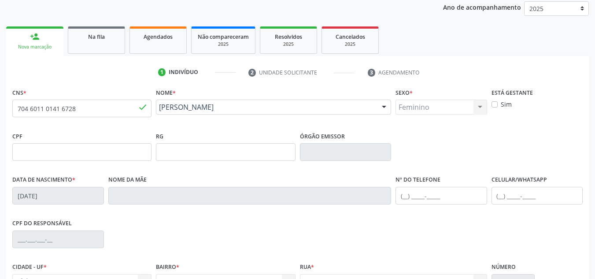
scroll to position [198, 0]
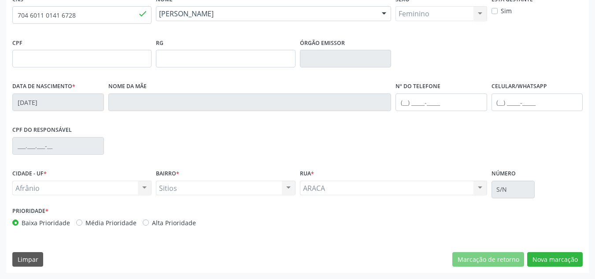
click at [83, 224] on div "Média Prioridade" at bounding box center [106, 222] width 60 height 9
click at [93, 223] on label "Média Prioridade" at bounding box center [110, 222] width 51 height 9
click at [82, 223] on input "Média Prioridade" at bounding box center [79, 222] width 6 height 8
radio input "true"
click at [527, 257] on div "Marcação de retorno Nova marcação" at bounding box center [517, 259] width 130 height 15
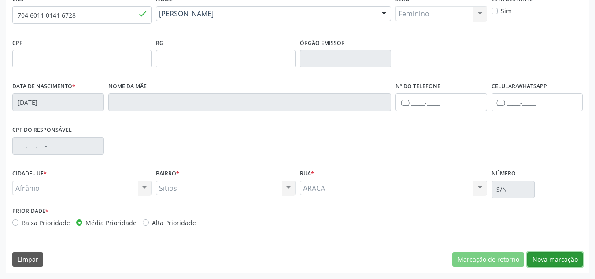
click at [536, 256] on button "Nova marcação" at bounding box center [554, 259] width 55 height 15
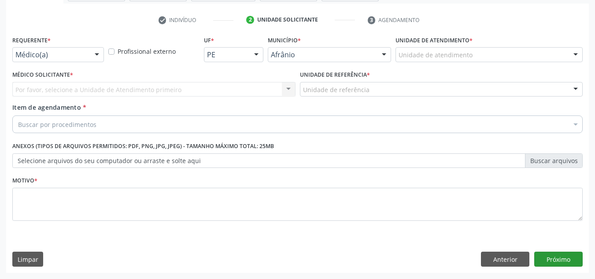
scroll to position [158, 0]
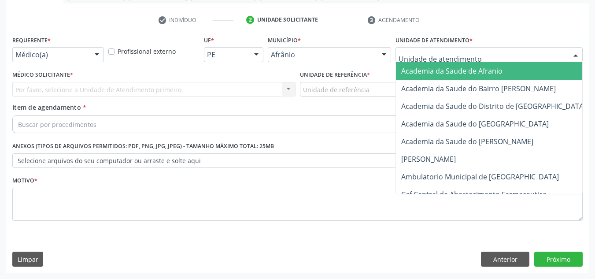
click at [499, 49] on div at bounding box center [488, 54] width 187 height 15
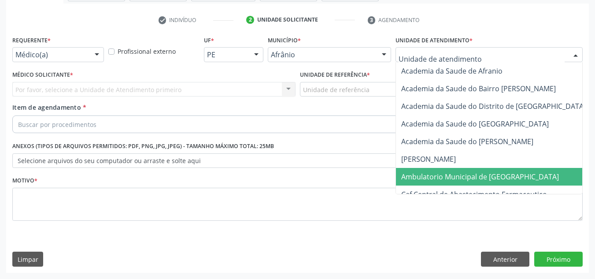
click at [491, 179] on span "Ambulatorio Municipal de [GEOGRAPHIC_DATA]" at bounding box center [480, 177] width 158 height 10
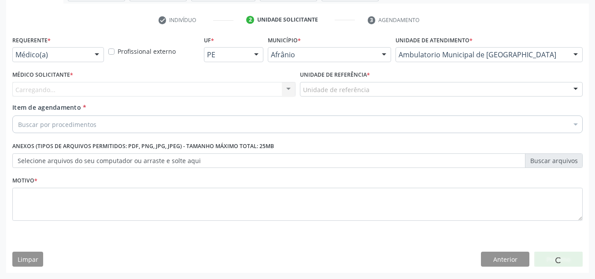
click at [165, 92] on div "Carregando..." at bounding box center [153, 89] width 283 height 15
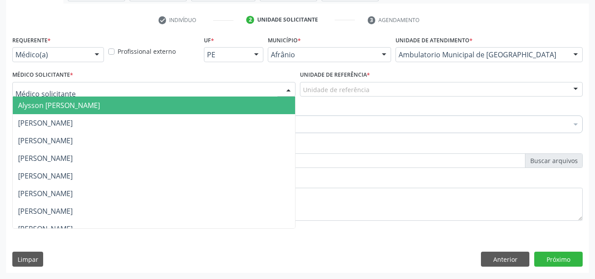
click at [165, 101] on span "Alysson [PERSON_NAME]" at bounding box center [154, 105] width 282 height 18
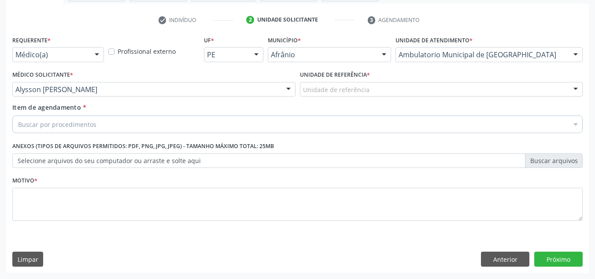
click at [317, 87] on div "Unidade de referência" at bounding box center [441, 89] width 283 height 15
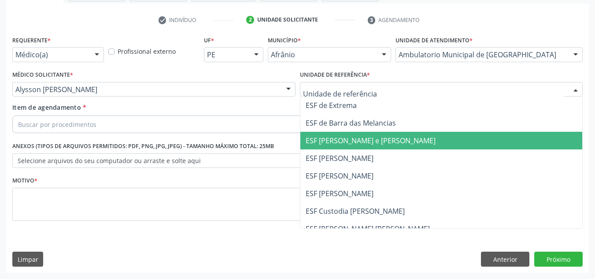
drag, startPoint x: 323, startPoint y: 140, endPoint x: 297, endPoint y: 127, distance: 28.7
click at [319, 137] on span "ESF [PERSON_NAME] e [PERSON_NAME]" at bounding box center [370, 141] width 130 height 10
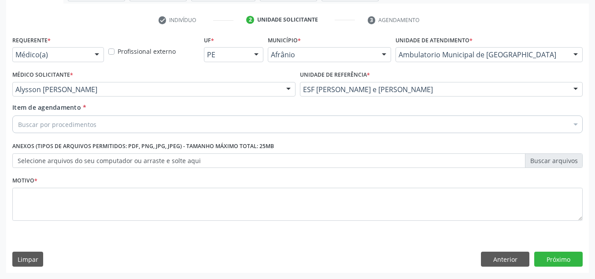
click at [297, 127] on div "Buscar por procedimentos" at bounding box center [297, 124] width 570 height 18
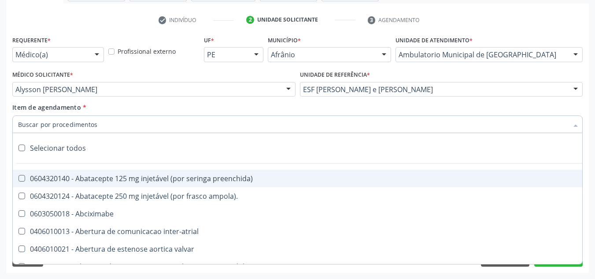
paste input "0301010072-225120"
type input "0301010072-225120"
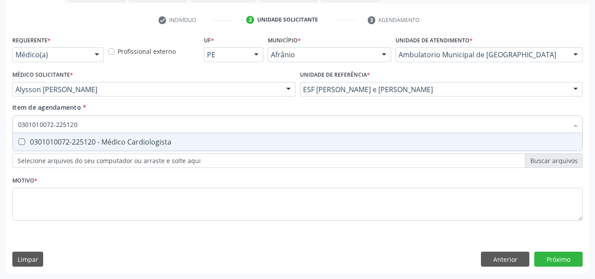
click at [230, 147] on span "0301010072-225120 - Médico Cardiologista" at bounding box center [297, 142] width 569 height 18
checkbox Cardiologista "true"
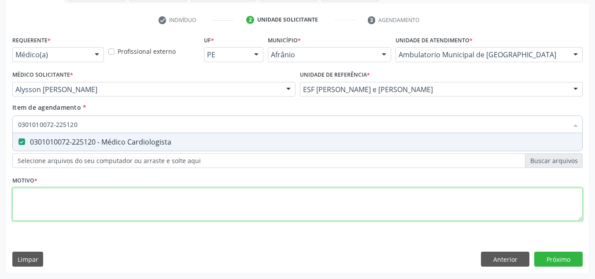
click at [231, 216] on div "Requerente * Médico(a) Médico(a) Enfermeiro(a) Paciente Nenhum resultado encont…" at bounding box center [297, 132] width 570 height 199
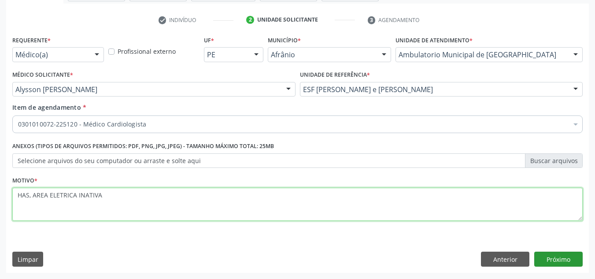
type textarea "HAS, AREA ELETRICA INATIVA"
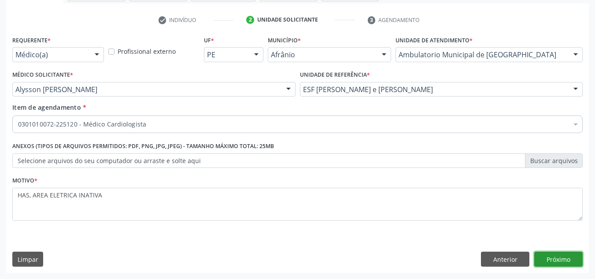
click at [577, 258] on button "Próximo" at bounding box center [558, 258] width 48 height 15
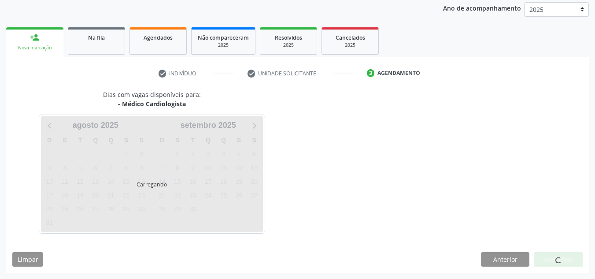
scroll to position [104, 0]
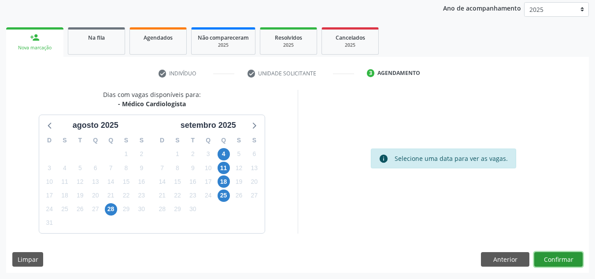
click at [577, 258] on button "Confirmar" at bounding box center [558, 259] width 48 height 15
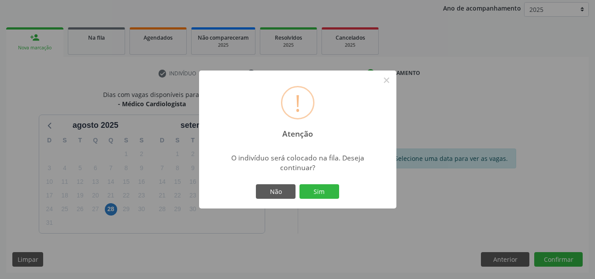
click at [299, 184] on button "Sim" at bounding box center [319, 191] width 40 height 15
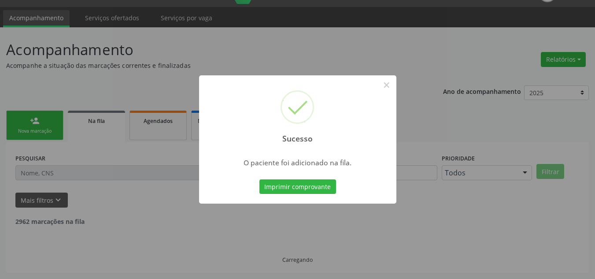
scroll to position [12, 0]
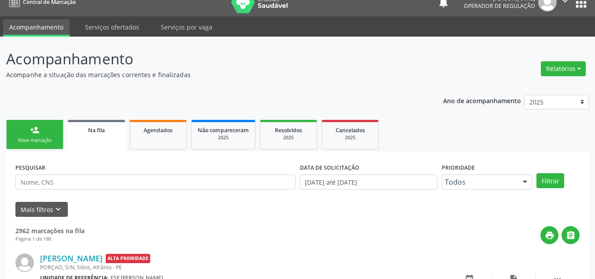
click at [36, 125] on div "person_add" at bounding box center [35, 130] width 10 height 10
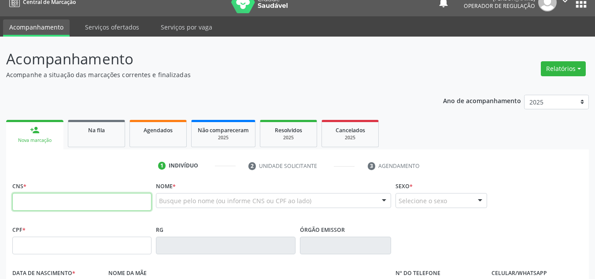
click at [74, 200] on input "text" at bounding box center [81, 202] width 139 height 18
type input "706 0028 8603 9148"
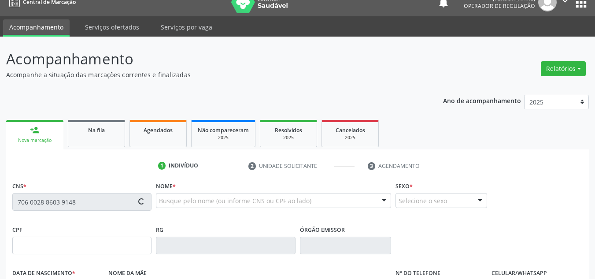
type input "042.194.714-48"
type input "12/09/1981"
type input "Izabel de Sousa Lima de Brito"
type input "(87) 98144-4832"
type input "721"
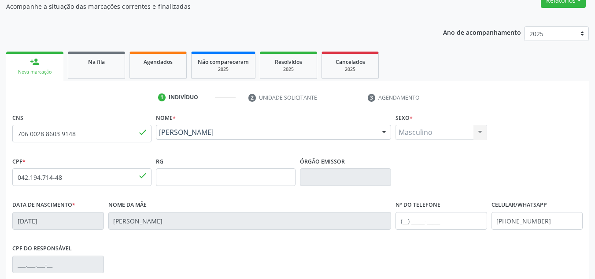
scroll to position [188, 0]
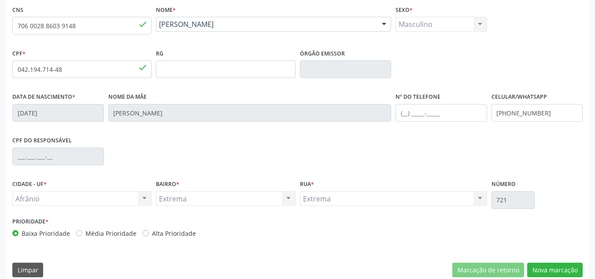
click at [85, 232] on label "Média Prioridade" at bounding box center [110, 232] width 51 height 9
click at [80, 232] on input "Média Prioridade" at bounding box center [79, 232] width 6 height 8
radio input "true"
click at [567, 265] on button "Nova marcação" at bounding box center [554, 269] width 55 height 15
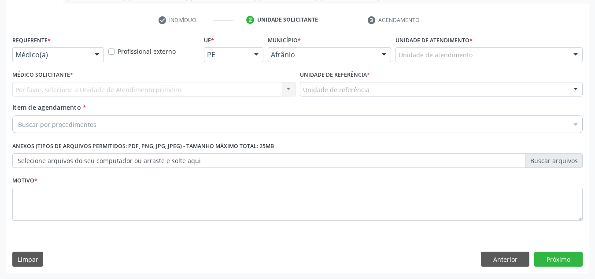
scroll to position [158, 0]
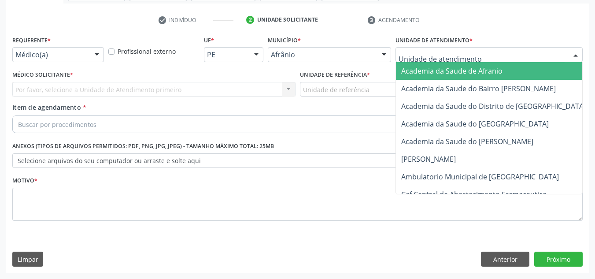
click at [518, 48] on div at bounding box center [488, 54] width 187 height 15
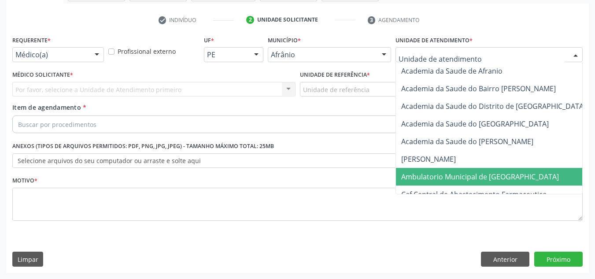
click at [505, 175] on span "Ambulatorio Municipal de [GEOGRAPHIC_DATA]" at bounding box center [480, 177] width 158 height 10
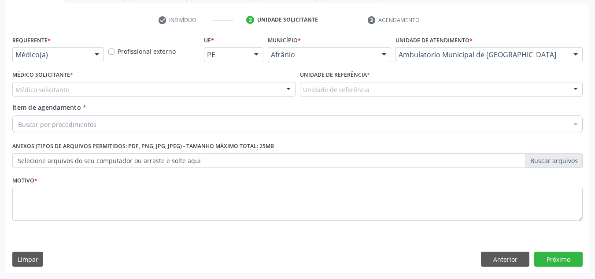
click at [228, 91] on div "Médico solicitante" at bounding box center [153, 89] width 283 height 15
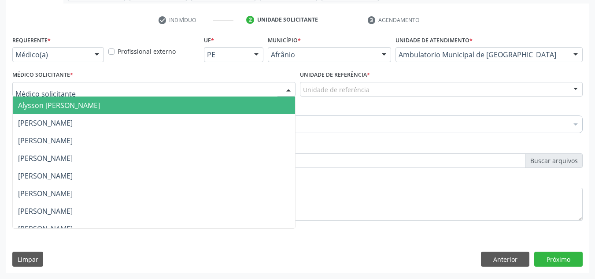
click at [217, 99] on span "Alysson [PERSON_NAME]" at bounding box center [154, 105] width 282 height 18
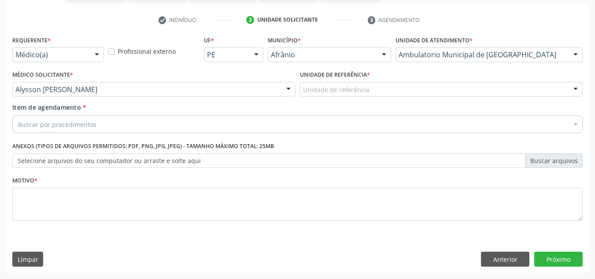
click at [375, 102] on div "Unidade de referência * Unidade de referência ESF de Extrema ESF de Barra das M…" at bounding box center [441, 85] width 287 height 34
click at [384, 93] on div "Unidade de referência" at bounding box center [441, 89] width 283 height 15
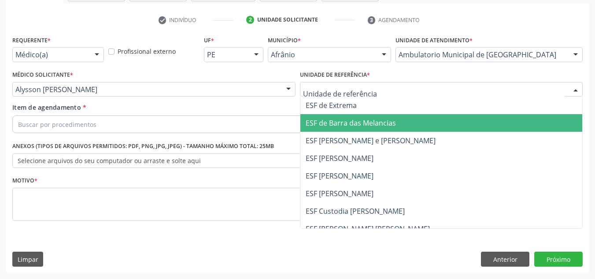
click at [384, 115] on span "ESF de Barra das Melancias" at bounding box center [441, 123] width 282 height 18
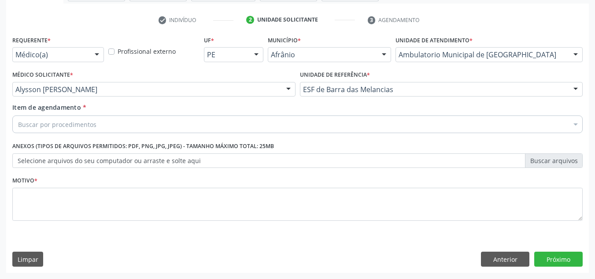
click at [349, 127] on div "Buscar por procedimentos" at bounding box center [297, 124] width 570 height 18
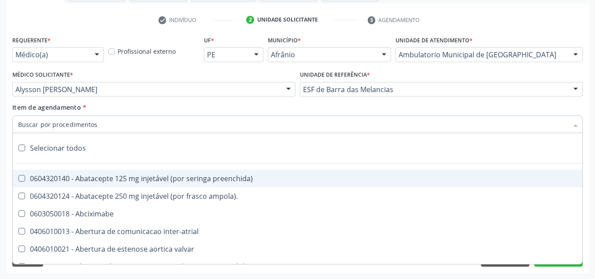
paste input "0301010072-225120"
type input "0301010072-225120"
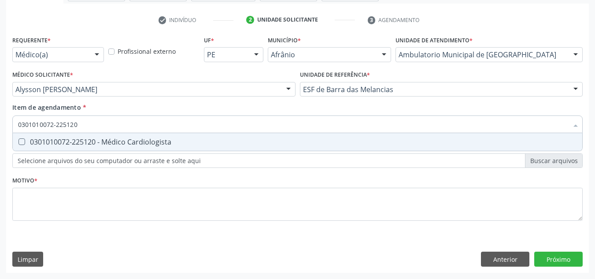
click at [261, 144] on div "0301010072-225120 - Médico Cardiologista" at bounding box center [297, 141] width 559 height 7
checkbox Cardiologista "true"
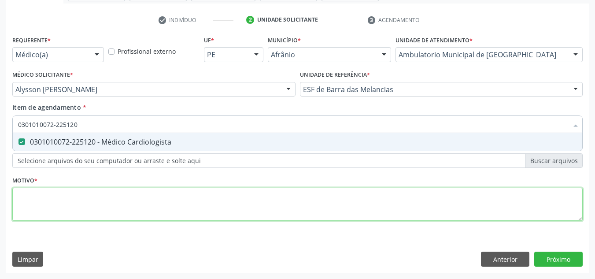
click at [284, 202] on div "Requerente * Médico(a) Médico(a) Enfermeiro(a) Paciente Nenhum resultado encont…" at bounding box center [297, 132] width 570 height 199
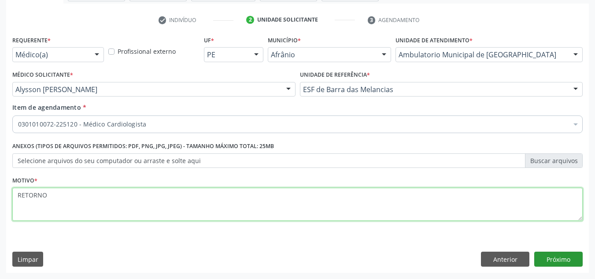
type textarea "RETORNO"
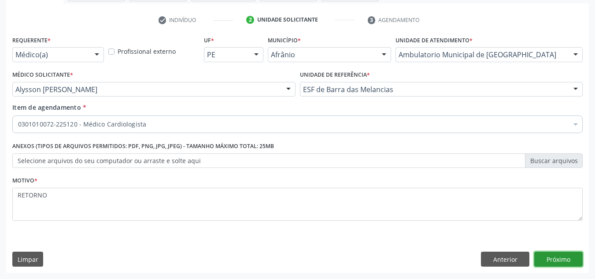
click at [576, 257] on button "Próximo" at bounding box center [558, 258] width 48 height 15
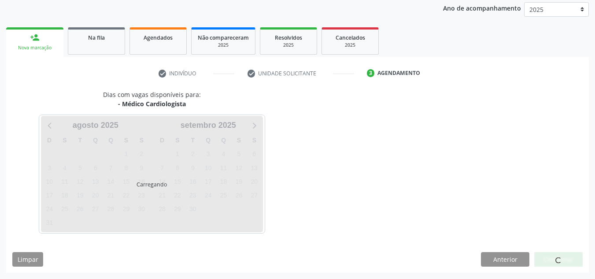
scroll to position [104, 0]
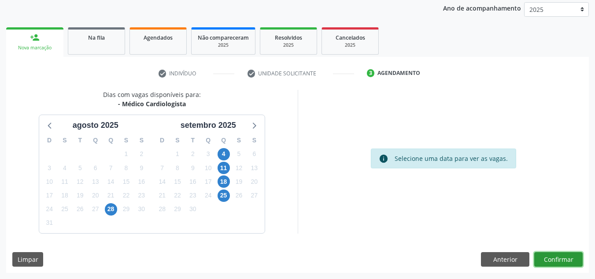
click at [575, 257] on button "Confirmar" at bounding box center [558, 259] width 48 height 15
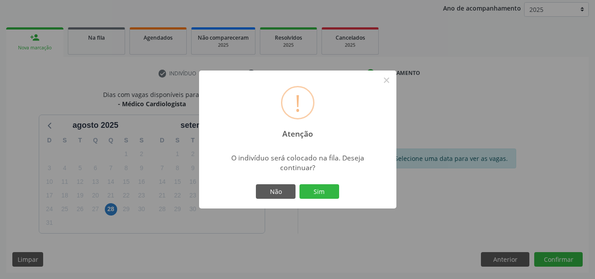
click at [299, 184] on button "Sim" at bounding box center [319, 191] width 40 height 15
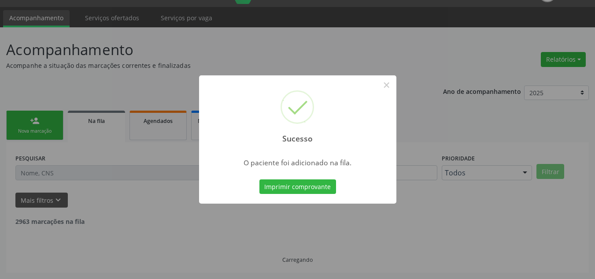
scroll to position [12, 0]
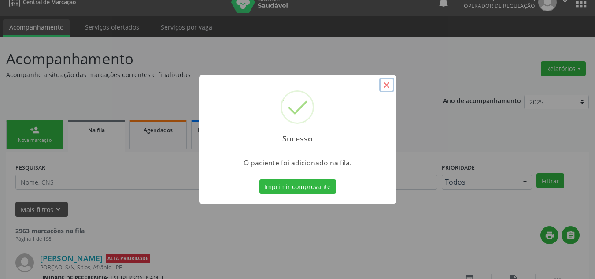
click at [390, 83] on button "×" at bounding box center [386, 84] width 15 height 15
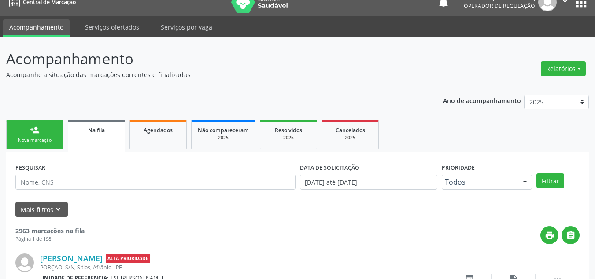
click at [41, 135] on link "person_add Nova marcação" at bounding box center [34, 134] width 57 height 29
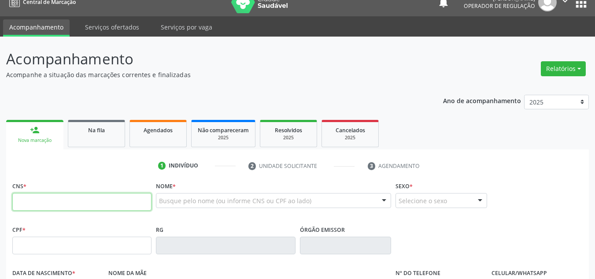
click at [80, 202] on input "text" at bounding box center [81, 202] width 139 height 18
click at [85, 131] on div "Na fila" at bounding box center [96, 129] width 44 height 9
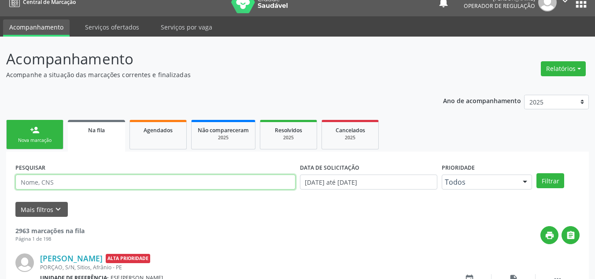
click at [102, 182] on input "text" at bounding box center [155, 181] width 280 height 15
type input "MARIA GOMES DE ARAUJO"
click at [536, 173] on button "Filtrar" at bounding box center [550, 180] width 28 height 15
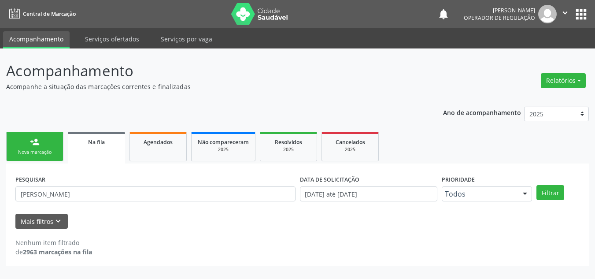
scroll to position [0, 0]
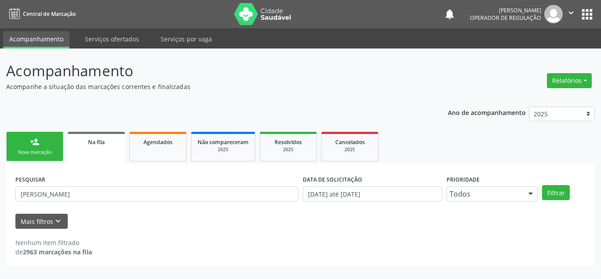
click at [46, 150] on div "Nova marcação" at bounding box center [35, 152] width 44 height 7
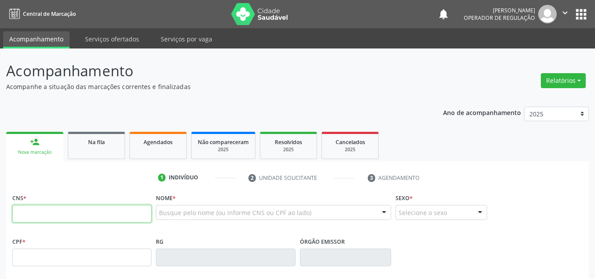
click at [91, 218] on input "text" at bounding box center [81, 214] width 139 height 18
click at [90, 251] on input "text" at bounding box center [81, 257] width 139 height 18
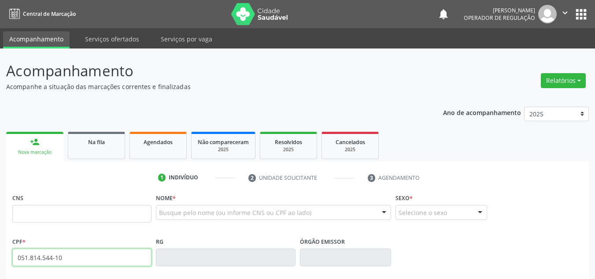
type input "051.814.544-10"
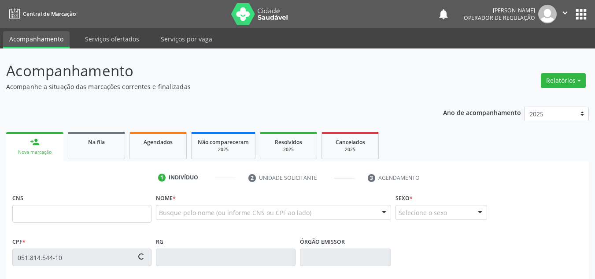
type input "704 2097 3295 3786"
type input "31/10/1948"
type input "Antonia Gomes de Lima"
type input "(87) 98865-5507"
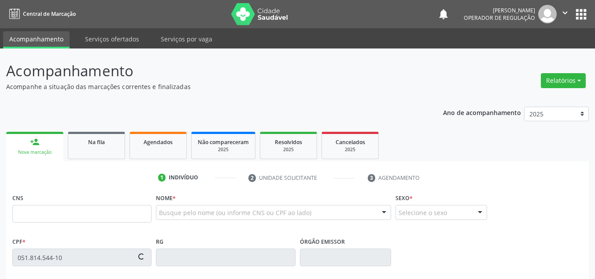
type input "S/N"
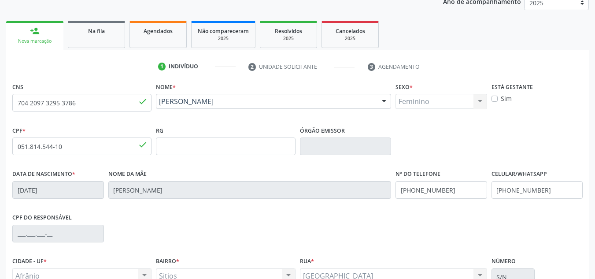
scroll to position [198, 0]
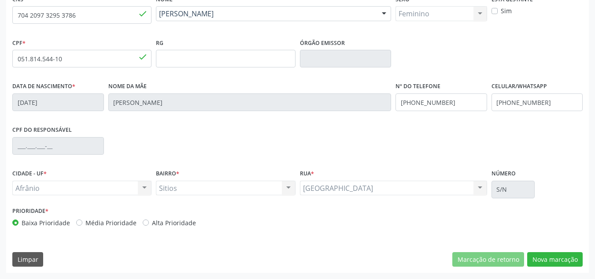
click at [92, 222] on label "Média Prioridade" at bounding box center [110, 222] width 51 height 9
click at [82, 222] on input "Média Prioridade" at bounding box center [79, 222] width 6 height 8
radio input "true"
click at [387, 185] on div "Sitio Caveira Sitio Caveira Nenhum resultado encontrado para: " " Não há nenhum…" at bounding box center [393, 187] width 187 height 15
click at [557, 254] on button "Nova marcação" at bounding box center [554, 259] width 55 height 15
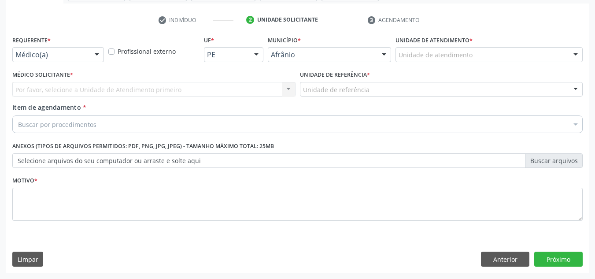
scroll to position [158, 0]
click at [493, 60] on div "Unidade de atendimento" at bounding box center [488, 54] width 187 height 15
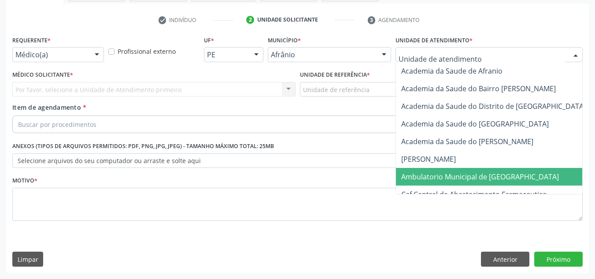
click at [471, 177] on span "Ambulatorio Municipal de [GEOGRAPHIC_DATA]" at bounding box center [480, 177] width 158 height 10
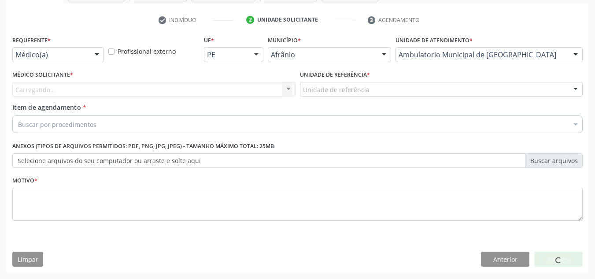
click at [139, 95] on div "Carregando... Nenhum resultado encontrado para: " " Não há nenhuma opção para s…" at bounding box center [153, 89] width 283 height 15
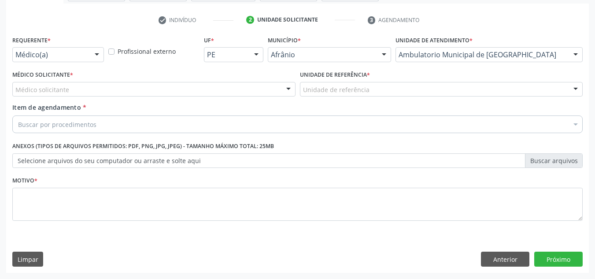
click at [139, 95] on div "Médico solicitante" at bounding box center [153, 89] width 283 height 15
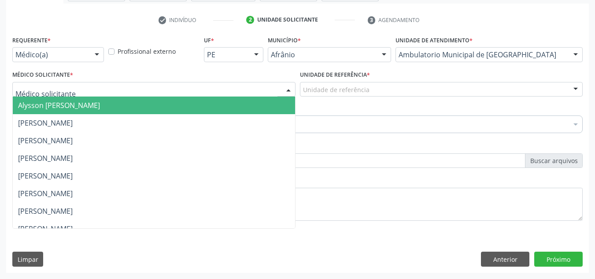
drag, startPoint x: 136, startPoint y: 112, endPoint x: 358, endPoint y: 77, distance: 224.6
click at [136, 110] on span "Alysson [PERSON_NAME]" at bounding box center [154, 105] width 282 height 18
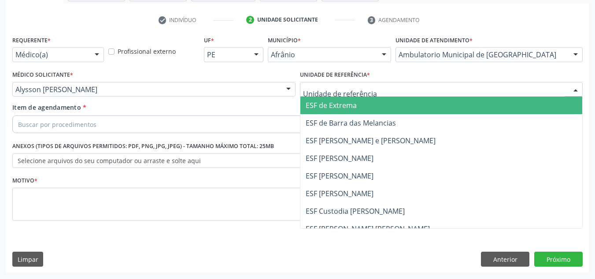
drag, startPoint x: 364, startPoint y: 88, endPoint x: 357, endPoint y: 122, distance: 35.0
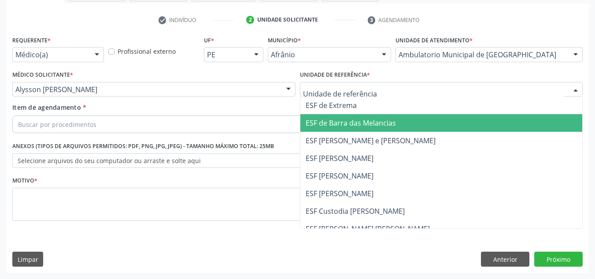
drag, startPoint x: 359, startPoint y: 125, endPoint x: 324, endPoint y: 119, distance: 35.2
click at [358, 125] on span "ESF de Barra das Melancias" at bounding box center [350, 123] width 90 height 10
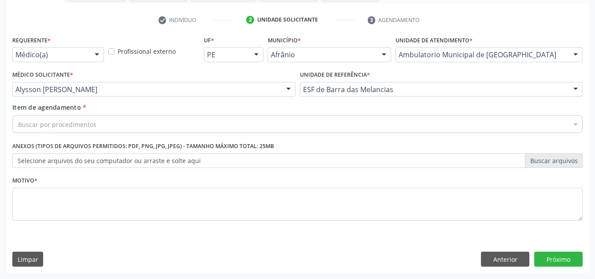
click at [324, 119] on div "Requerente * Médico(a) Médico(a) Enfermeiro(a) Paciente Nenhum resultado encont…" at bounding box center [297, 132] width 570 height 199
click at [320, 116] on div "Buscar por procedimentos" at bounding box center [297, 124] width 570 height 18
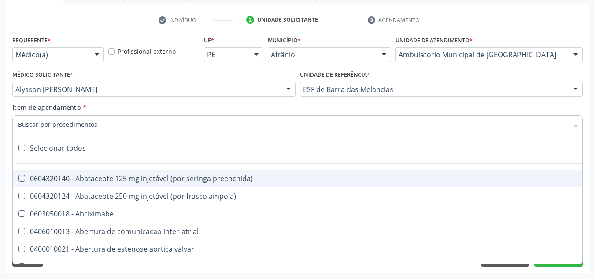
paste input "0301010072-225120"
type input "0301010072-225120"
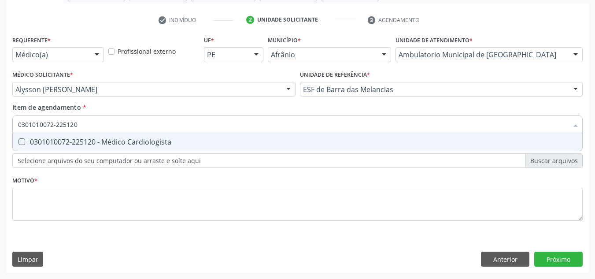
click at [336, 137] on span "0301010072-225120 - Médico Cardiologista" at bounding box center [297, 142] width 569 height 18
checkbox Cardiologista "true"
click at [288, 185] on div "Requerente * Médico(a) Médico(a) Enfermeiro(a) Paciente Nenhum resultado encont…" at bounding box center [297, 132] width 570 height 199
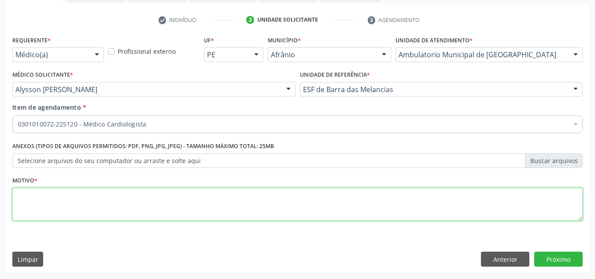
click at [288, 193] on textarea at bounding box center [297, 203] width 570 height 33
type textarea "RETORNO"
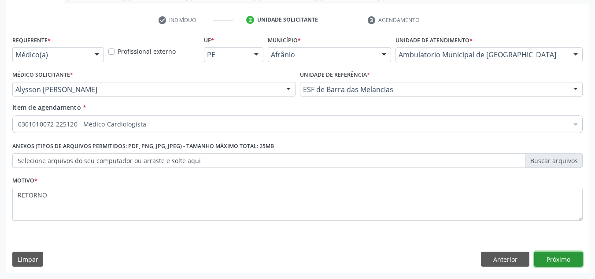
drag, startPoint x: 557, startPoint y: 254, endPoint x: 535, endPoint y: 262, distance: 23.1
click at [535, 262] on button "Próximo" at bounding box center [558, 258] width 48 height 15
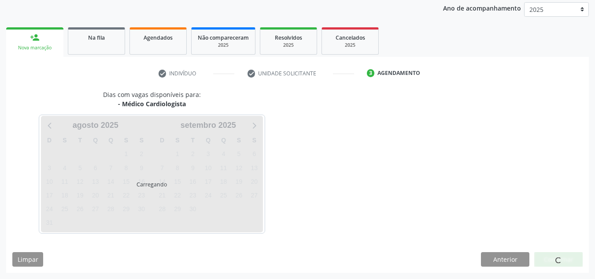
scroll to position [104, 0]
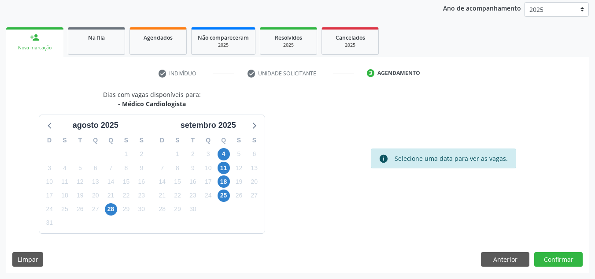
click at [576, 267] on div "Dias com vagas disponíveis para: - Médico Cardiologista agosto 2025 D S T Q Q S…" at bounding box center [297, 181] width 582 height 183
click at [592, 257] on div "Acompanhamento Acompanhe a situação das marcações correntes e finalizadas Relat…" at bounding box center [297, 111] width 595 height 334
click at [572, 260] on button "Confirmar" at bounding box center [558, 259] width 48 height 15
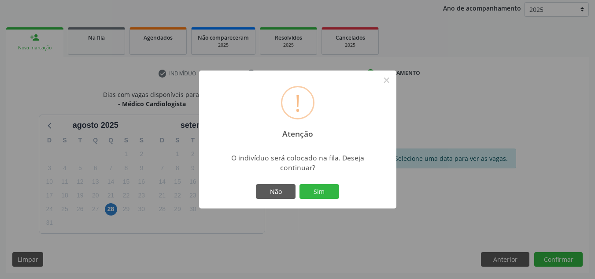
click at [324, 201] on div "! Atenção × O indivíduo será colocado na fila. Deseja continuar? Não Sim" at bounding box center [297, 139] width 197 height 138
click at [327, 195] on button "Sim" at bounding box center [319, 191] width 40 height 15
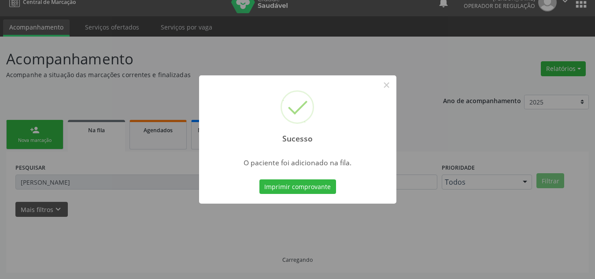
scroll to position [12, 0]
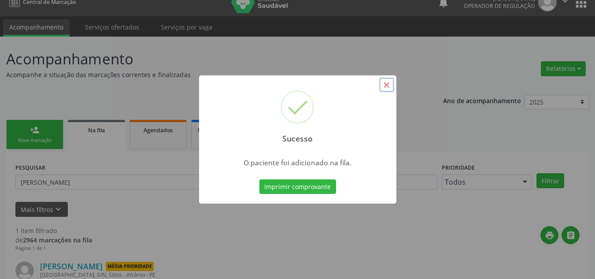
click at [392, 90] on button "×" at bounding box center [386, 84] width 15 height 15
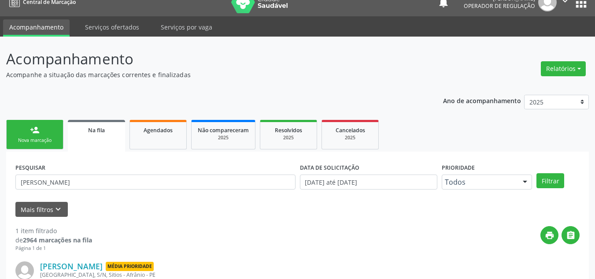
click at [37, 138] on div "Nova marcação" at bounding box center [35, 140] width 44 height 7
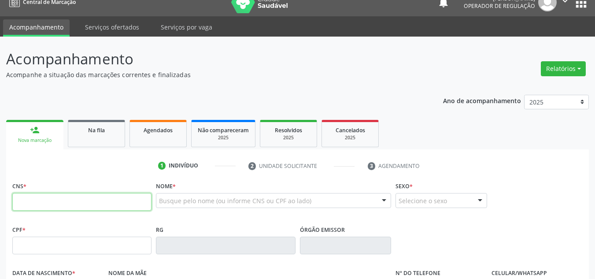
click at [67, 194] on input "text" at bounding box center [81, 202] width 139 height 18
type input "898 0041 7687 5528"
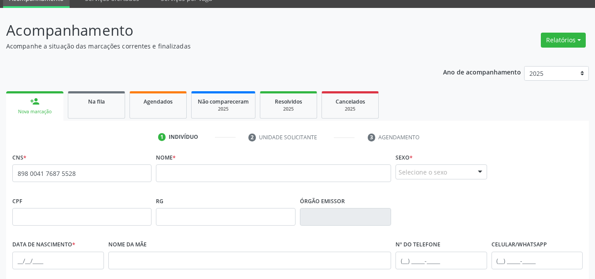
scroll to position [56, 0]
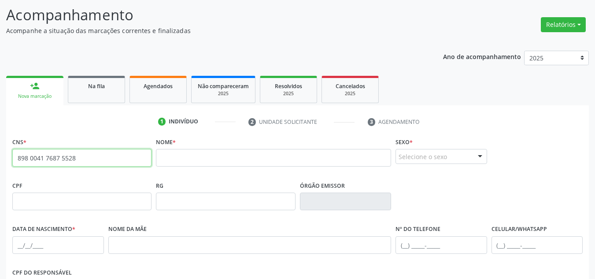
click at [87, 159] on input "898 0041 7687 5528" at bounding box center [81, 158] width 139 height 18
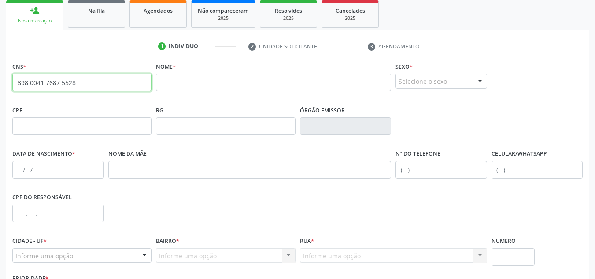
scroll to position [198, 0]
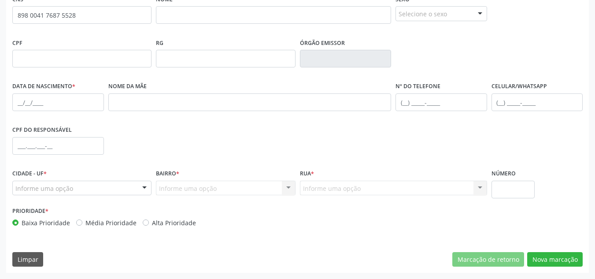
click at [122, 220] on label "Média Prioridade" at bounding box center [110, 222] width 51 height 9
click at [82, 220] on input "Média Prioridade" at bounding box center [79, 222] width 6 height 8
radio input "true"
click at [568, 263] on button "Nova marcação" at bounding box center [554, 259] width 55 height 15
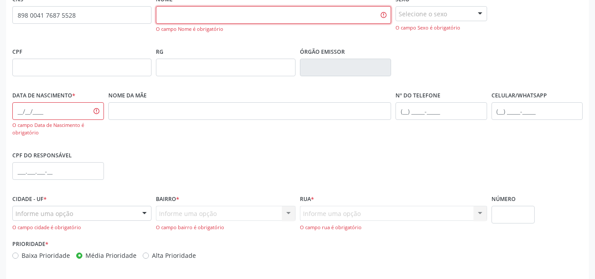
click at [357, 16] on input "text" at bounding box center [273, 15] width 235 height 18
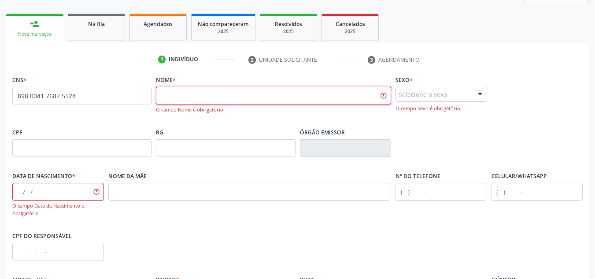
scroll to position [110, 0]
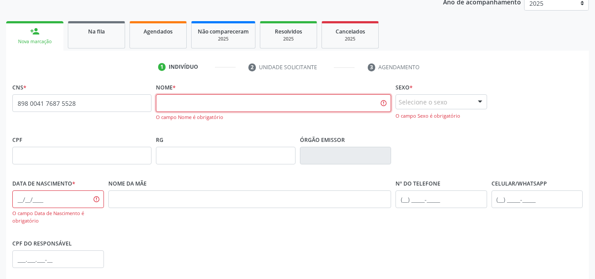
click at [198, 107] on input "text" at bounding box center [273, 103] width 235 height 18
type input "APOLIAM RAIMUNDO DOS SANTOS"
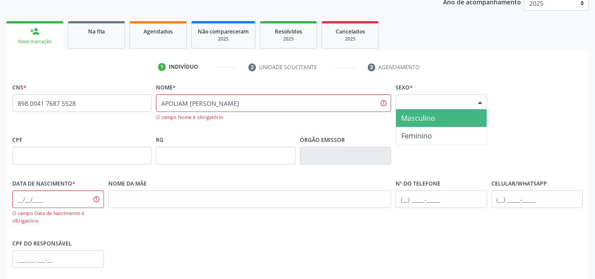
click at [416, 105] on div "Selecione o sexo" at bounding box center [441, 101] width 92 height 15
click at [417, 117] on span "Masculino" at bounding box center [418, 118] width 34 height 10
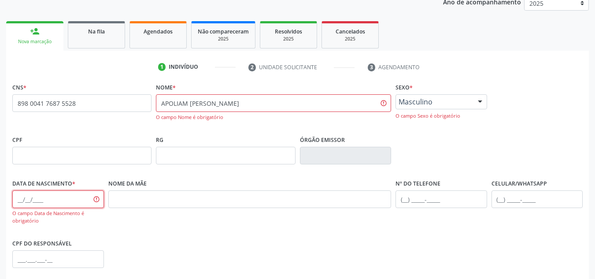
drag, startPoint x: 18, startPoint y: 196, endPoint x: 38, endPoint y: 195, distance: 20.3
click at [18, 196] on input "text" at bounding box center [58, 199] width 92 height 18
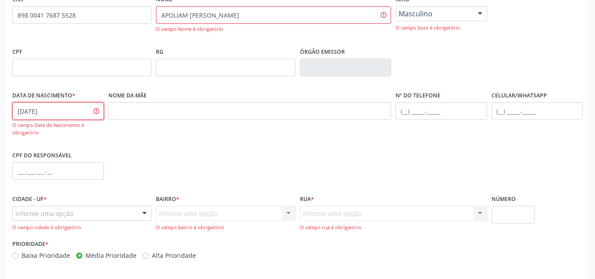
scroll to position [232, 0]
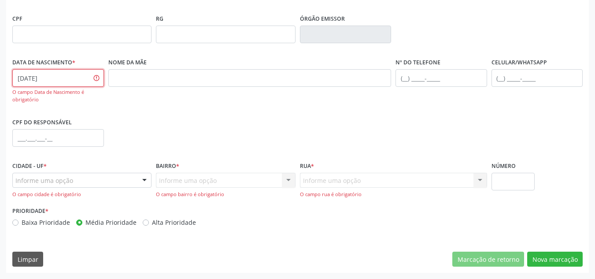
type input "13/07/1949"
click at [90, 190] on div "Informe uma opção Afrânio - PE Nenhum resultado encontrado para: " " Nenhuma op…" at bounding box center [81, 185] width 139 height 25
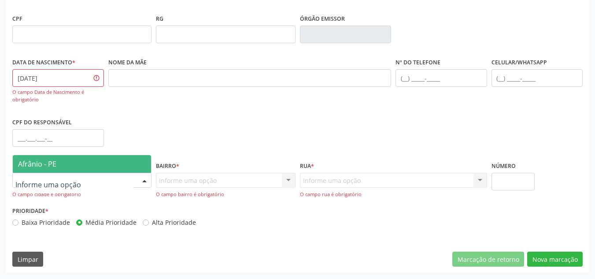
click at [94, 180] on div at bounding box center [81, 180] width 139 height 15
drag, startPoint x: 103, startPoint y: 165, endPoint x: 165, endPoint y: 173, distance: 62.6
click at [104, 164] on span "Afrânio - PE" at bounding box center [82, 164] width 138 height 18
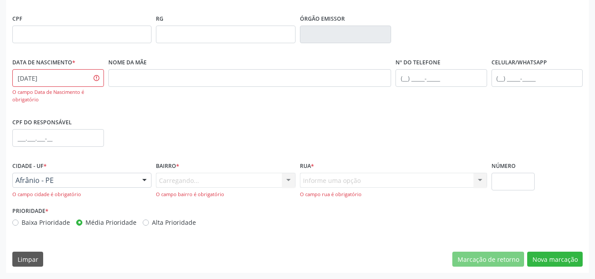
click at [194, 179] on div "Carregando... Nenhum resultado encontrado para: " " Nenhuma opção encontrada. D…" at bounding box center [225, 185] width 139 height 25
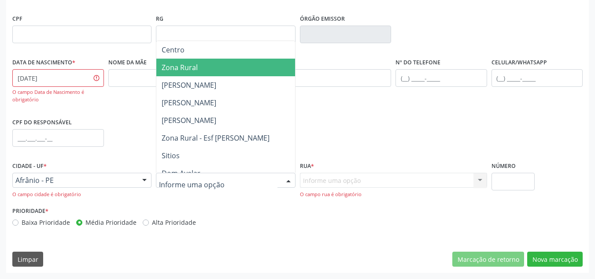
click at [262, 70] on span "Zona Rural" at bounding box center [225, 68] width 138 height 18
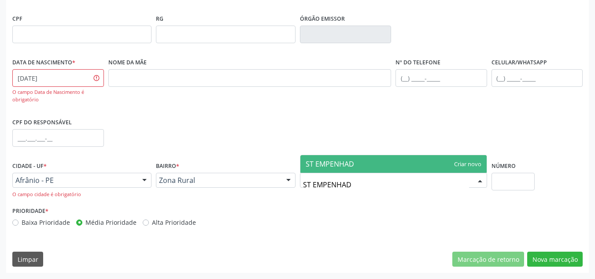
type input "ST EMPENHADO"
click at [455, 167] on span "ST EMPENHADO" at bounding box center [393, 164] width 186 height 18
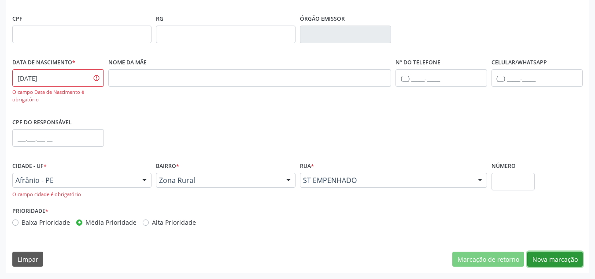
click at [576, 255] on button "Nova marcação" at bounding box center [554, 258] width 55 height 15
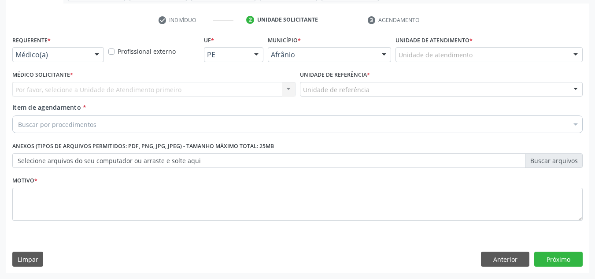
scroll to position [158, 0]
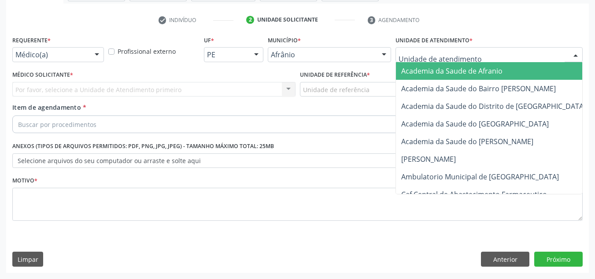
click at [511, 59] on div at bounding box center [488, 54] width 187 height 15
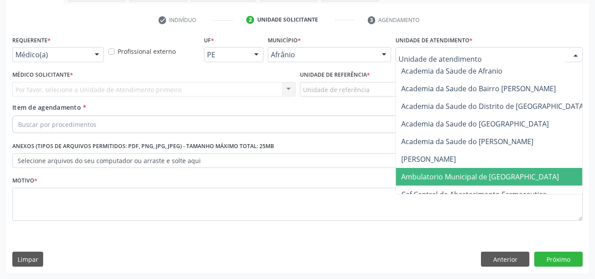
click at [495, 179] on span "Ambulatorio Municipal de [GEOGRAPHIC_DATA]" at bounding box center [480, 177] width 158 height 10
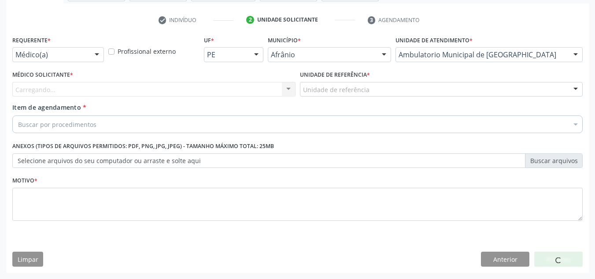
click at [219, 88] on div "Carregando... Nenhum resultado encontrado para: " " Não há nenhuma opção para s…" at bounding box center [153, 89] width 283 height 15
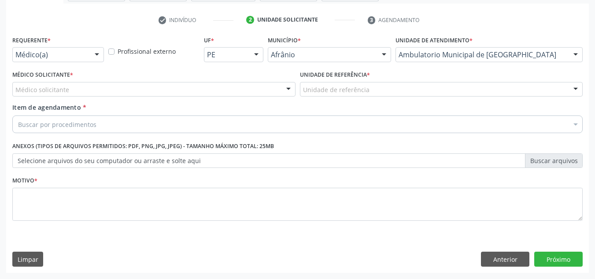
click at [219, 88] on div "Médico solicitante" at bounding box center [153, 89] width 283 height 15
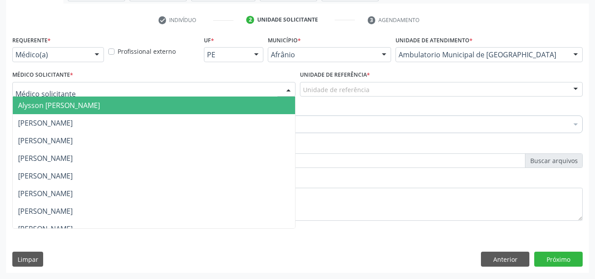
drag, startPoint x: 253, startPoint y: 103, endPoint x: 304, endPoint y: 96, distance: 52.0
click at [255, 102] on span "Alysson [PERSON_NAME]" at bounding box center [154, 105] width 282 height 18
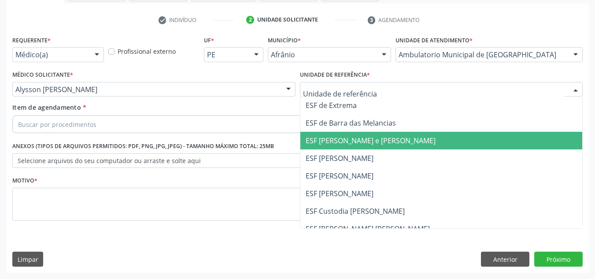
drag, startPoint x: 342, startPoint y: 146, endPoint x: 310, endPoint y: 122, distance: 39.9
click at [329, 141] on span "ESF [PERSON_NAME] e [PERSON_NAME]" at bounding box center [441, 141] width 282 height 18
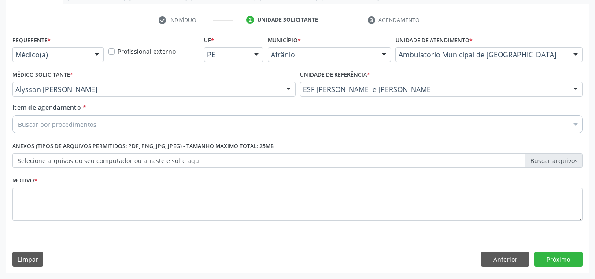
click at [311, 120] on div "Buscar por procedimentos" at bounding box center [297, 124] width 570 height 18
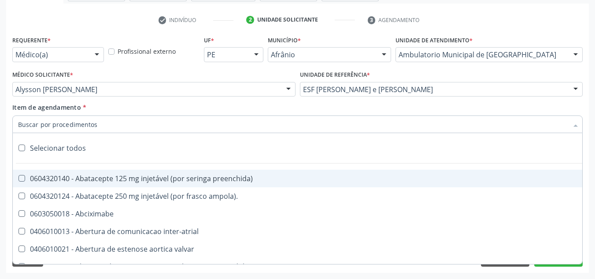
paste input "0301010072-225120"
type input "0301010072-225120"
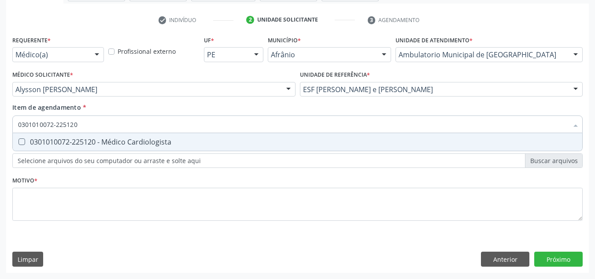
click at [291, 144] on div "0301010072-225120 - Médico Cardiologista" at bounding box center [297, 141] width 559 height 7
checkbox Cardiologista "true"
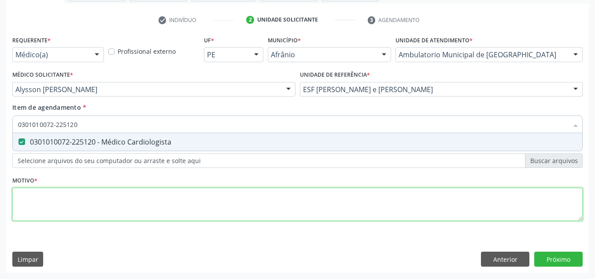
click at [293, 204] on div "Requerente * Médico(a) Médico(a) Enfermeiro(a) Paciente Nenhum resultado encont…" at bounding box center [297, 132] width 570 height 199
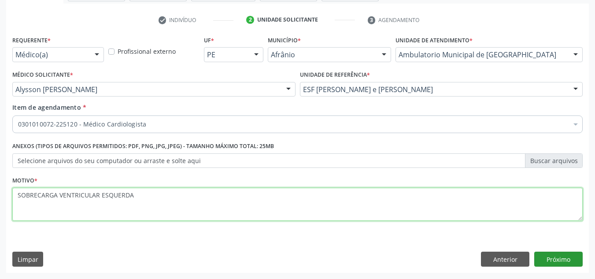
type textarea "SOBRECARGA VENTRICULAR ESQUERDA"
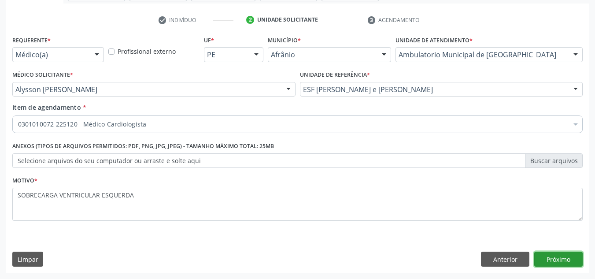
click at [580, 255] on button "Próximo" at bounding box center [558, 258] width 48 height 15
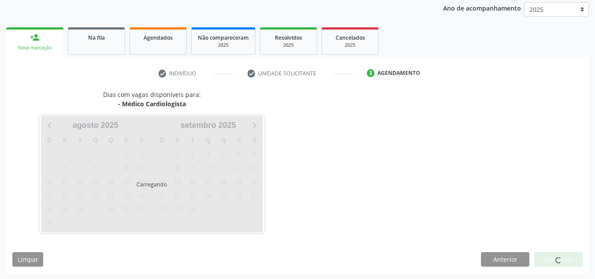
scroll to position [104, 0]
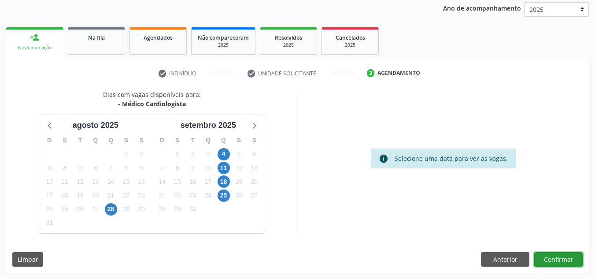
drag, startPoint x: 570, startPoint y: 258, endPoint x: 566, endPoint y: 252, distance: 7.2
click at [566, 252] on button "Confirmar" at bounding box center [558, 259] width 48 height 15
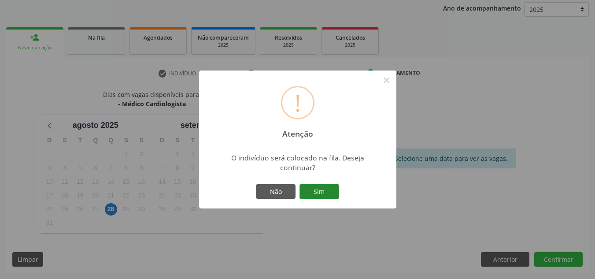
click at [331, 187] on button "Sim" at bounding box center [319, 191] width 40 height 15
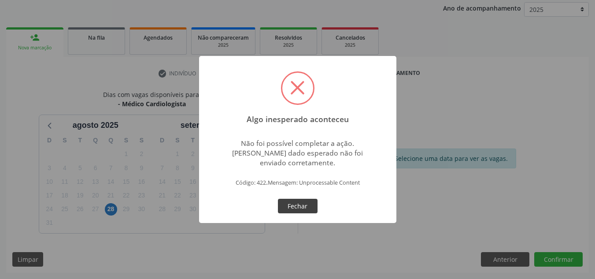
drag, startPoint x: 284, startPoint y: 200, endPoint x: 290, endPoint y: 198, distance: 6.8
click at [290, 198] on button "Fechar" at bounding box center [298, 205] width 40 height 15
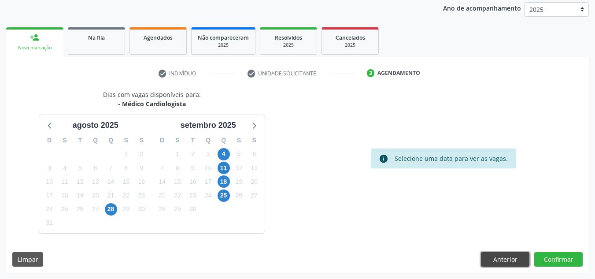
click at [502, 252] on button "Anterior" at bounding box center [505, 259] width 48 height 15
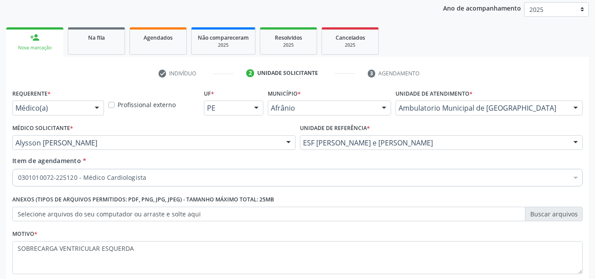
scroll to position [158, 0]
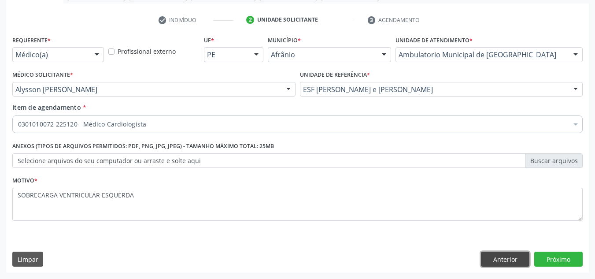
click at [500, 253] on button "Anterior" at bounding box center [505, 258] width 48 height 15
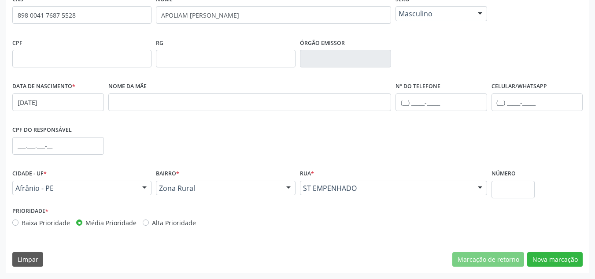
scroll to position [154, 0]
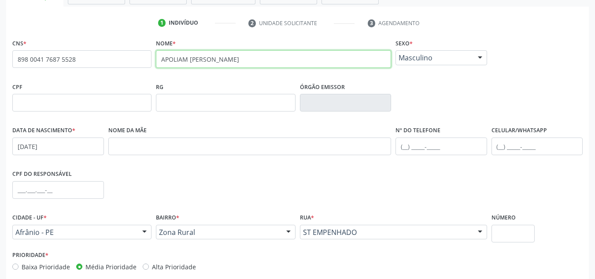
click at [181, 62] on input "APOLIAM RAIMUNDO DOS SANTOS" at bounding box center [273, 59] width 235 height 18
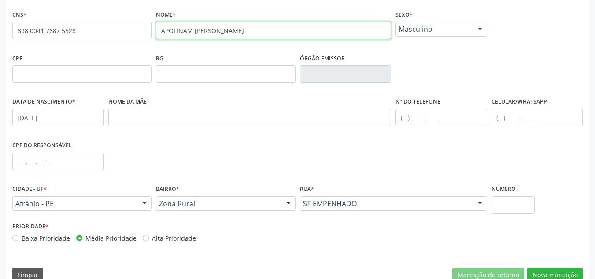
scroll to position [198, 0]
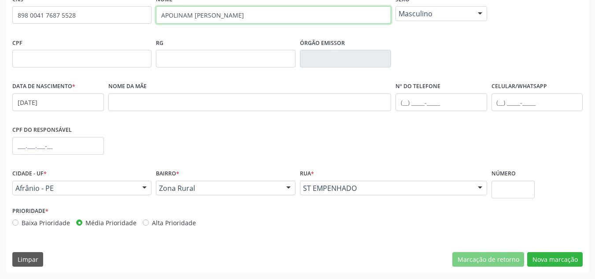
type input "APOLINAM RAIMUNDO DOS SANTOS"
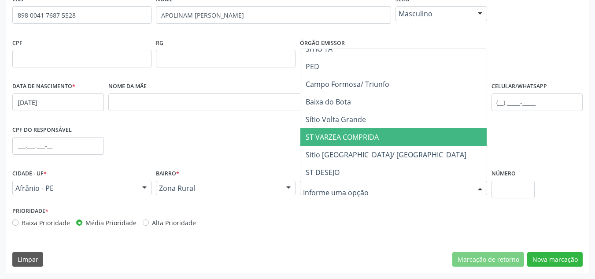
scroll to position [352, 0]
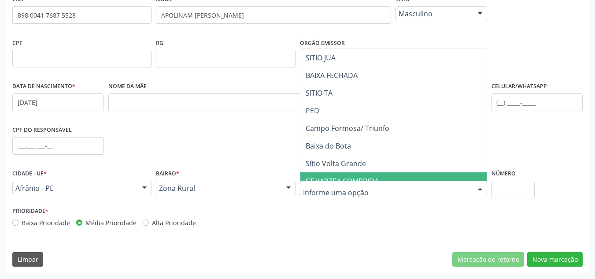
click at [373, 188] on input "text" at bounding box center [386, 193] width 166 height 18
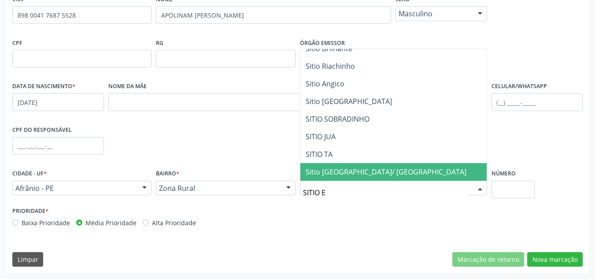
scroll to position [0, 0]
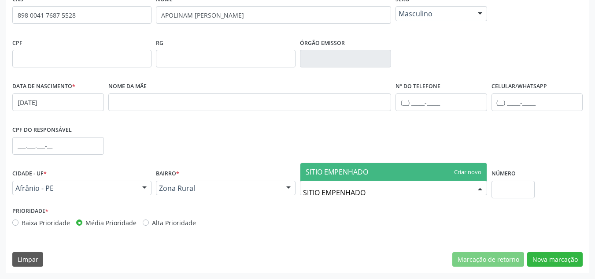
type input "SITIO EMPENHADO"
click at [464, 173] on span "SITIO EMPENHADO" at bounding box center [393, 172] width 186 height 18
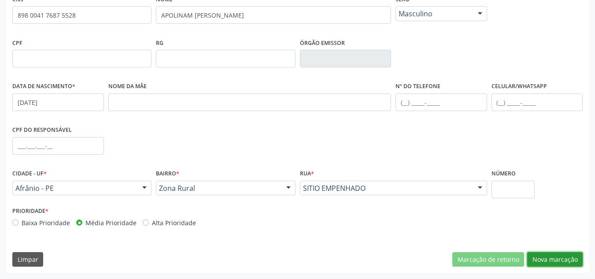
click at [560, 256] on button "Nova marcação" at bounding box center [554, 259] width 55 height 15
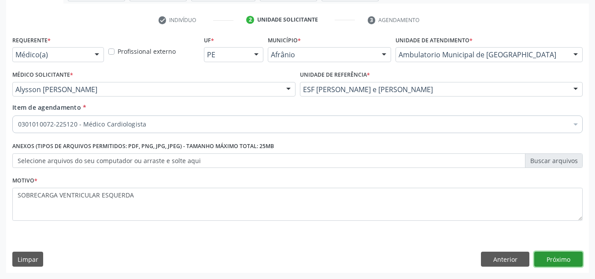
click at [560, 256] on button "Próximo" at bounding box center [558, 258] width 48 height 15
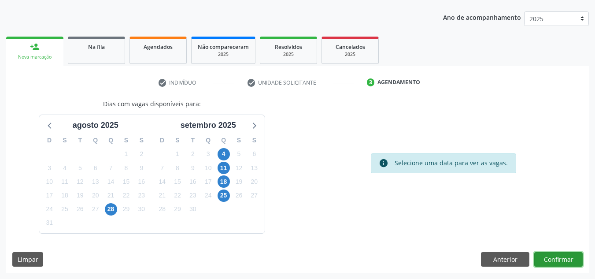
click at [549, 265] on button "Confirmar" at bounding box center [558, 259] width 48 height 15
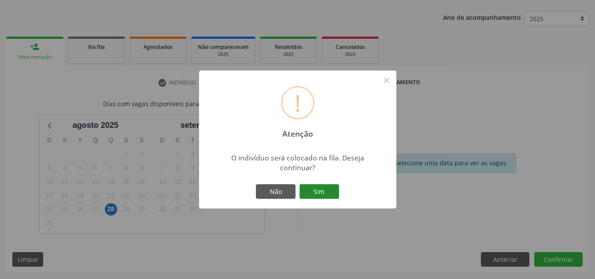
click at [314, 195] on button "Sim" at bounding box center [319, 191] width 40 height 15
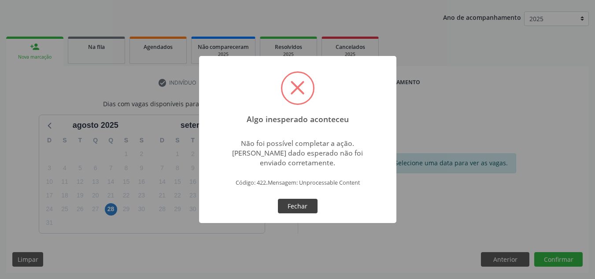
click at [312, 203] on button "Fechar" at bounding box center [298, 205] width 40 height 15
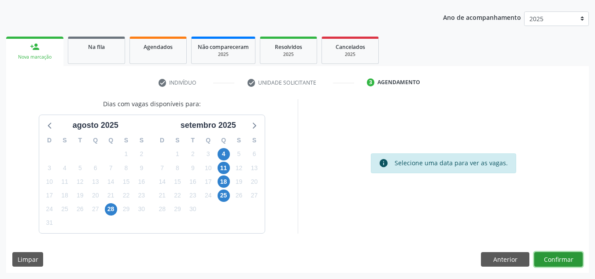
click at [564, 262] on button "Confirmar" at bounding box center [558, 259] width 48 height 15
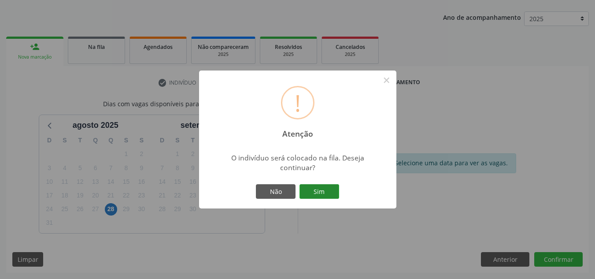
click at [338, 194] on button "Sim" at bounding box center [319, 191] width 40 height 15
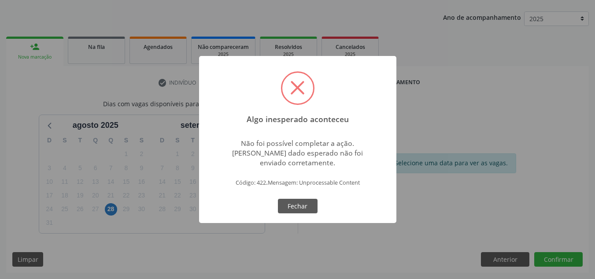
click at [311, 202] on button "Fechar" at bounding box center [298, 205] width 40 height 15
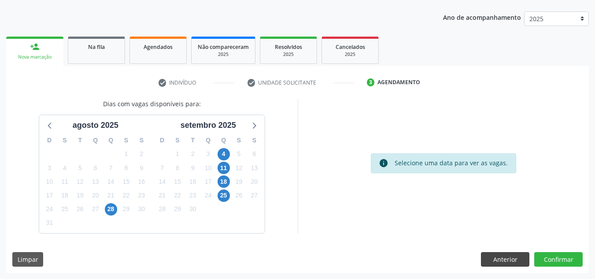
click at [517, 251] on div "Dias com vagas disponíveis para: agosto 2025 D S T Q Q S S 27 28 29 30 31 1 2 3…" at bounding box center [297, 185] width 582 height 173
click at [517, 252] on button "Anterior" at bounding box center [505, 259] width 48 height 15
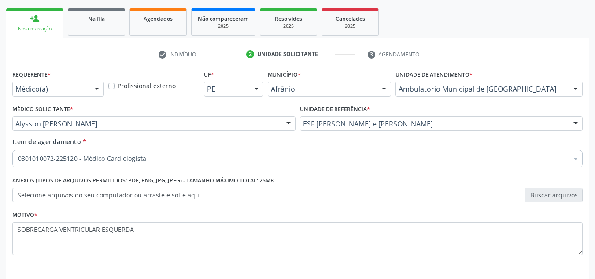
scroll to position [158, 0]
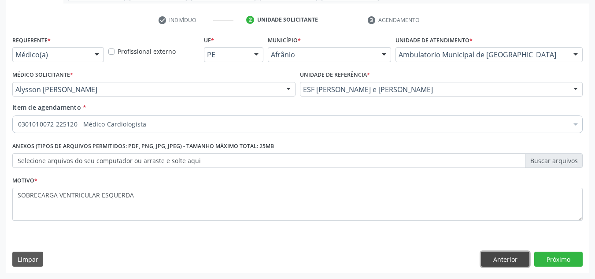
click at [505, 258] on button "Anterior" at bounding box center [505, 258] width 48 height 15
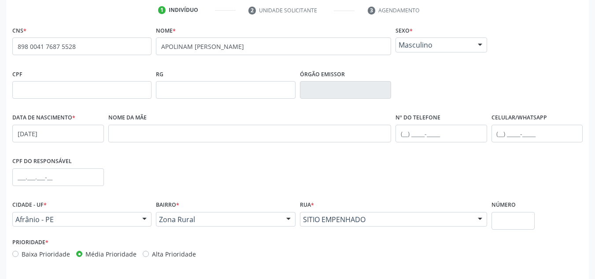
scroll to position [198, 0]
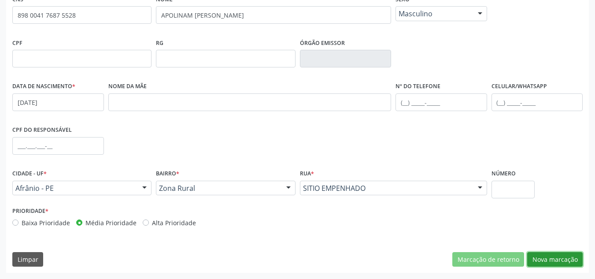
click at [549, 256] on button "Nova marcação" at bounding box center [554, 259] width 55 height 15
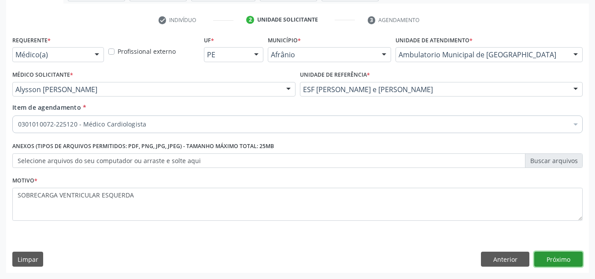
click at [549, 256] on button "Próximo" at bounding box center [558, 258] width 48 height 15
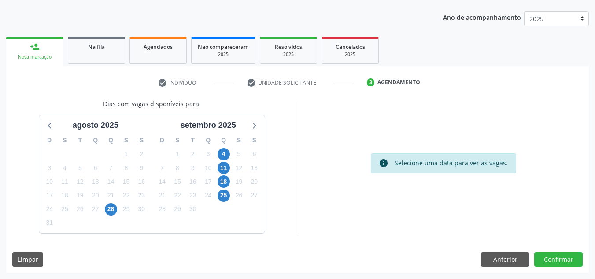
scroll to position [95, 0]
click at [539, 259] on button "Confirmar" at bounding box center [558, 259] width 48 height 15
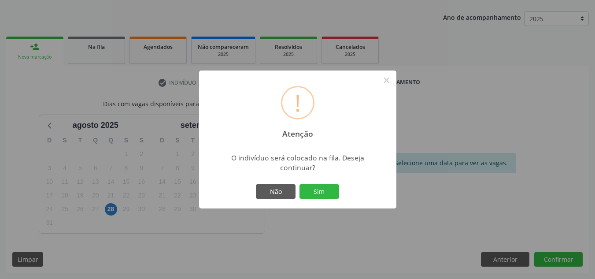
click at [331, 201] on div "! Atenção × O indivíduo será colocado na fila. Deseja continuar? Não Sim" at bounding box center [297, 139] width 197 height 138
click at [334, 194] on button "Sim" at bounding box center [319, 191] width 40 height 15
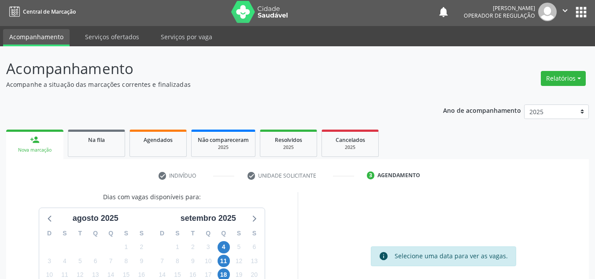
scroll to position [0, 0]
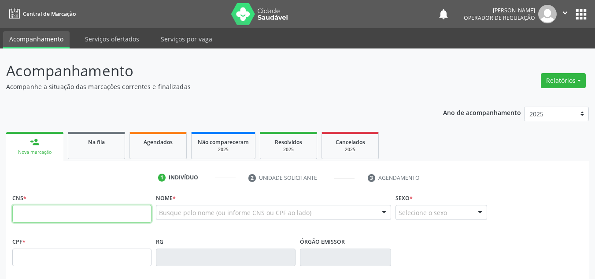
click at [77, 218] on input "text" at bounding box center [81, 214] width 139 height 18
type input "708 0048 2847 9023"
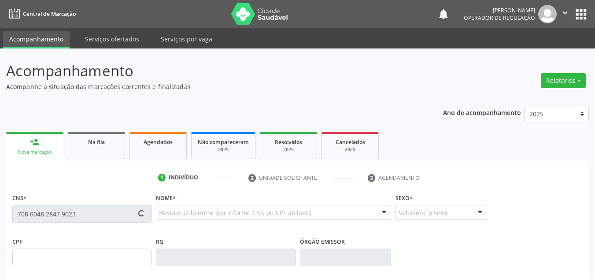
type input "041.631.794-45"
type input "[DATE]"
type input "Jovita [PERSON_NAME]"
type input "[PHONE_NUMBER]"
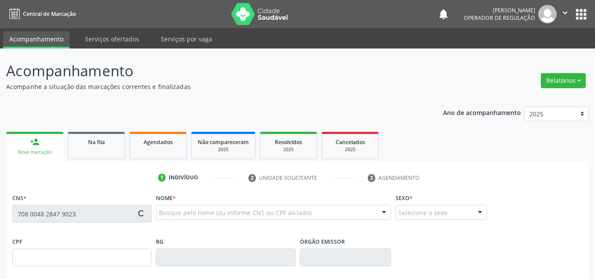
type input "S/N"
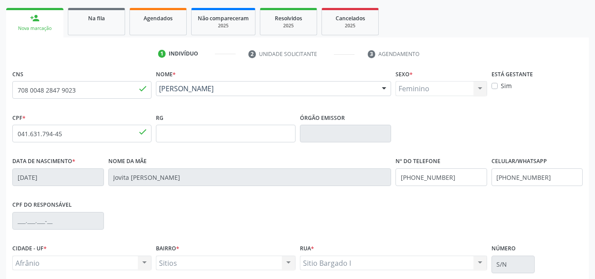
scroll to position [198, 0]
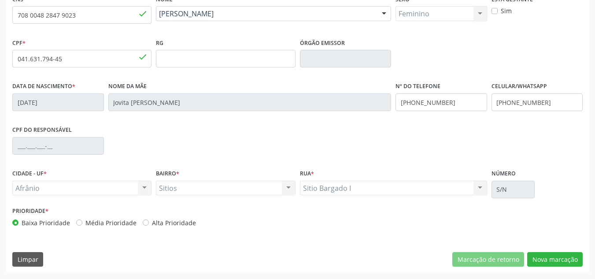
click at [102, 220] on label "Média Prioridade" at bounding box center [110, 222] width 51 height 9
click at [82, 220] on input "Média Prioridade" at bounding box center [79, 222] width 6 height 8
radio input "true"
click at [573, 242] on div "CNS 708 0048 2847 9023 done Nome * [PERSON_NAME] [PERSON_NAME] CNS: 708 0048 28…" at bounding box center [297, 133] width 582 height 280
click at [567, 255] on button "Nova marcação" at bounding box center [554, 259] width 55 height 15
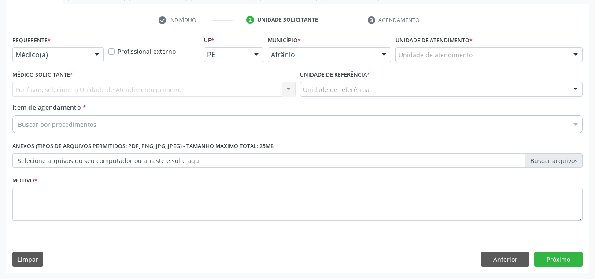
scroll to position [158, 0]
click at [530, 47] on div "Unidade de atendimento" at bounding box center [488, 54] width 187 height 15
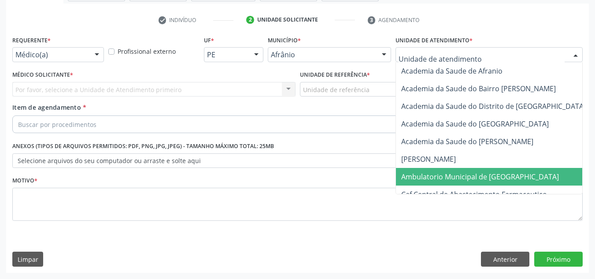
click at [529, 178] on span "Ambulatorio Municipal de [GEOGRAPHIC_DATA]" at bounding box center [503, 177] width 215 height 18
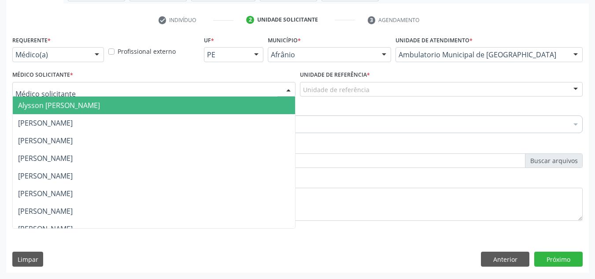
click at [148, 82] on div at bounding box center [153, 89] width 283 height 15
drag, startPoint x: 179, startPoint y: 109, endPoint x: 188, endPoint y: 104, distance: 10.0
click at [179, 109] on span "Alysson [PERSON_NAME]" at bounding box center [154, 105] width 282 height 18
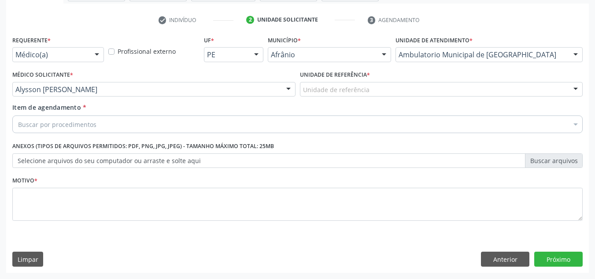
click at [381, 85] on div "Unidade de referência" at bounding box center [441, 89] width 283 height 15
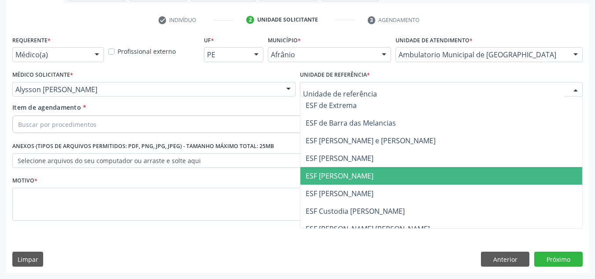
click at [384, 182] on span "ESF [PERSON_NAME]" at bounding box center [441, 176] width 282 height 18
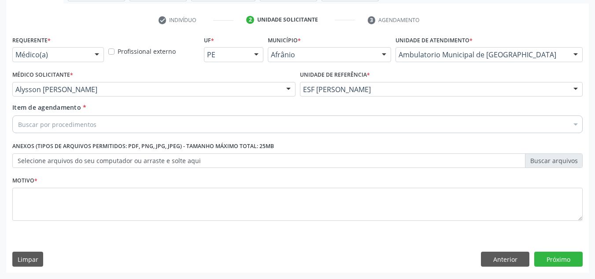
click at [357, 125] on div "Buscar por procedimentos" at bounding box center [297, 124] width 570 height 18
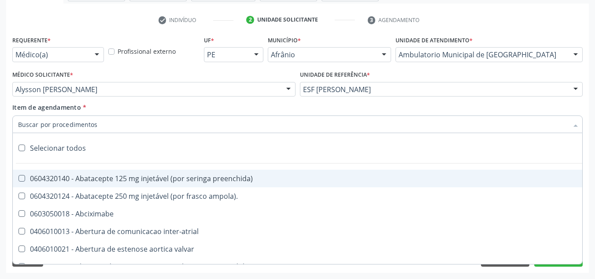
paste input "0301010072-225120"
type input "0301010072-225120"
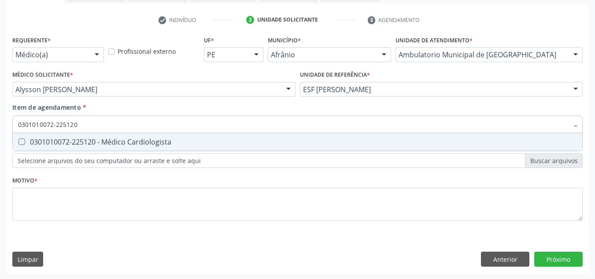
click at [184, 151] on span "0301010072-225120 - Médico Cardiologista" at bounding box center [297, 142] width 569 height 18
checkbox Cardiologista "true"
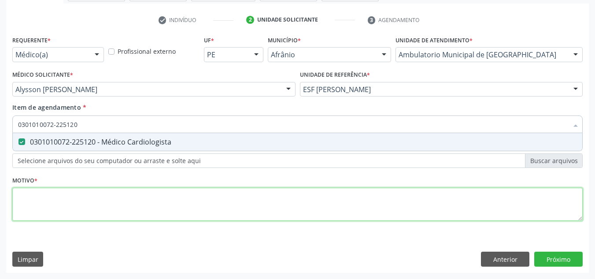
click at [169, 206] on div "Requerente * Médico(a) Médico(a) Enfermeiro(a) Paciente Nenhum resultado encont…" at bounding box center [297, 132] width 570 height 199
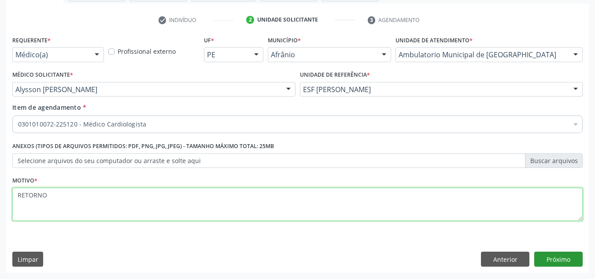
type textarea "RETORNO"
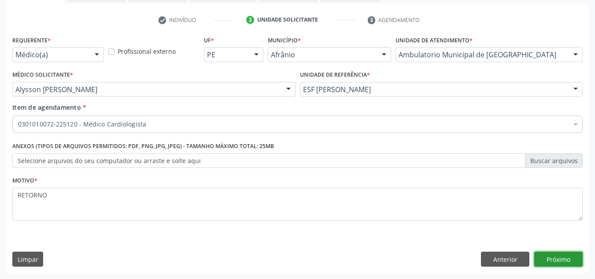
click at [549, 257] on button "Próximo" at bounding box center [558, 258] width 48 height 15
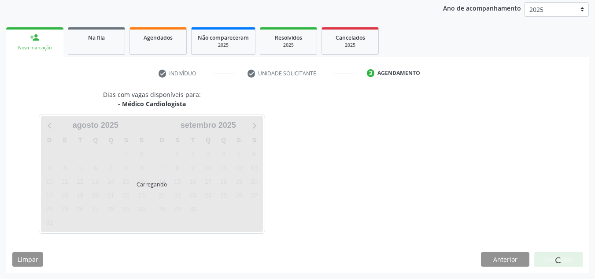
scroll to position [104, 0]
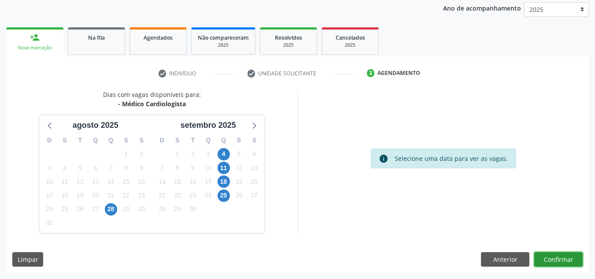
click at [549, 257] on button "Confirmar" at bounding box center [558, 259] width 48 height 15
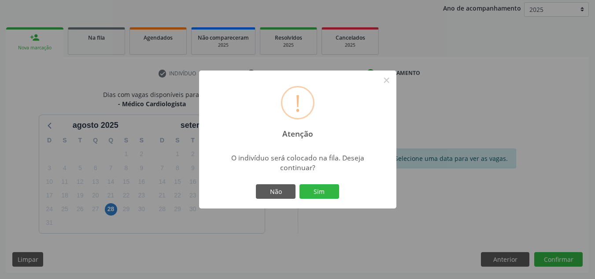
click at [299, 184] on button "Sim" at bounding box center [319, 191] width 40 height 15
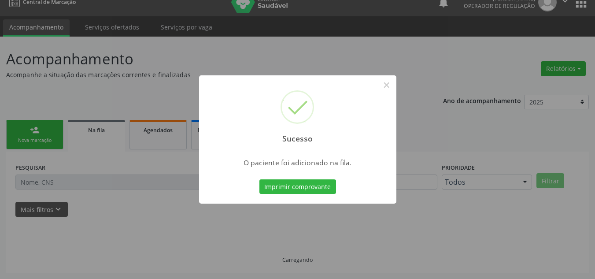
scroll to position [12, 0]
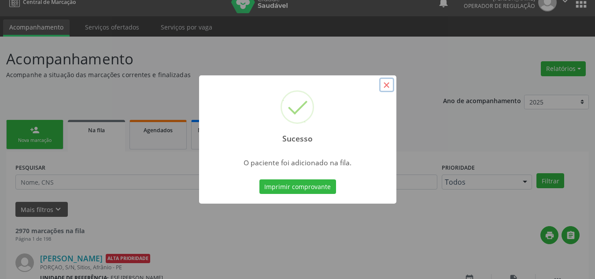
click at [379, 81] on button "×" at bounding box center [386, 84] width 15 height 15
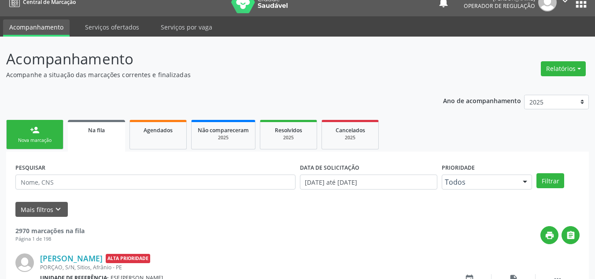
drag, startPoint x: 40, startPoint y: 150, endPoint x: 49, endPoint y: 133, distance: 19.1
click at [40, 149] on ul "person_add Nova marcação Na fila Agendados Não compareceram 2025 Resolvidos 202…" at bounding box center [297, 135] width 582 height 34
drag, startPoint x: 49, startPoint y: 133, endPoint x: 72, endPoint y: 96, distance: 43.5
click at [49, 133] on link "person_add Nova marcação" at bounding box center [34, 134] width 57 height 29
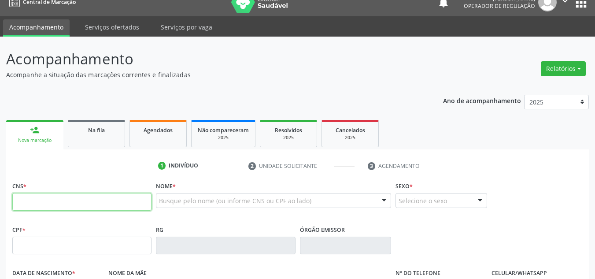
click at [63, 208] on input "text" at bounding box center [81, 202] width 139 height 18
type input "700 6094 3414 1469"
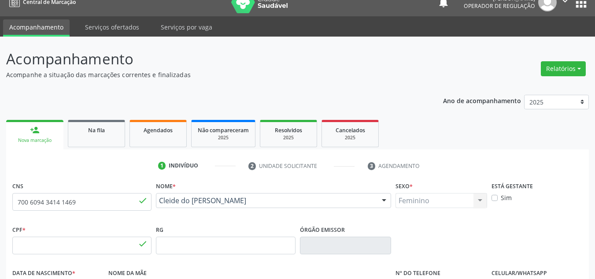
type input "130.606.014-10"
type input "[DATE]"
type input "[PERSON_NAME]"
type input "[PHONE_NUMBER]"
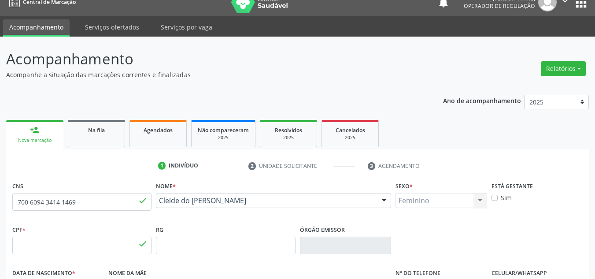
type input "S/N"
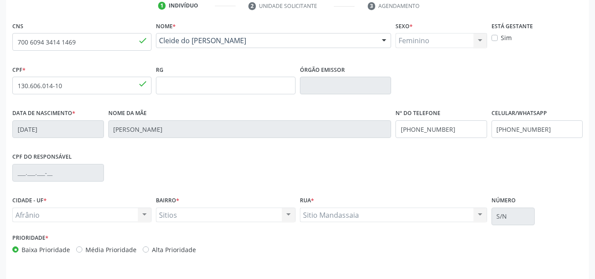
scroll to position [198, 0]
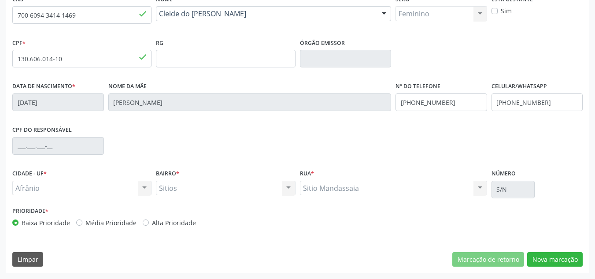
click at [130, 229] on div "Prioridade * Baixa Prioridade Média Prioridade Alta Prioridade" at bounding box center [153, 218] width 287 height 29
drag, startPoint x: 125, startPoint y: 224, endPoint x: 102, endPoint y: 224, distance: 23.3
click at [114, 224] on label "Média Prioridade" at bounding box center [110, 222] width 51 height 9
click at [113, 219] on label "Média Prioridade" at bounding box center [110, 222] width 51 height 9
click at [82, 219] on input "Média Prioridade" at bounding box center [79, 222] width 6 height 8
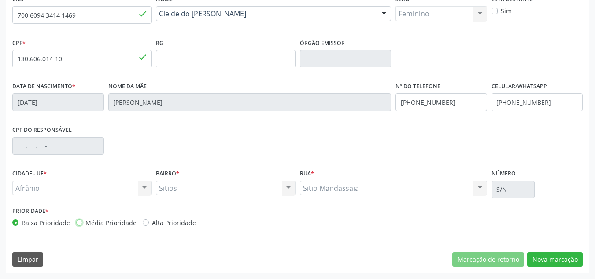
radio input "true"
click at [571, 260] on button "Nova marcação" at bounding box center [554, 259] width 55 height 15
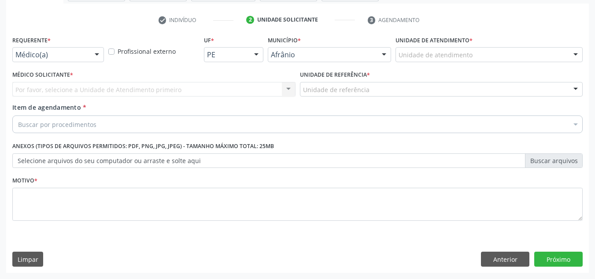
scroll to position [158, 0]
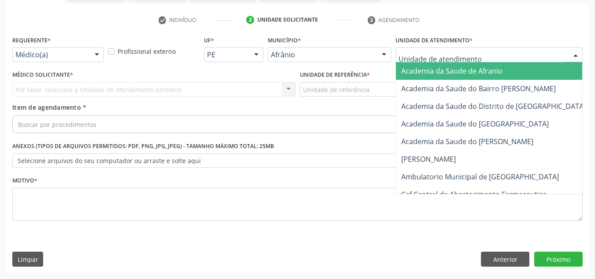
click at [464, 48] on div at bounding box center [488, 54] width 187 height 15
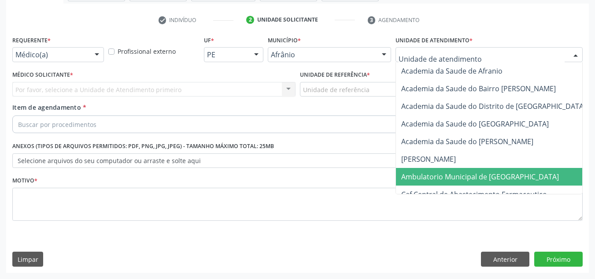
click at [472, 181] on span "Ambulatorio Municipal de [GEOGRAPHIC_DATA]" at bounding box center [480, 177] width 158 height 10
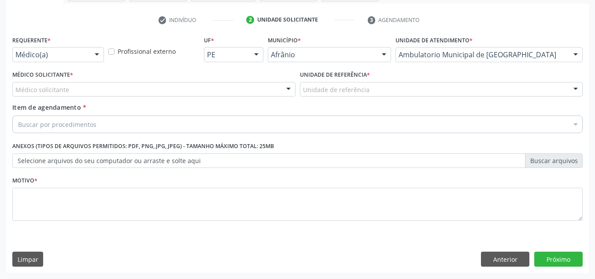
click at [50, 82] on div "Médico solicitante" at bounding box center [153, 89] width 283 height 15
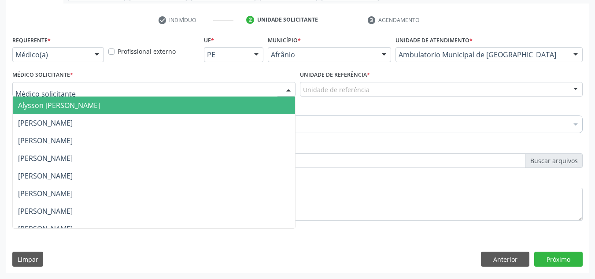
click at [63, 114] on span "Alysson [PERSON_NAME]" at bounding box center [154, 105] width 282 height 18
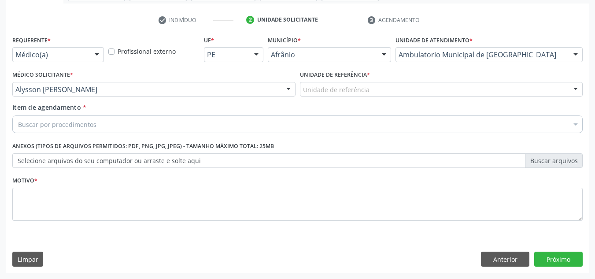
click at [325, 94] on div "Unidade de referência" at bounding box center [441, 89] width 283 height 15
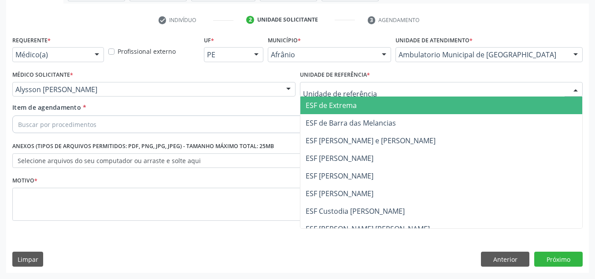
click at [329, 108] on span "ESF de Extrema" at bounding box center [330, 105] width 51 height 10
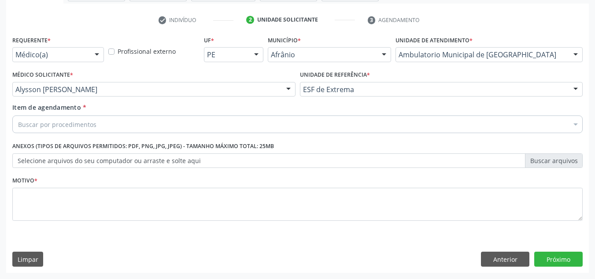
click at [323, 124] on div "Buscar por procedimentos" at bounding box center [297, 124] width 570 height 18
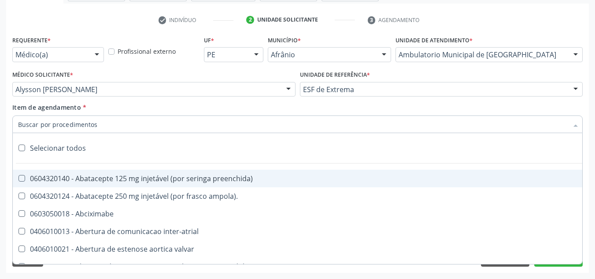
paste input "0301010072-225120"
type input "0301010072-225120"
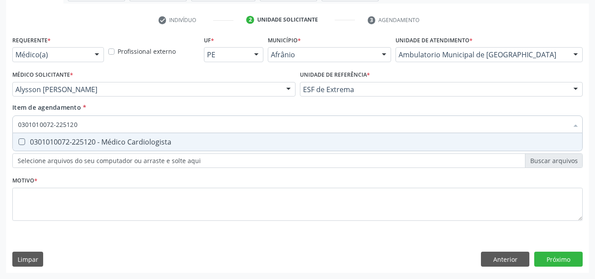
click at [231, 137] on span "0301010072-225120 - Médico Cardiologista" at bounding box center [297, 142] width 569 height 18
checkbox Cardiologista "true"
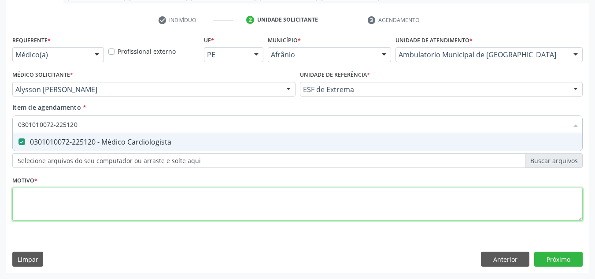
click at [201, 208] on div "Requerente * Médico(a) Médico(a) Enfermeiro(a) Paciente Nenhum resultado encont…" at bounding box center [297, 132] width 570 height 199
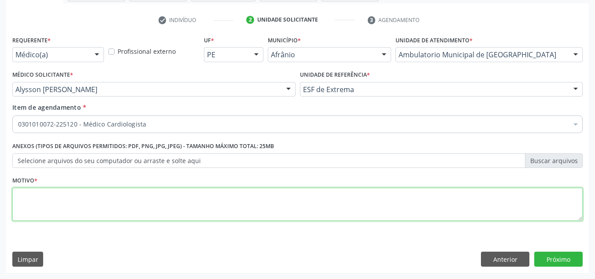
click at [222, 206] on textarea at bounding box center [297, 203] width 570 height 33
type textarea "PR CURTO EM [MEDICAL_DATA]"
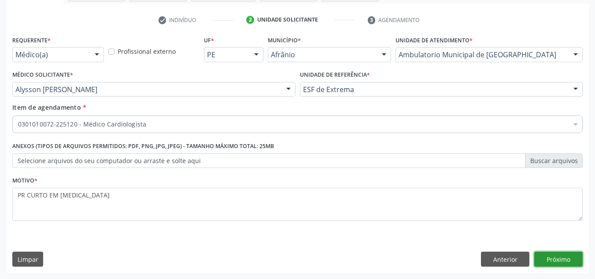
click at [572, 264] on button "Próximo" at bounding box center [558, 258] width 48 height 15
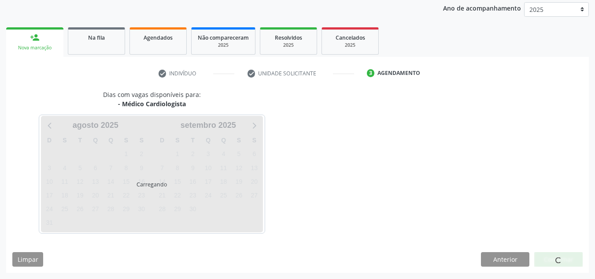
scroll to position [104, 0]
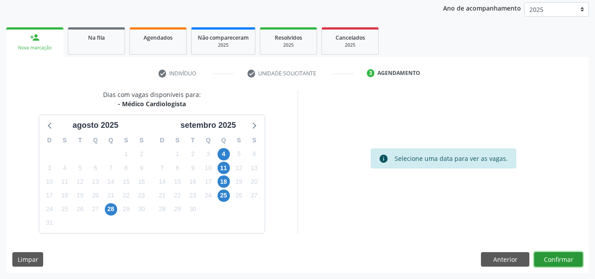
click at [572, 264] on button "Confirmar" at bounding box center [558, 259] width 48 height 15
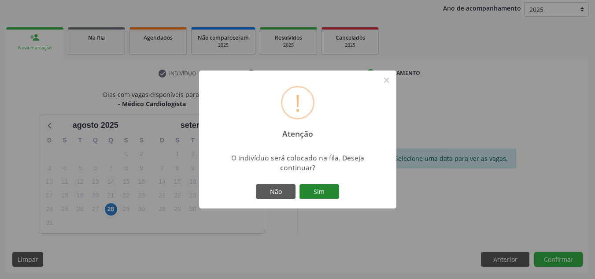
click at [316, 185] on button "Sim" at bounding box center [319, 191] width 40 height 15
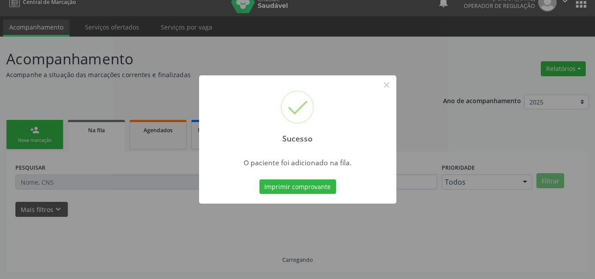
scroll to position [12, 0]
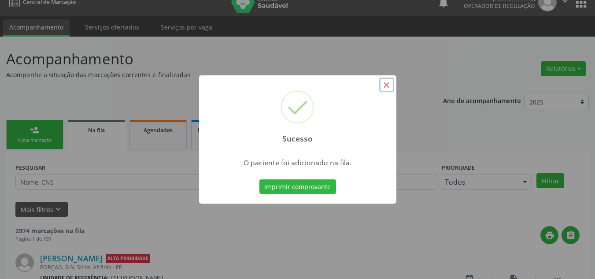
click at [383, 87] on button "×" at bounding box center [386, 84] width 15 height 15
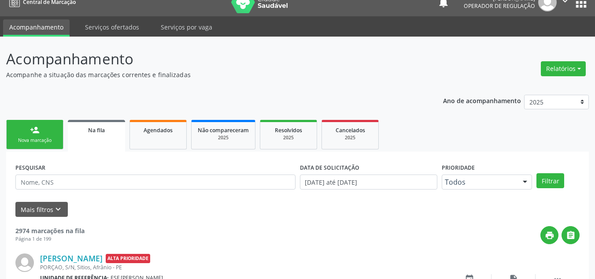
click at [47, 131] on link "person_add Nova marcação" at bounding box center [34, 134] width 57 height 29
click at [57, 126] on link "person_add Nova marcação" at bounding box center [34, 134] width 57 height 29
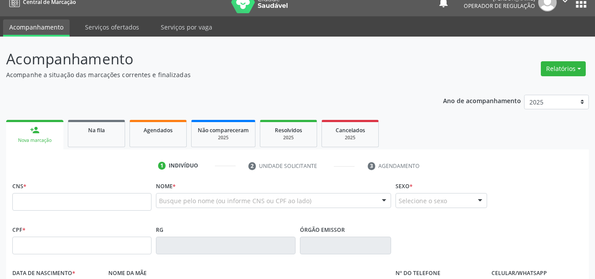
drag, startPoint x: 209, startPoint y: 198, endPoint x: 200, endPoint y: 194, distance: 9.7
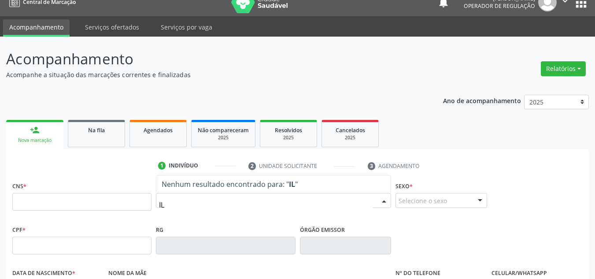
type input "I"
type input "MILCA"
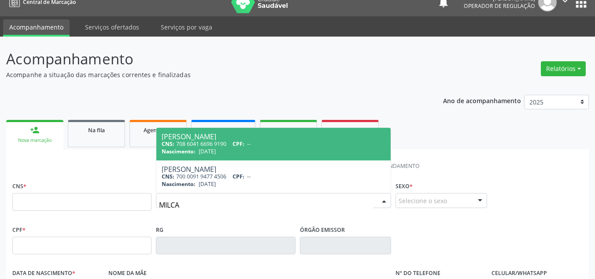
click at [251, 136] on div "[PERSON_NAME]" at bounding box center [274, 136] width 224 height 7
type input "708 6041 6696 9190"
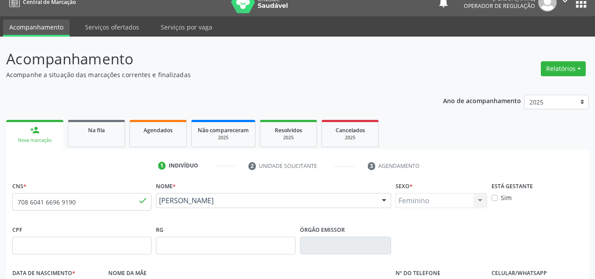
type input "[DATE]"
type input "[PERSON_NAME]"
type input "[PHONE_NUMBER]"
type input "30"
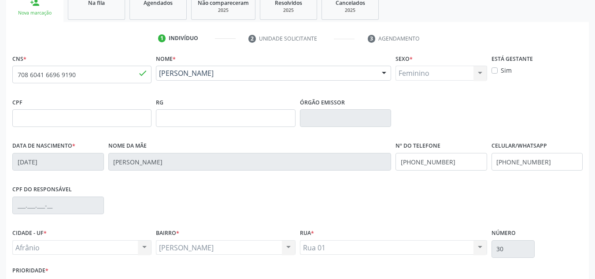
scroll to position [144, 0]
